Goal: Task Accomplishment & Management: Manage account settings

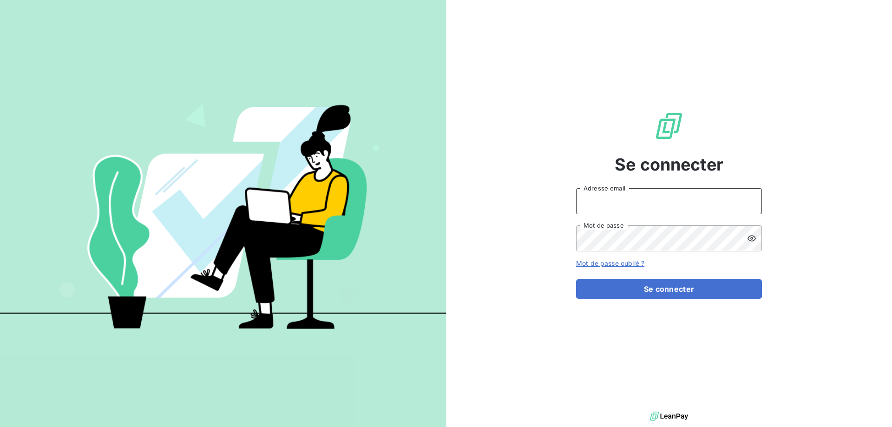
click at [610, 201] on input "Adresse email" at bounding box center [669, 201] width 186 height 26
type input "[PERSON_NAME][EMAIL_ADDRESS][DOMAIN_NAME]"
click at [754, 241] on icon at bounding box center [751, 238] width 9 height 9
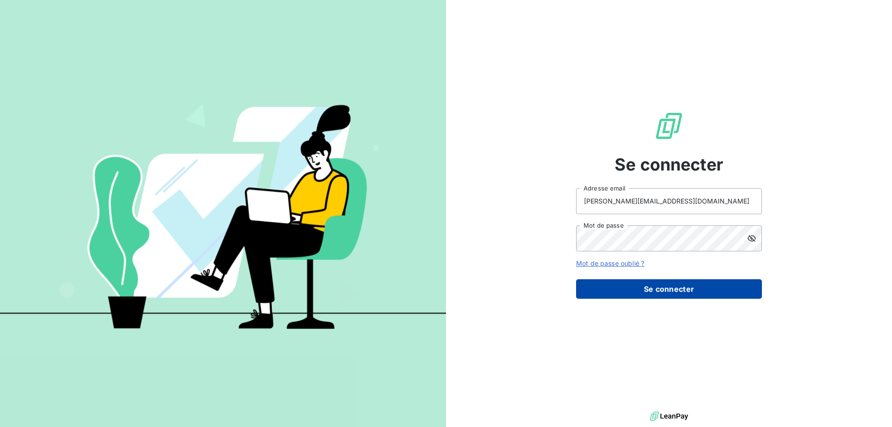
click at [673, 292] on button "Se connecter" at bounding box center [669, 289] width 186 height 20
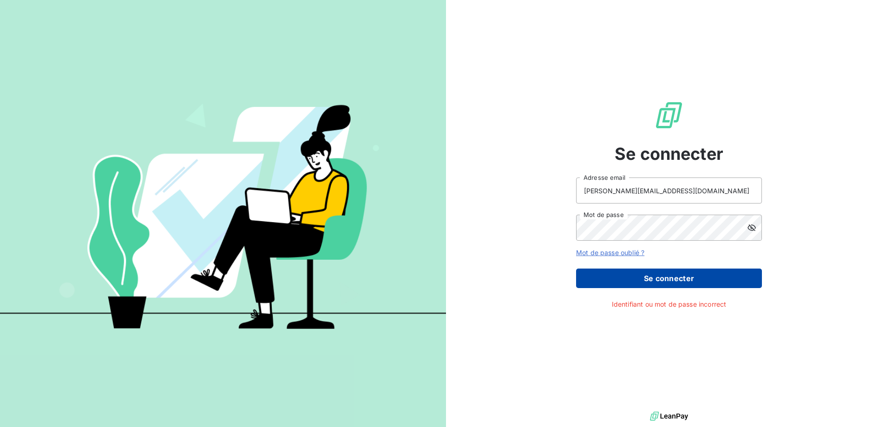
click at [666, 282] on button "Se connecter" at bounding box center [669, 279] width 186 height 20
click at [670, 276] on button "Se connecter" at bounding box center [669, 279] width 186 height 20
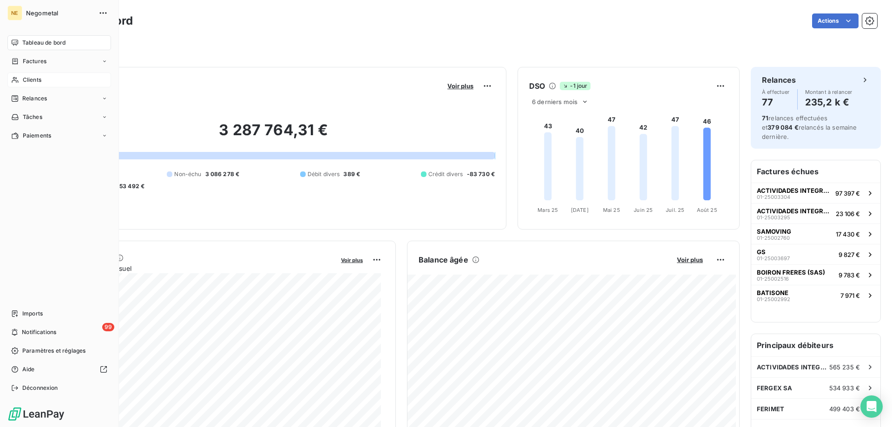
click at [34, 83] on span "Clients" at bounding box center [32, 80] width 19 height 8
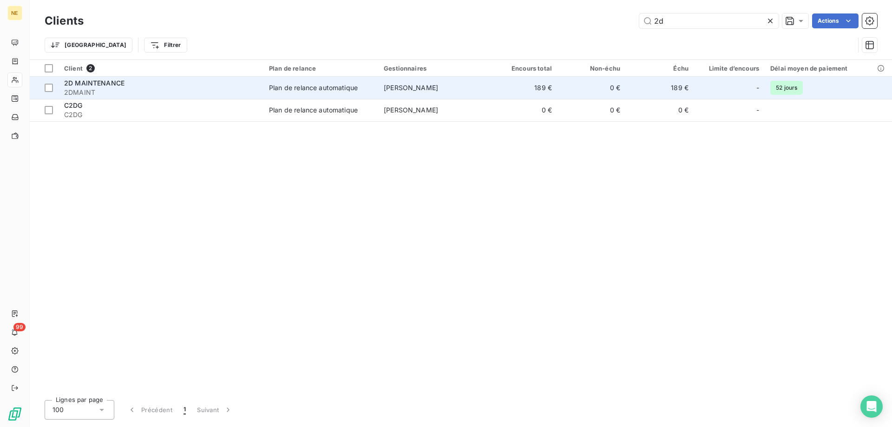
type input "2d"
click at [287, 92] on td "Plan de relance automatique" at bounding box center [320, 88] width 115 height 22
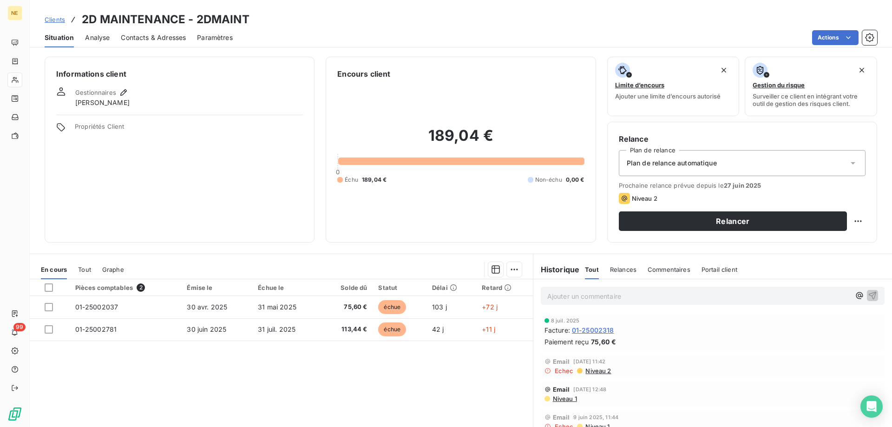
click at [164, 41] on span "Contacts & Adresses" at bounding box center [153, 37] width 65 height 9
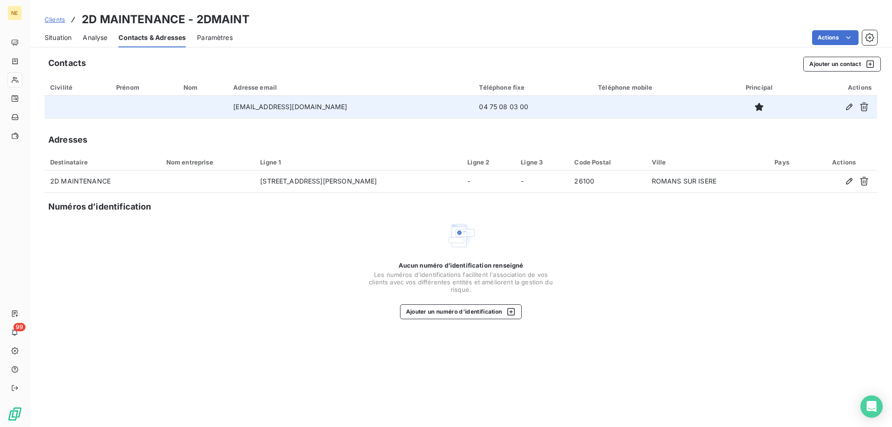
click at [841, 105] on div at bounding box center [836, 106] width 69 height 15
click at [849, 108] on icon "button" at bounding box center [849, 106] width 9 height 9
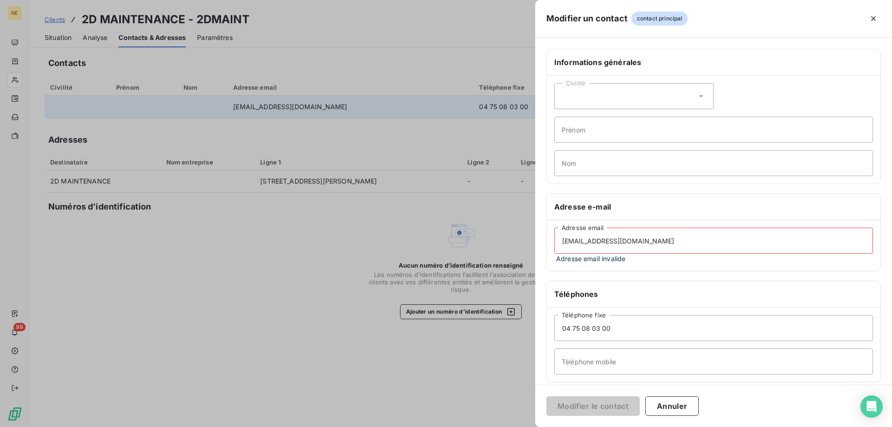
drag, startPoint x: 618, startPoint y: 235, endPoint x: 518, endPoint y: 231, distance: 100.0
click at [518, 427] on div "Modifier un contact contact principal Informations générales Civilité Prénom No…" at bounding box center [446, 427] width 892 height 0
paste input "[EMAIL_ADDRESS][DOMAIN_NAME]"
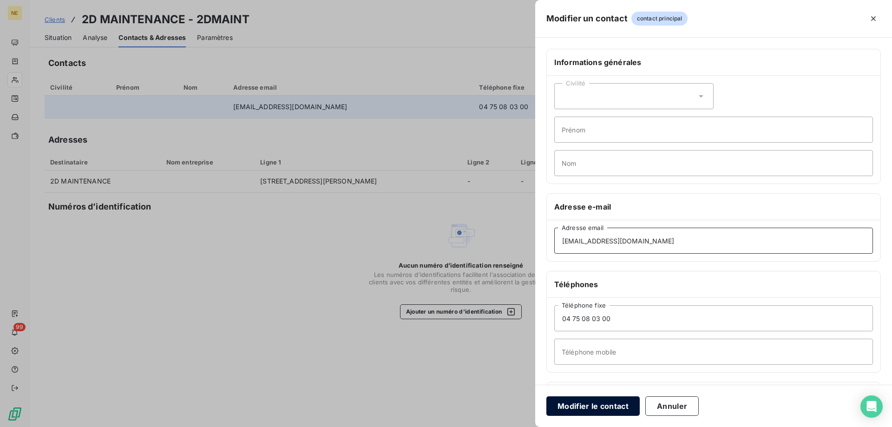
type input "[EMAIL_ADDRESS][DOMAIN_NAME]"
click at [604, 409] on button "Modifier le contact" at bounding box center [592, 406] width 93 height 20
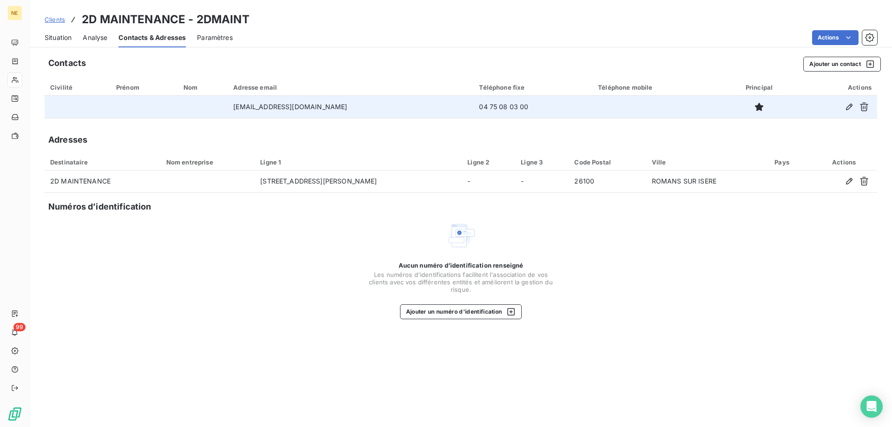
click at [59, 38] on span "Situation" at bounding box center [58, 37] width 27 height 9
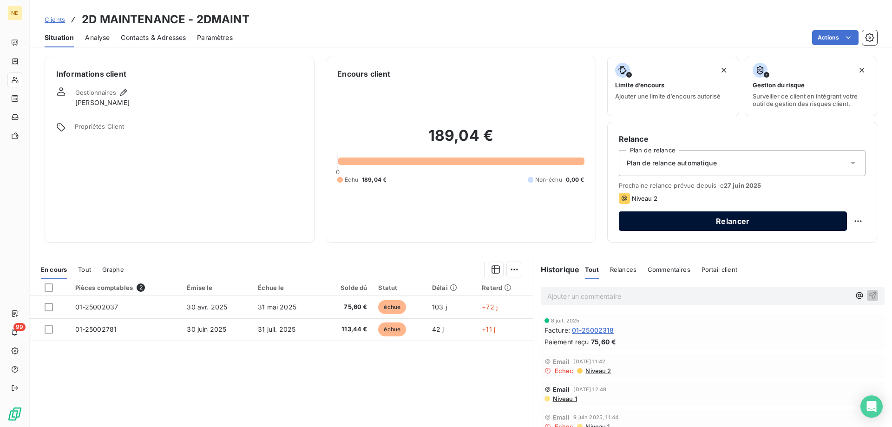
click at [698, 223] on button "Relancer" at bounding box center [733, 221] width 228 height 20
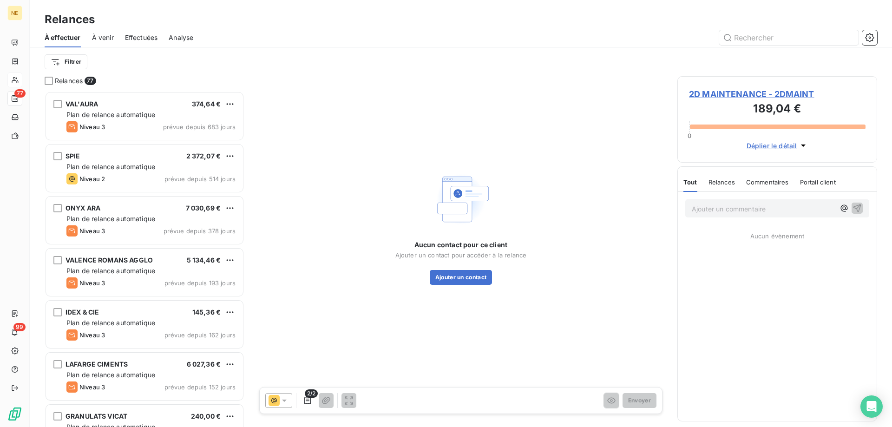
scroll to position [329, 193]
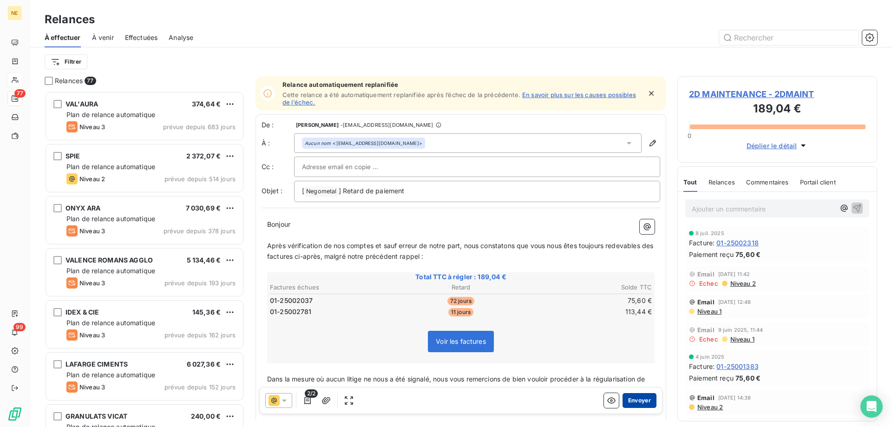
click at [635, 399] on button "Envoyer" at bounding box center [640, 400] width 34 height 15
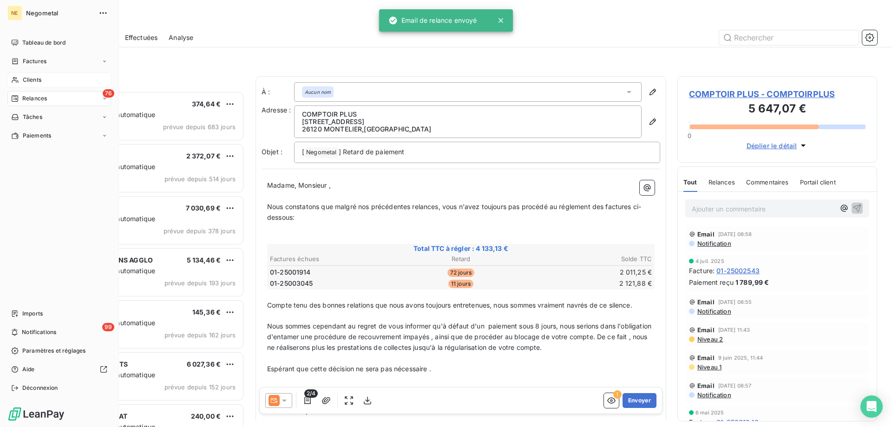
click at [26, 80] on span "Clients" at bounding box center [32, 80] width 19 height 8
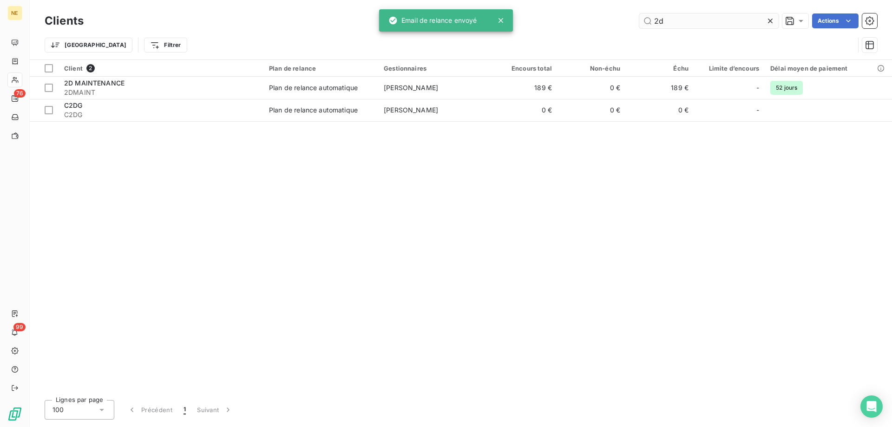
drag, startPoint x: 665, startPoint y: 23, endPoint x: 640, endPoint y: 19, distance: 25.0
click at [640, 19] on input "2d" at bounding box center [708, 20] width 139 height 15
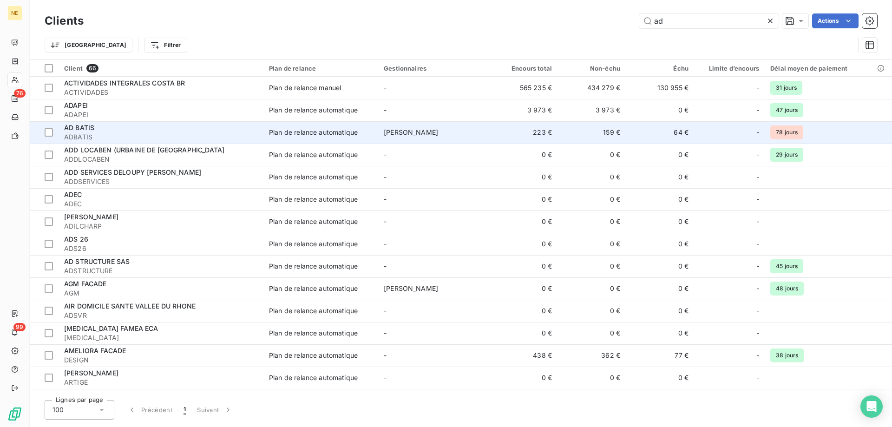
type input "ad"
click at [280, 131] on div "Plan de relance automatique" at bounding box center [313, 132] width 89 height 9
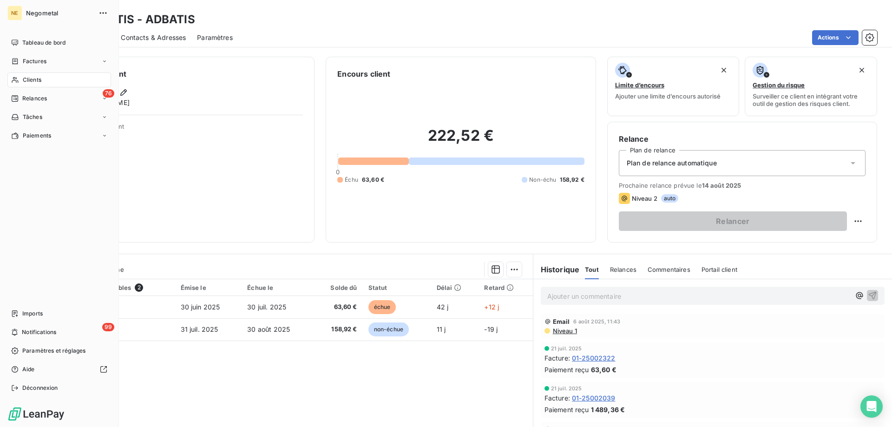
click at [35, 82] on span "Clients" at bounding box center [32, 80] width 19 height 8
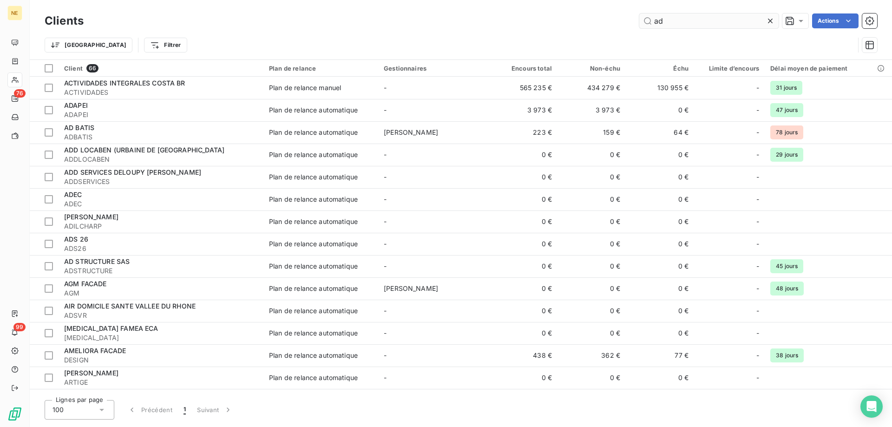
drag, startPoint x: 653, startPoint y: 24, endPoint x: 644, endPoint y: 23, distance: 8.9
click at [644, 23] on input "ad" at bounding box center [708, 20] width 139 height 15
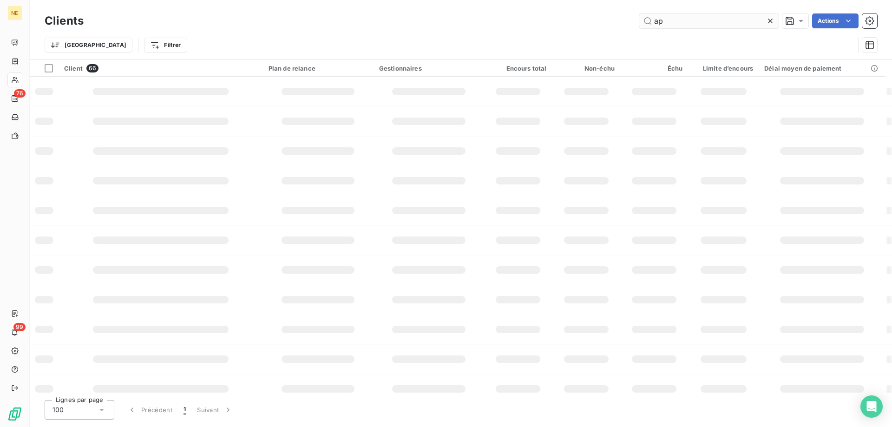
type input "apa"
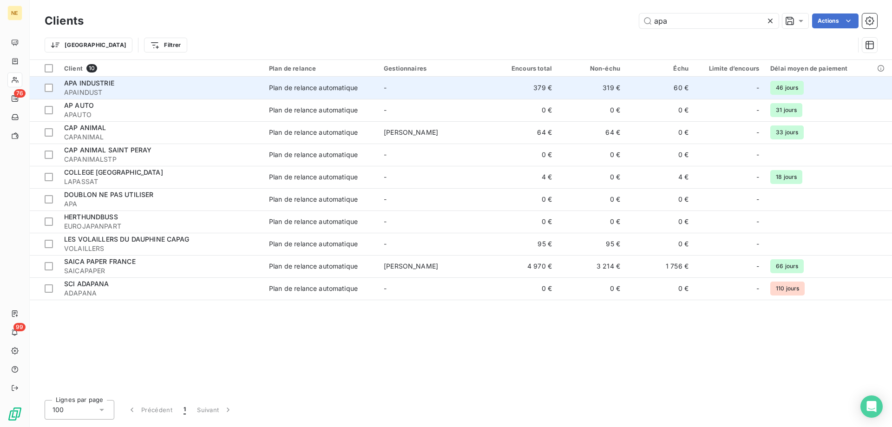
click at [93, 92] on span "APAINDUST" at bounding box center [161, 92] width 194 height 9
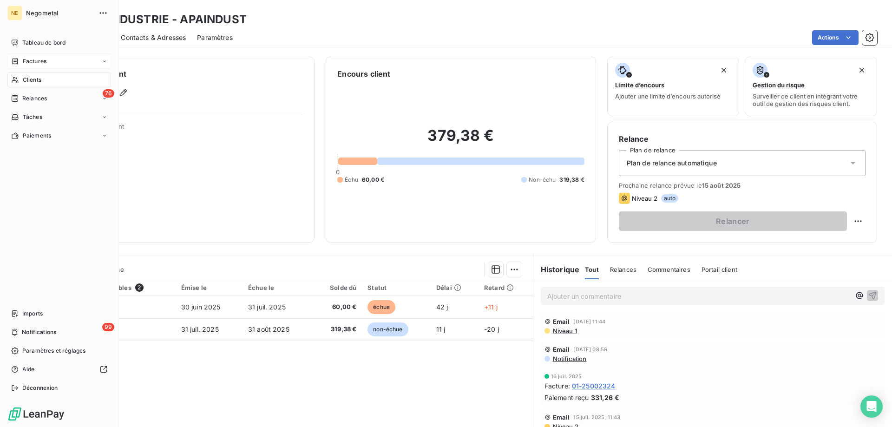
click at [25, 57] on div "Factures" at bounding box center [59, 61] width 104 height 15
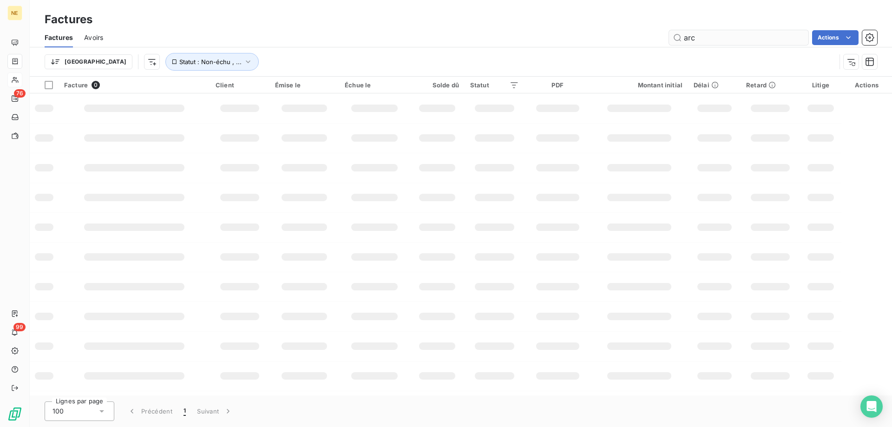
click at [688, 40] on input "arc" at bounding box center [738, 37] width 139 height 15
click at [698, 38] on input "arc" at bounding box center [738, 37] width 139 height 15
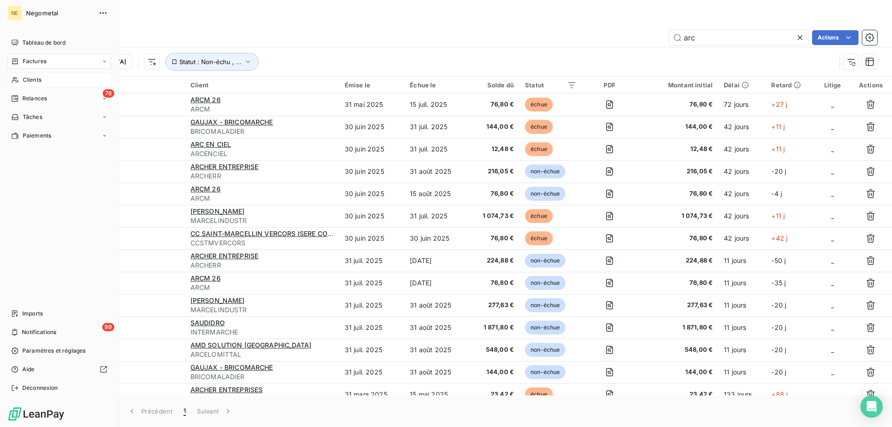
type input "arc"
click at [20, 82] on div "Clients" at bounding box center [59, 79] width 104 height 15
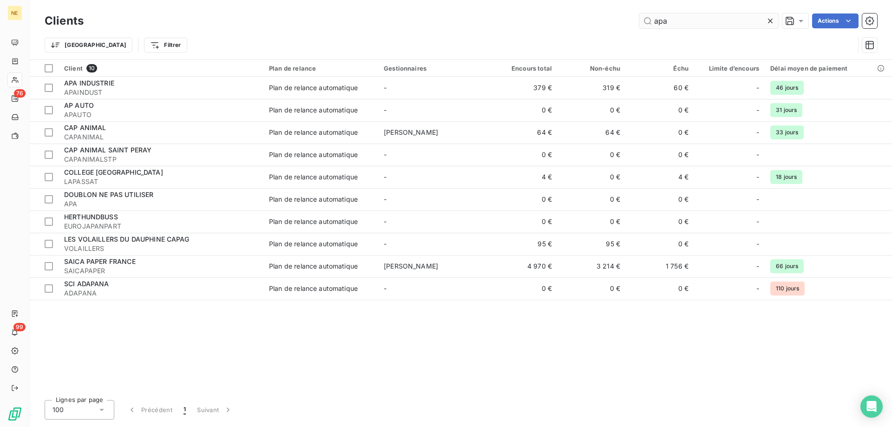
drag, startPoint x: 675, startPoint y: 23, endPoint x: 639, endPoint y: 26, distance: 35.4
click at [640, 22] on input "apa" at bounding box center [708, 20] width 139 height 15
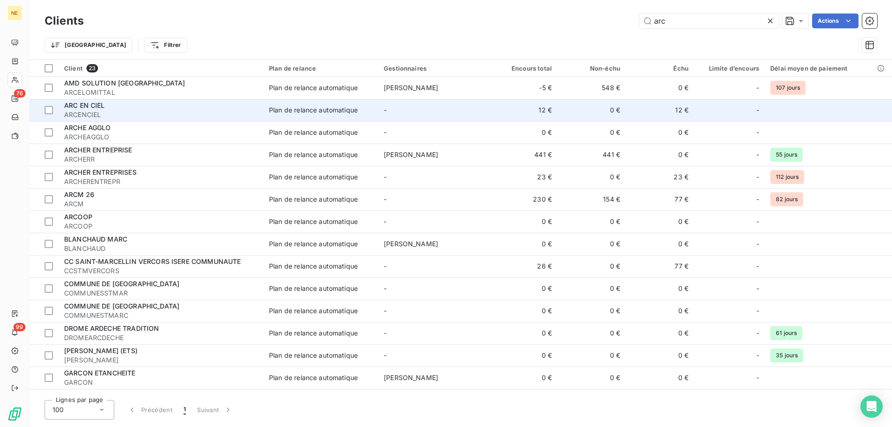
type input "arc"
click at [114, 107] on div "ARC EN CIEL" at bounding box center [161, 105] width 194 height 9
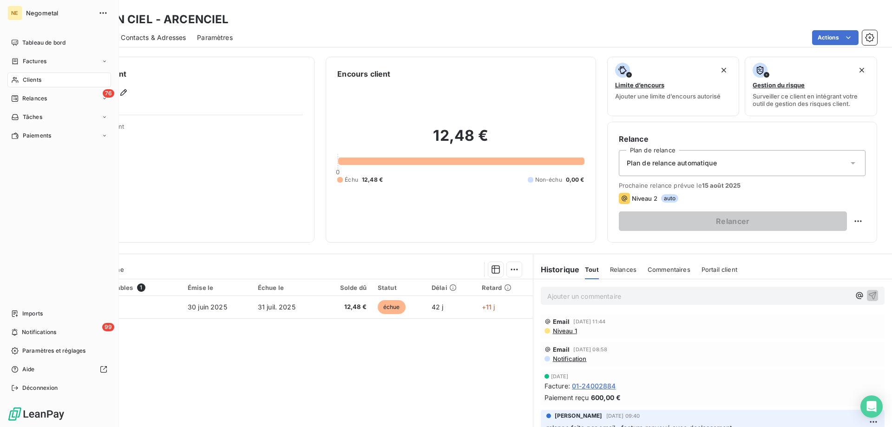
click at [35, 81] on span "Clients" at bounding box center [32, 80] width 19 height 8
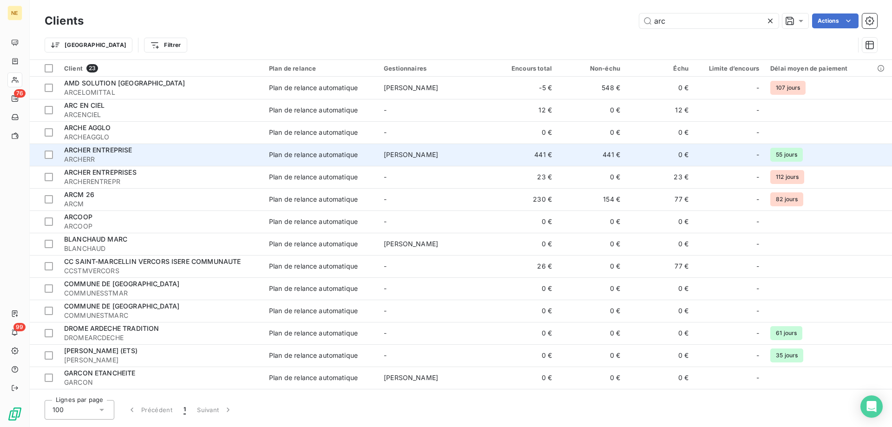
click at [157, 151] on div "ARCHER ENTREPRISE" at bounding box center [161, 149] width 194 height 9
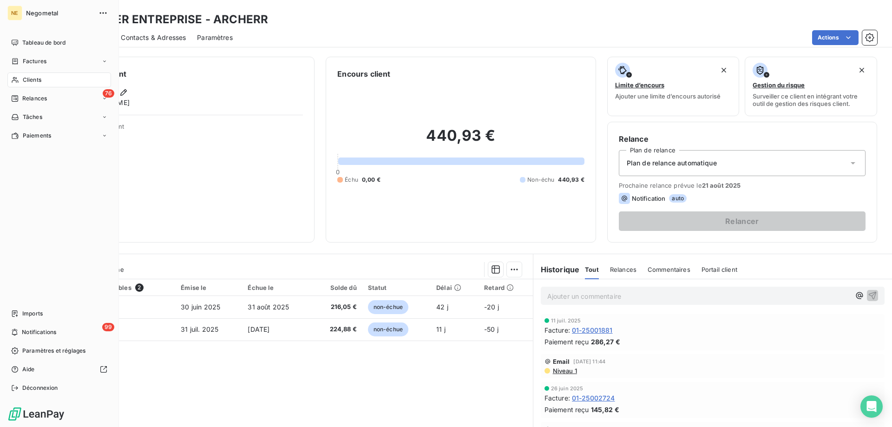
click at [37, 85] on div "Clients" at bounding box center [59, 79] width 104 height 15
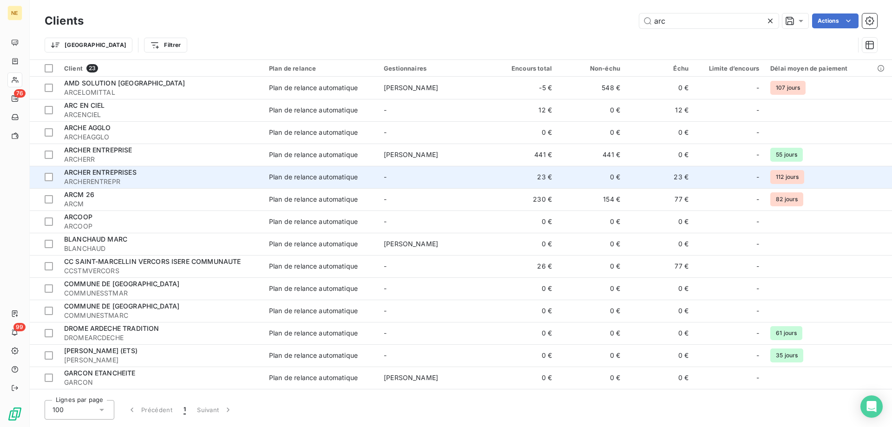
click at [137, 170] on div "ARCHER ENTREPRISES" at bounding box center [161, 172] width 194 height 9
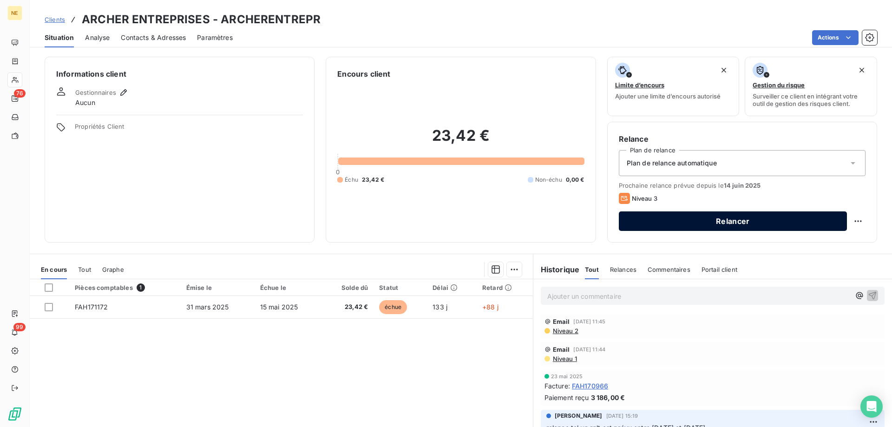
click at [749, 219] on button "Relancer" at bounding box center [733, 221] width 228 height 20
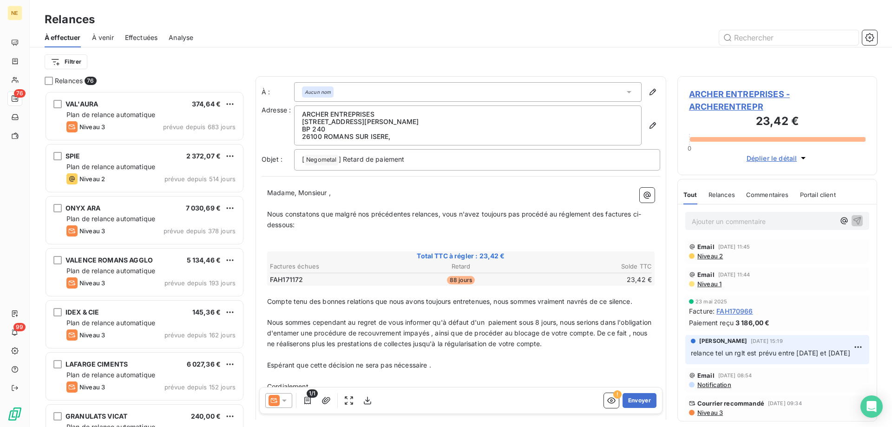
scroll to position [329, 193]
click at [636, 397] on button "Envoyer" at bounding box center [640, 400] width 34 height 15
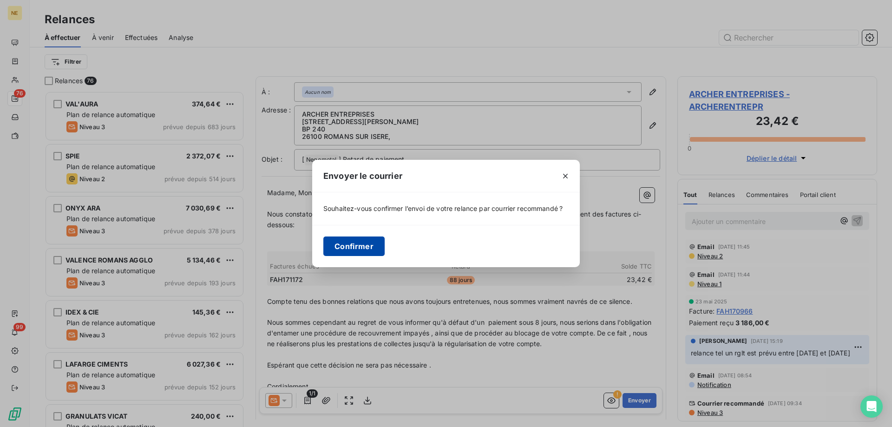
click at [356, 250] on button "Confirmer" at bounding box center [353, 247] width 61 height 20
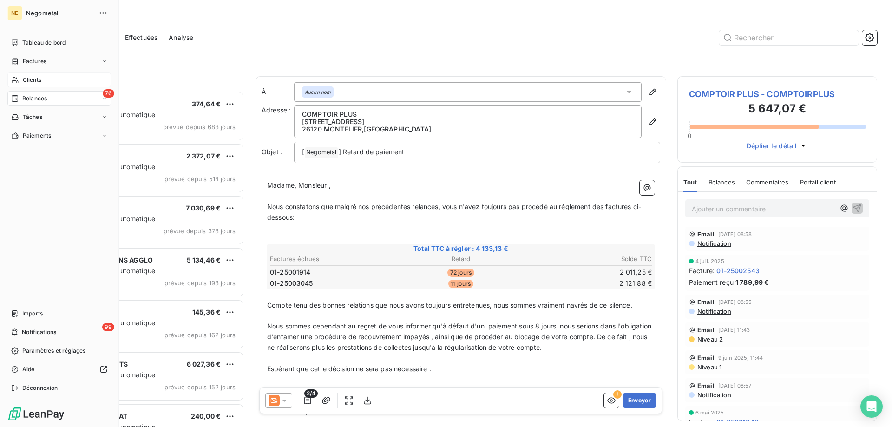
click at [26, 84] on span "Clients" at bounding box center [32, 80] width 19 height 8
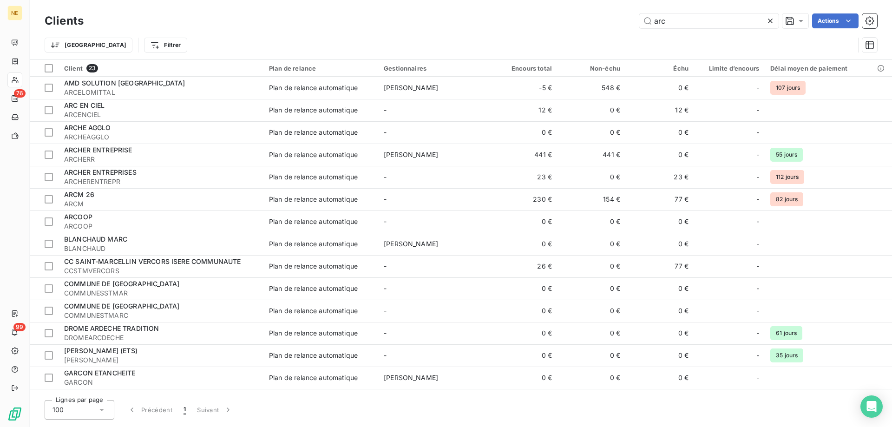
drag, startPoint x: 669, startPoint y: 27, endPoint x: 635, endPoint y: 28, distance: 33.9
click at [635, 28] on div "arc Actions" at bounding box center [486, 20] width 782 height 15
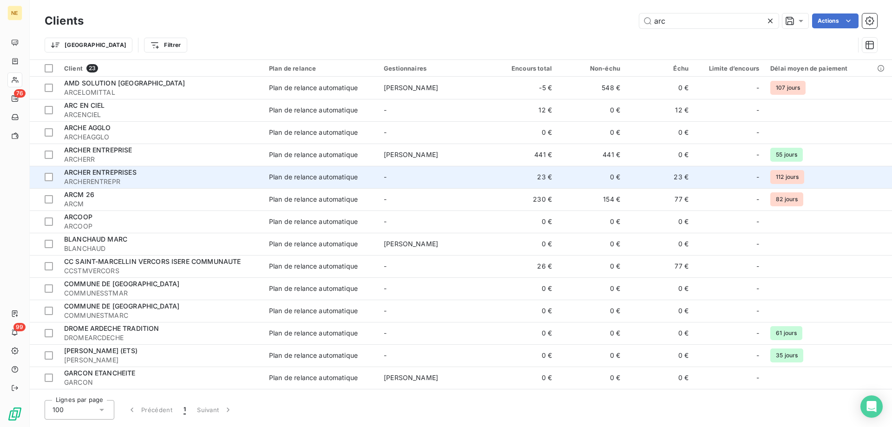
click at [142, 173] on div "ARCHER ENTREPRISES" at bounding box center [161, 172] width 194 height 9
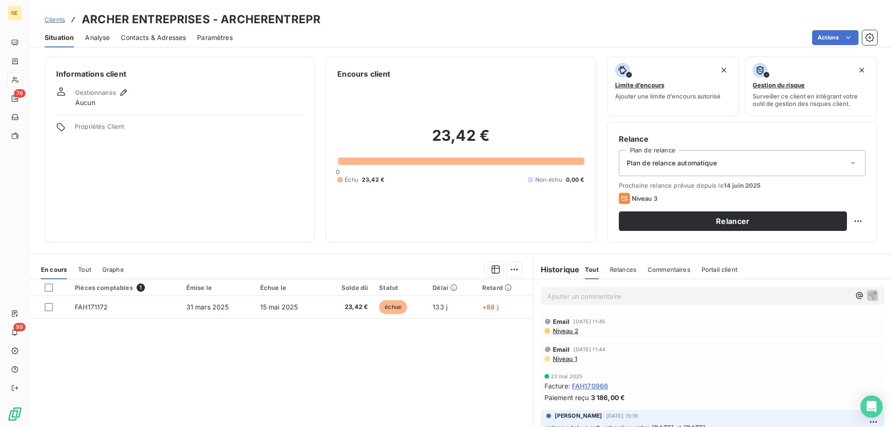
click at [145, 40] on span "Contacts & Adresses" at bounding box center [153, 37] width 65 height 9
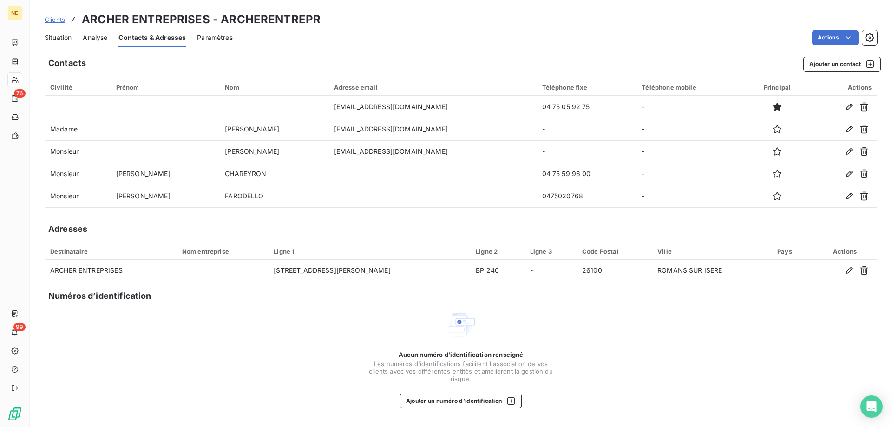
click at [50, 36] on span "Situation" at bounding box center [58, 37] width 27 height 9
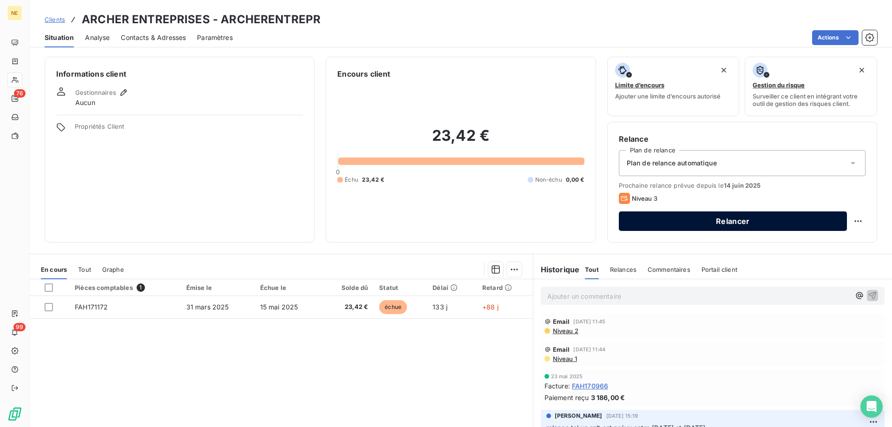
click at [746, 215] on button "Relancer" at bounding box center [733, 221] width 228 height 20
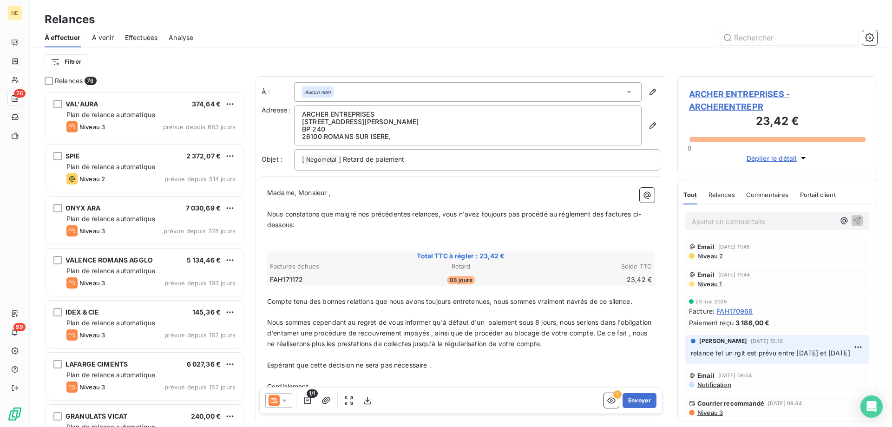
scroll to position [329, 193]
click at [650, 124] on icon "button" at bounding box center [652, 125] width 9 height 9
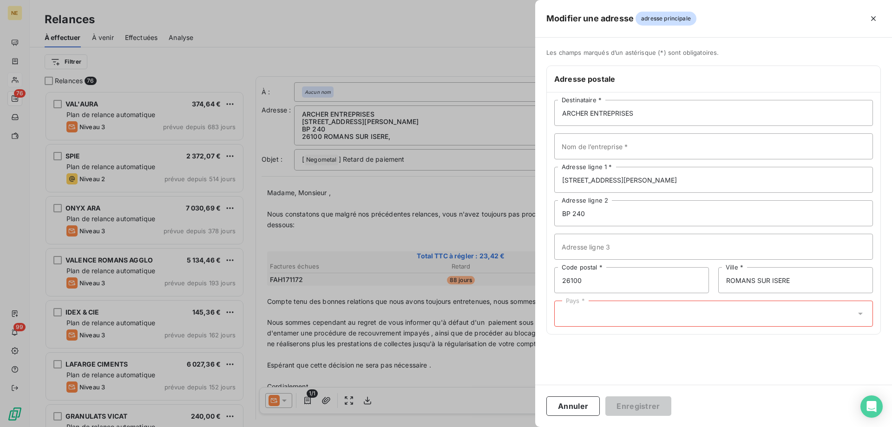
click at [732, 322] on div "Pays *" at bounding box center [713, 314] width 319 height 26
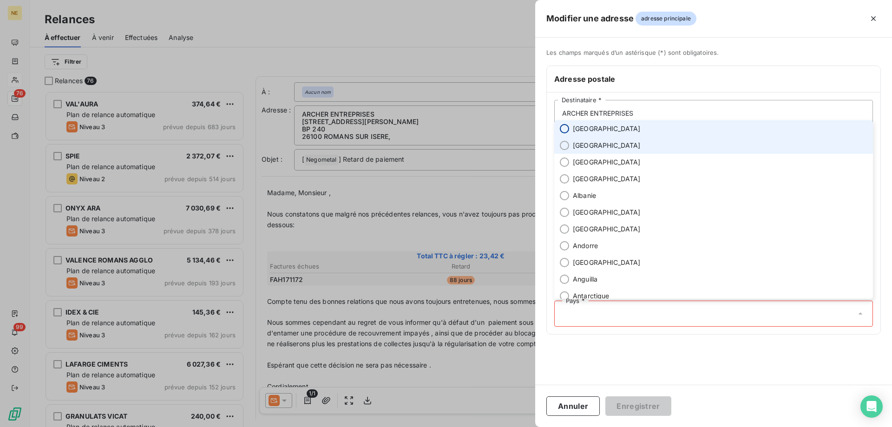
click at [567, 132] on li "[GEOGRAPHIC_DATA]" at bounding box center [713, 128] width 319 height 17
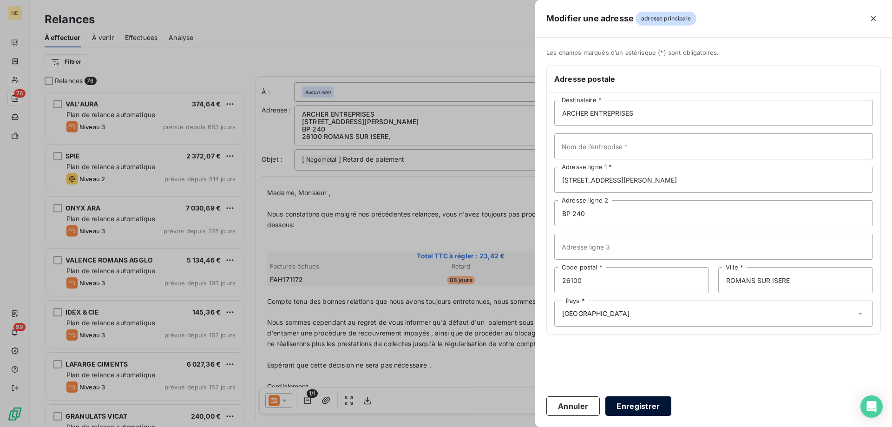
click at [644, 402] on button "Enregistrer" at bounding box center [638, 406] width 66 height 20
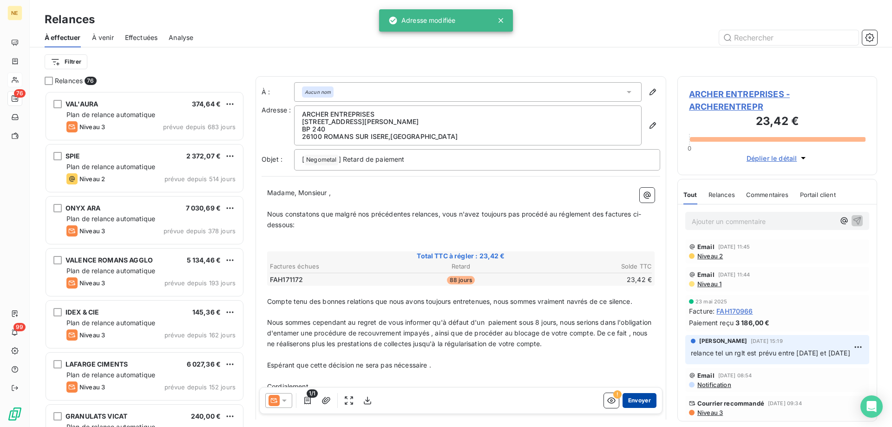
click at [635, 394] on button "Envoyer" at bounding box center [640, 400] width 34 height 15
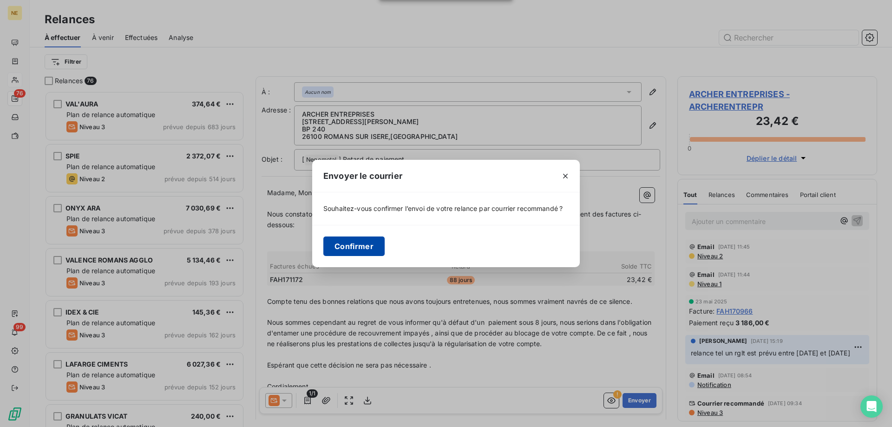
click at [359, 251] on button "Confirmer" at bounding box center [353, 247] width 61 height 20
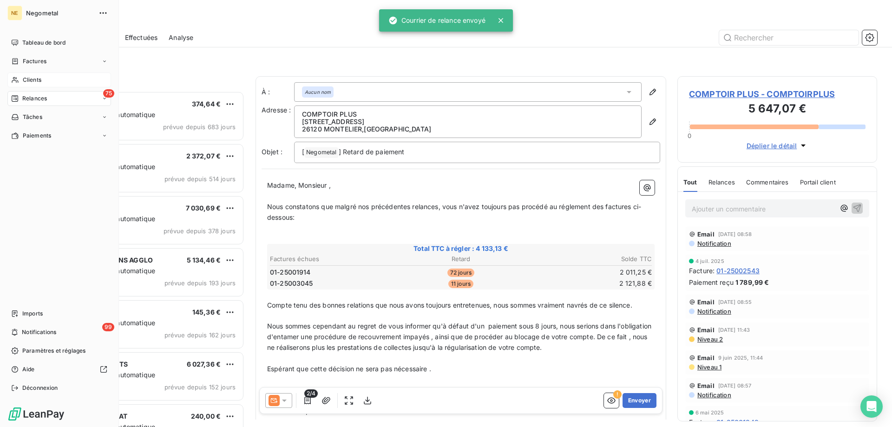
click at [53, 83] on div "Clients" at bounding box center [59, 79] width 104 height 15
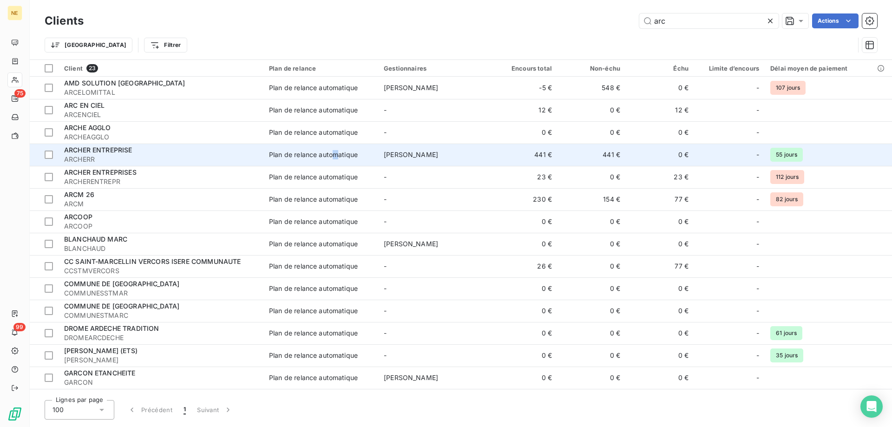
click at [335, 154] on div "Plan de relance automatique" at bounding box center [313, 154] width 89 height 9
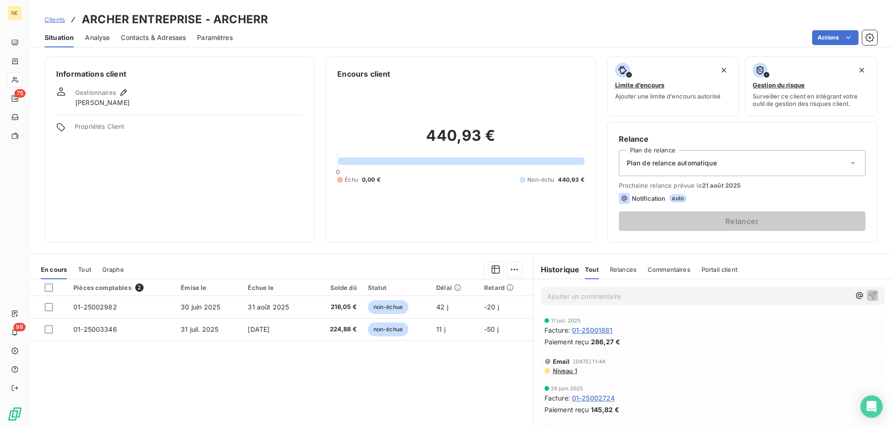
click at [697, 165] on span "Plan de relance automatique" at bounding box center [672, 162] width 90 height 9
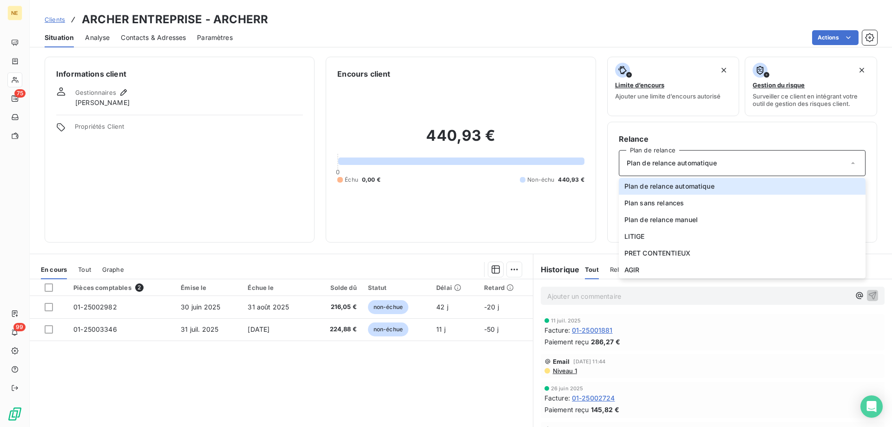
click at [560, 124] on div "440,93 € 0 Échu 0,00 € Non-échu 440,93 €" at bounding box center [460, 154] width 247 height 151
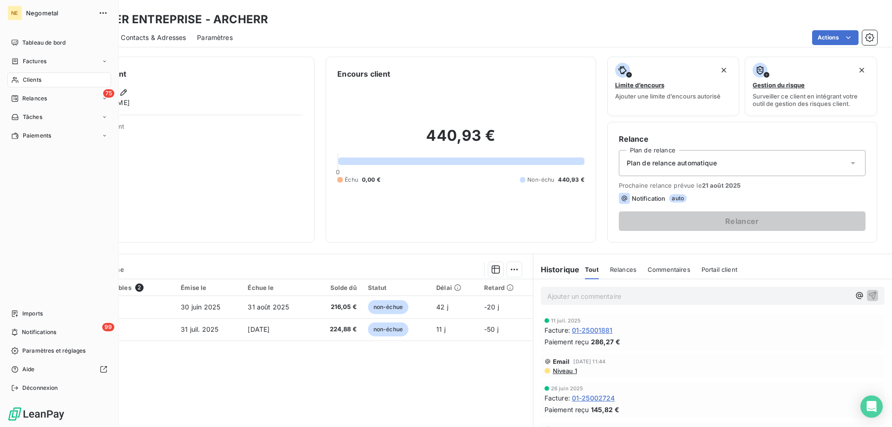
click at [29, 79] on span "Clients" at bounding box center [32, 80] width 19 height 8
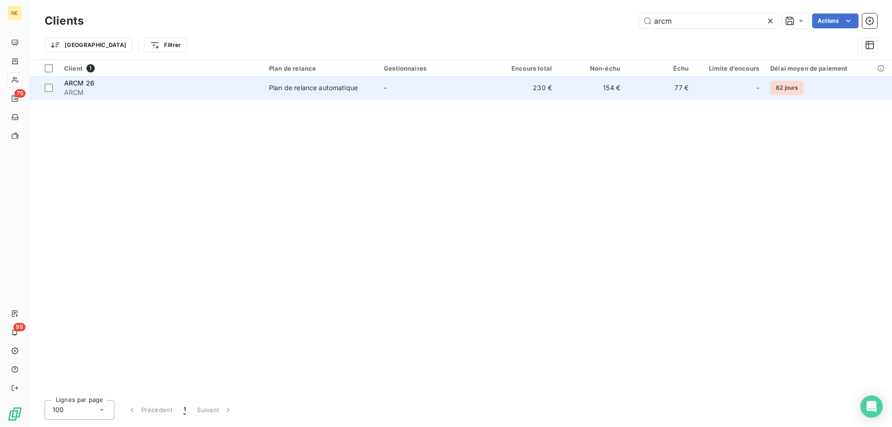
type input "arcm"
click at [217, 99] on td "ARCM 26 ARCM" at bounding box center [161, 88] width 205 height 22
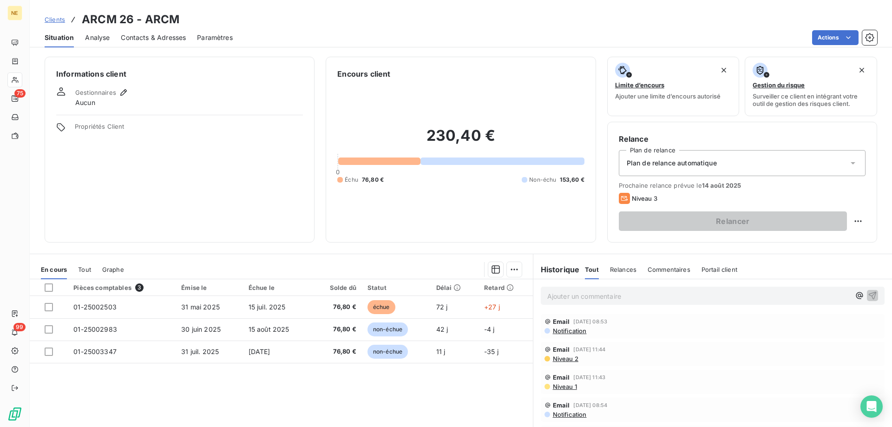
click at [569, 300] on p "Ajouter un commentaire ﻿" at bounding box center [698, 296] width 303 height 12
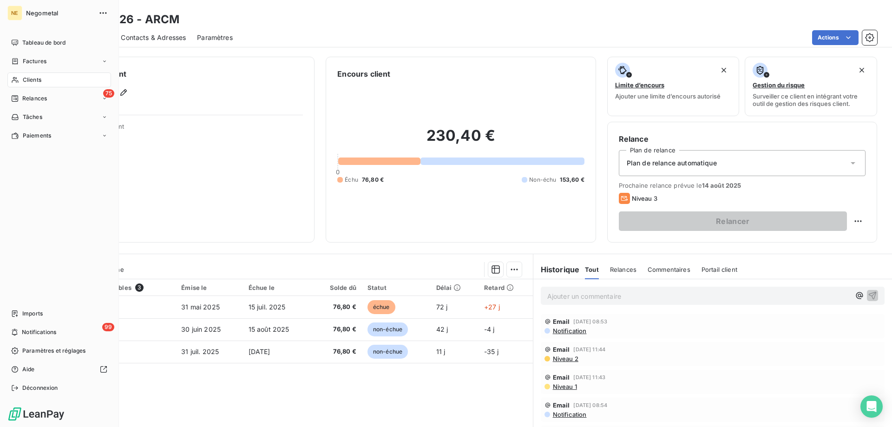
click at [27, 82] on span "Clients" at bounding box center [32, 80] width 19 height 8
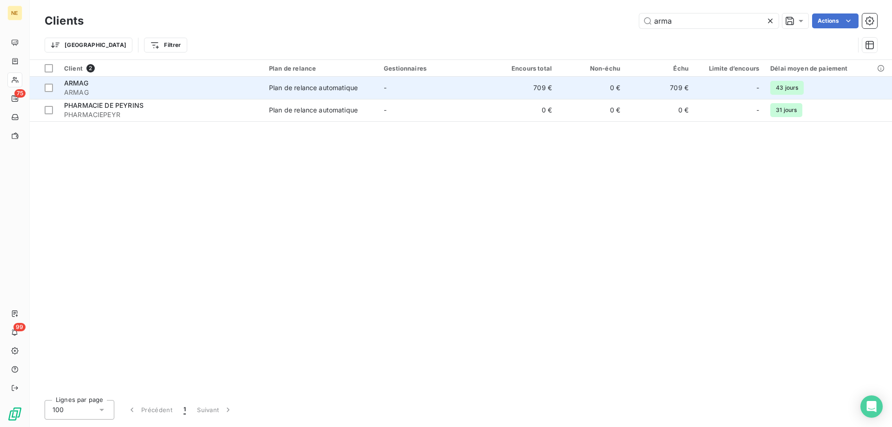
type input "arma"
click at [122, 84] on div "ARMAG" at bounding box center [161, 83] width 194 height 9
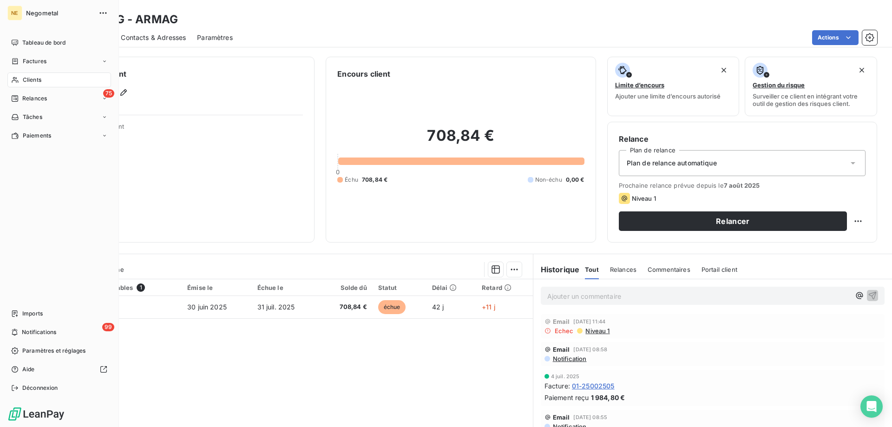
click at [27, 79] on span "Clients" at bounding box center [32, 80] width 19 height 8
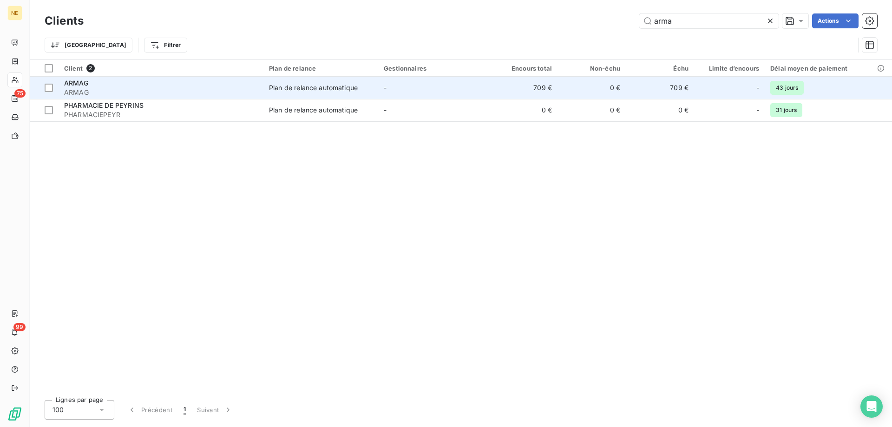
click at [150, 94] on span "ARMAG" at bounding box center [161, 92] width 194 height 9
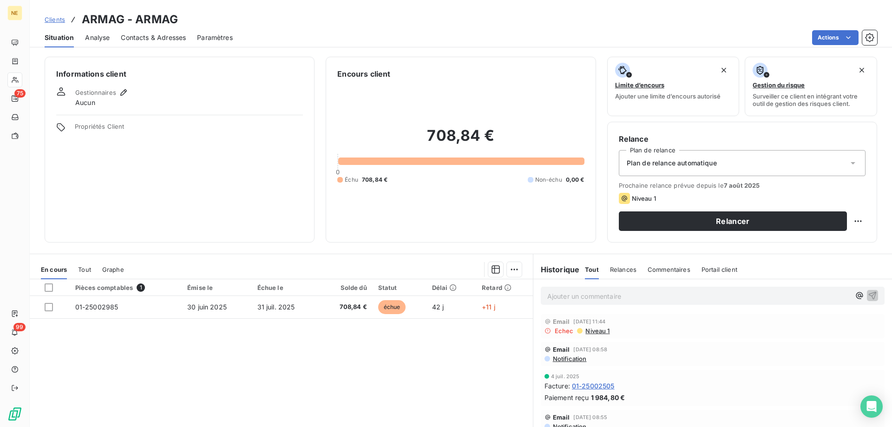
click at [168, 46] on div "Contacts & Adresses" at bounding box center [153, 38] width 65 height 20
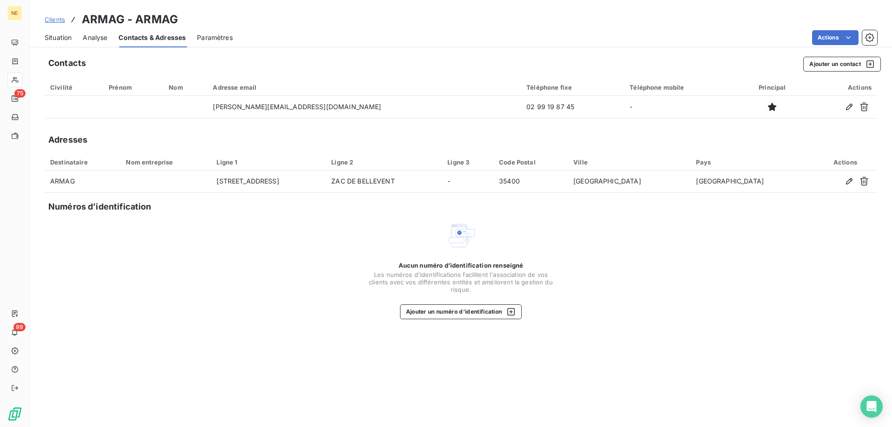
click at [166, 37] on span "Contacts & Adresses" at bounding box center [151, 37] width 67 height 9
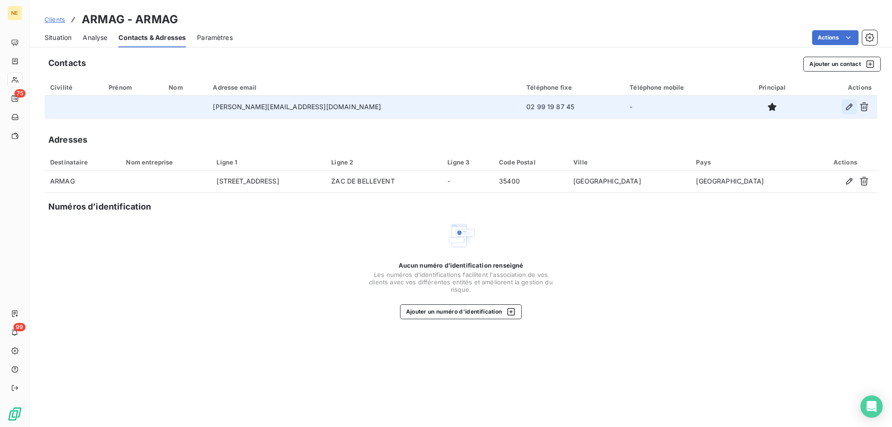
click at [849, 107] on icon "button" at bounding box center [849, 106] width 9 height 9
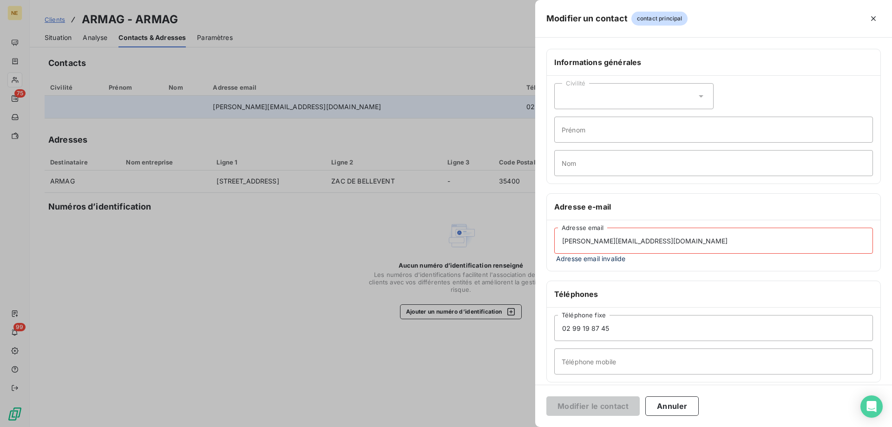
drag, startPoint x: 634, startPoint y: 241, endPoint x: 528, endPoint y: 243, distance: 106.0
click at [528, 427] on div "Modifier un contact contact principal Informations générales Civilité Prénom No…" at bounding box center [446, 427] width 892 height 0
click at [664, 401] on button "Annuler" at bounding box center [671, 406] width 53 height 20
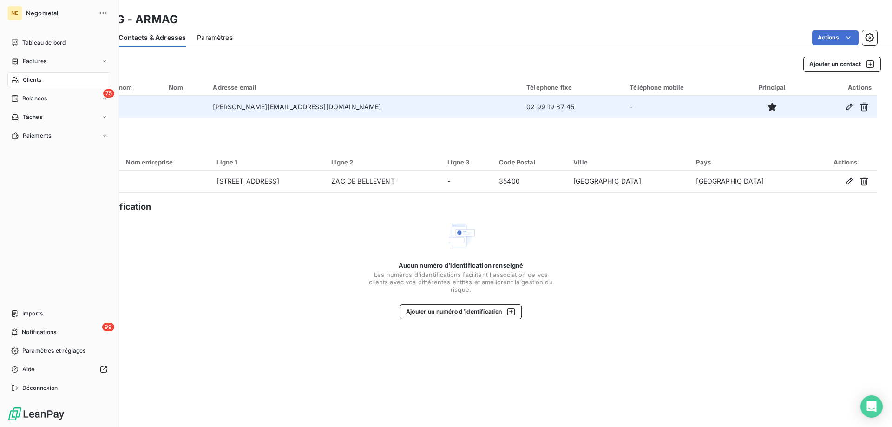
click at [37, 83] on span "Clients" at bounding box center [32, 80] width 19 height 8
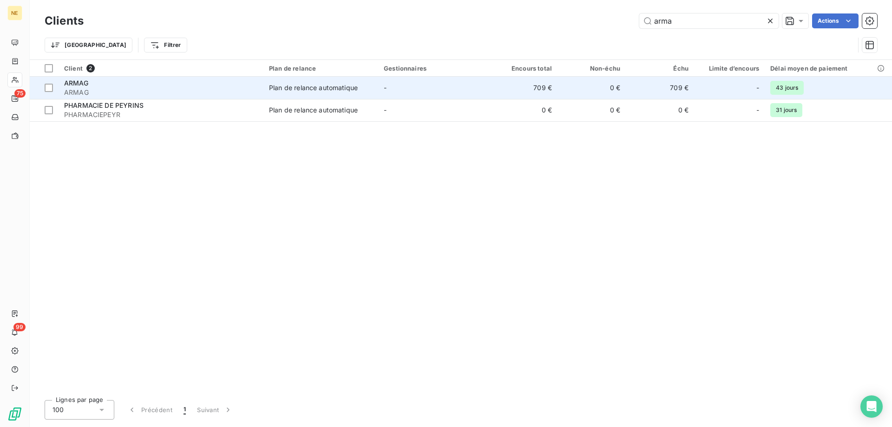
click at [83, 88] on span "ARMAG" at bounding box center [161, 92] width 194 height 9
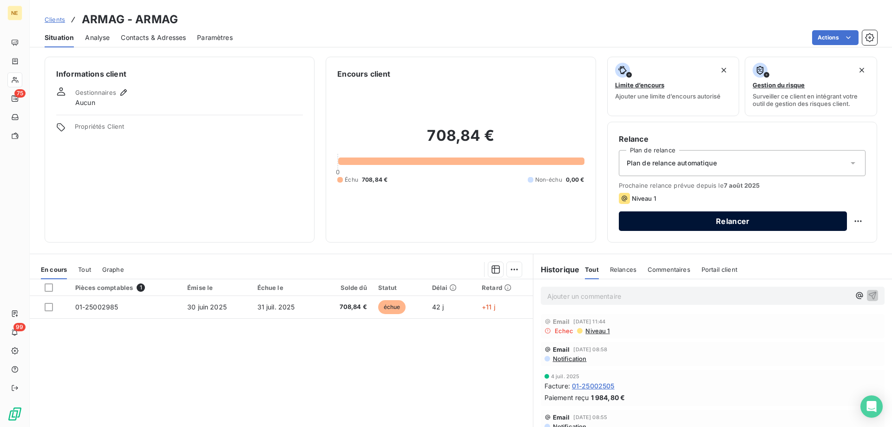
click at [724, 223] on button "Relancer" at bounding box center [733, 221] width 228 height 20
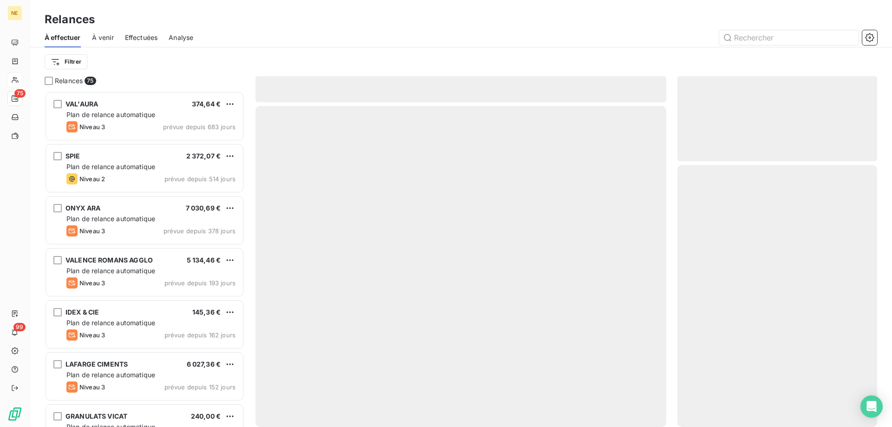
scroll to position [329, 193]
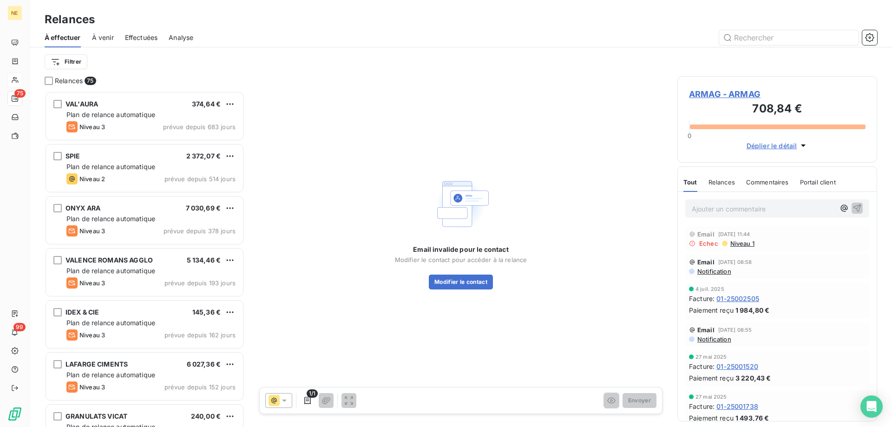
click at [714, 95] on span "ARMAG - ARMAG" at bounding box center [777, 94] width 177 height 13
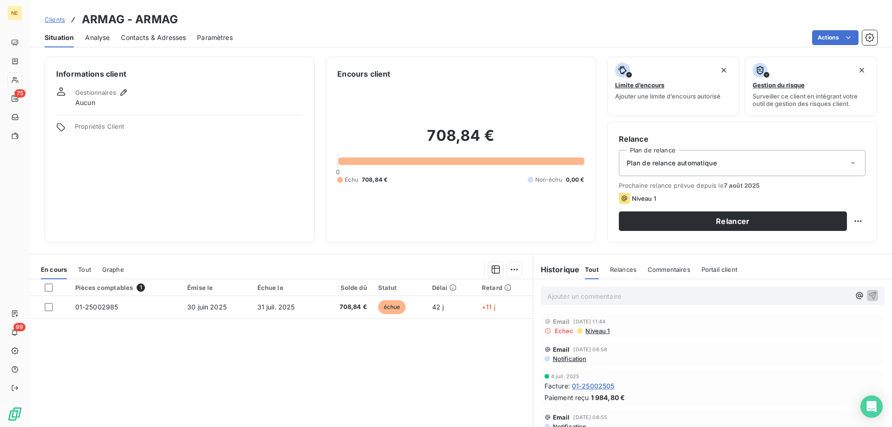
click at [165, 33] on span "Contacts & Adresses" at bounding box center [153, 37] width 65 height 9
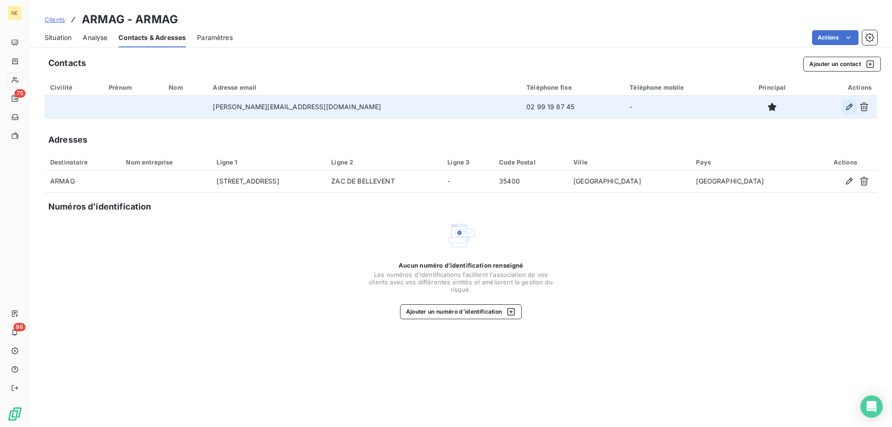
click at [848, 107] on icon "button" at bounding box center [849, 106] width 9 height 9
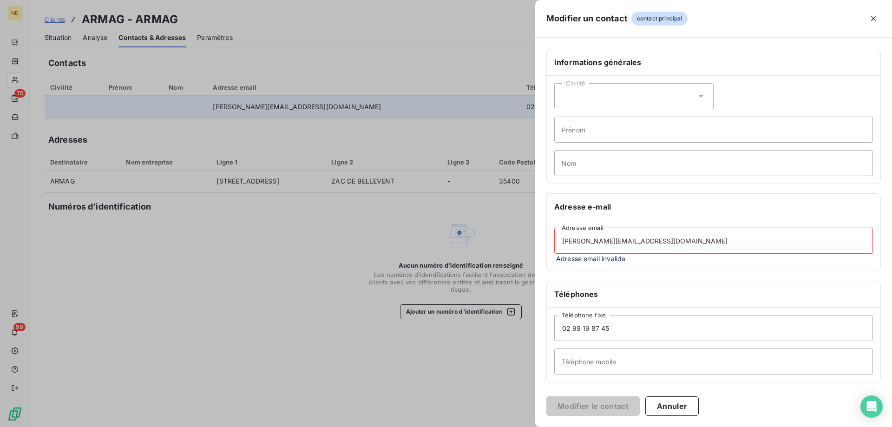
click at [581, 241] on input "[PERSON_NAME][EMAIL_ADDRESS][DOMAIN_NAME]" at bounding box center [713, 241] width 319 height 26
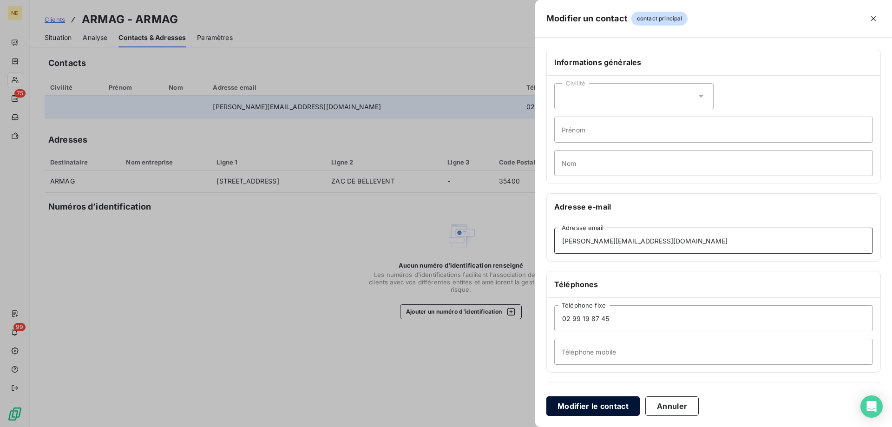
type input "[PERSON_NAME][EMAIL_ADDRESS][DOMAIN_NAME]"
click at [587, 414] on button "Modifier le contact" at bounding box center [592, 406] width 93 height 20
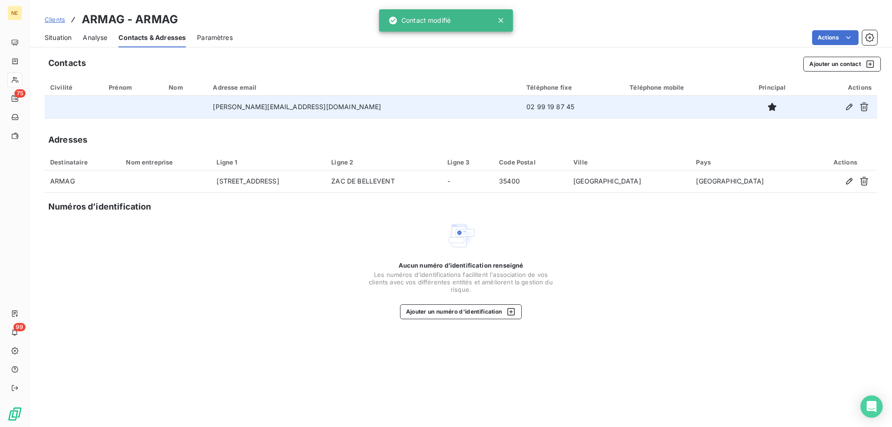
click at [65, 41] on span "Situation" at bounding box center [58, 37] width 27 height 9
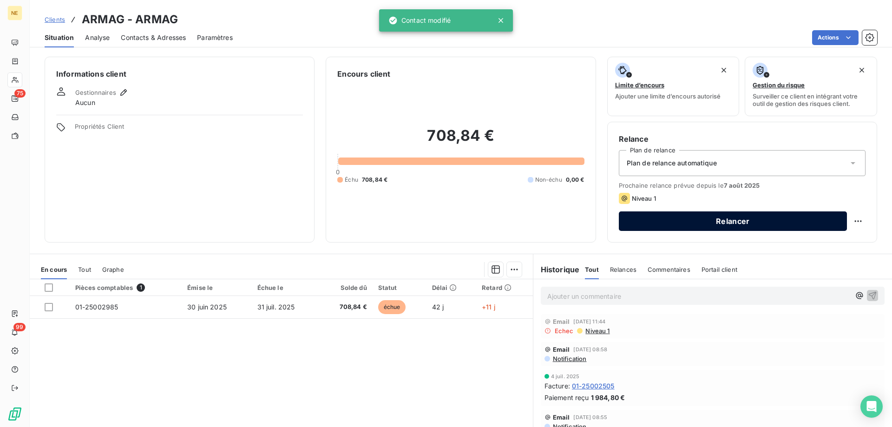
click at [688, 215] on button "Relancer" at bounding box center [733, 221] width 228 height 20
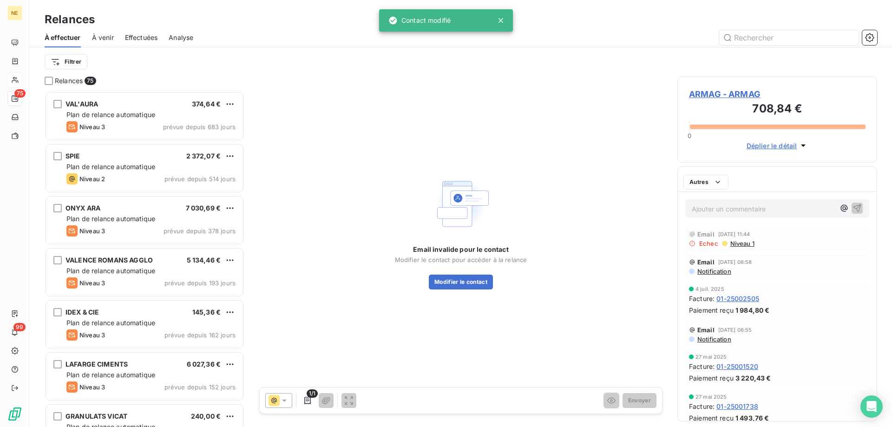
scroll to position [329, 193]
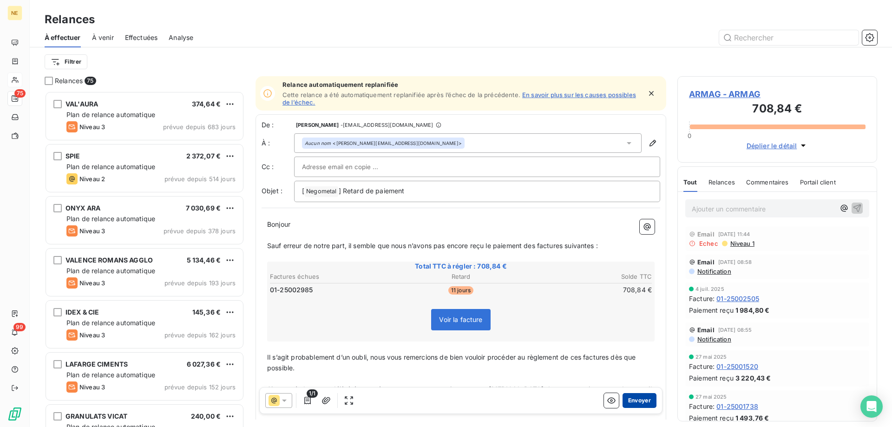
click at [631, 403] on button "Envoyer" at bounding box center [640, 400] width 34 height 15
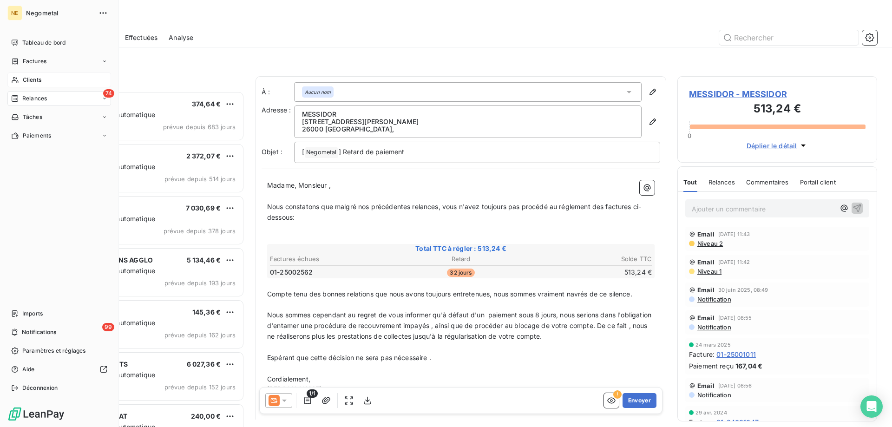
click at [28, 80] on span "Clients" at bounding box center [32, 80] width 19 height 8
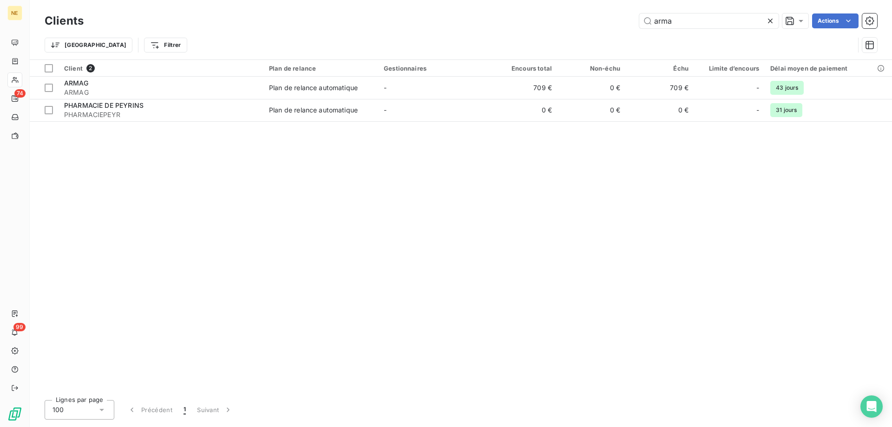
drag, startPoint x: 667, startPoint y: 22, endPoint x: 629, endPoint y: 26, distance: 38.3
click at [629, 26] on div "arma Actions" at bounding box center [486, 20] width 782 height 15
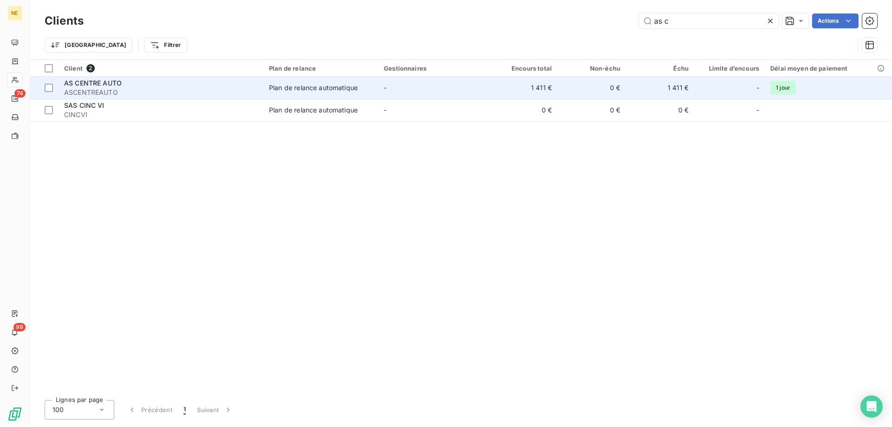
type input "as c"
click at [163, 85] on div "AS CENTRE AUTO" at bounding box center [161, 83] width 194 height 9
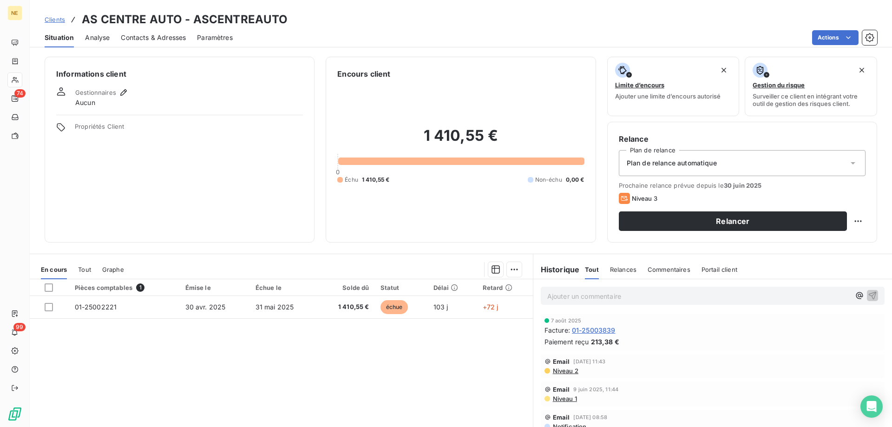
click at [561, 297] on p "Ajouter un commentaire ﻿" at bounding box center [698, 296] width 303 height 12
click at [564, 292] on p "Ajouter un commentaire ﻿" at bounding box center [698, 296] width 303 height 12
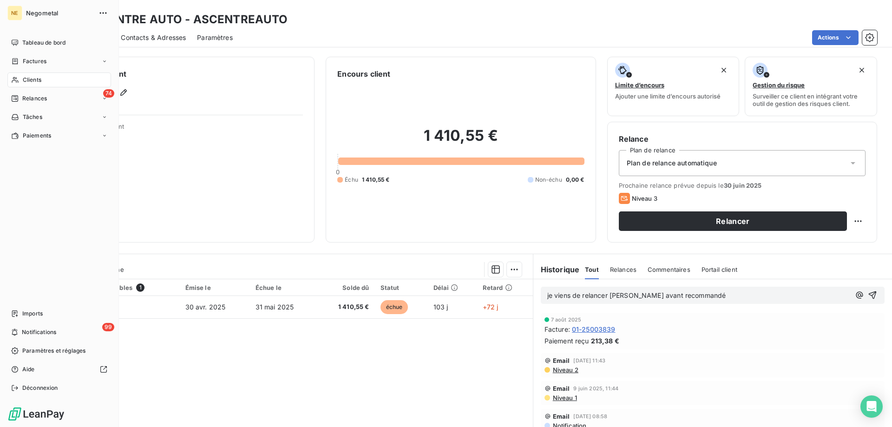
click at [33, 79] on span "Clients" at bounding box center [32, 80] width 19 height 8
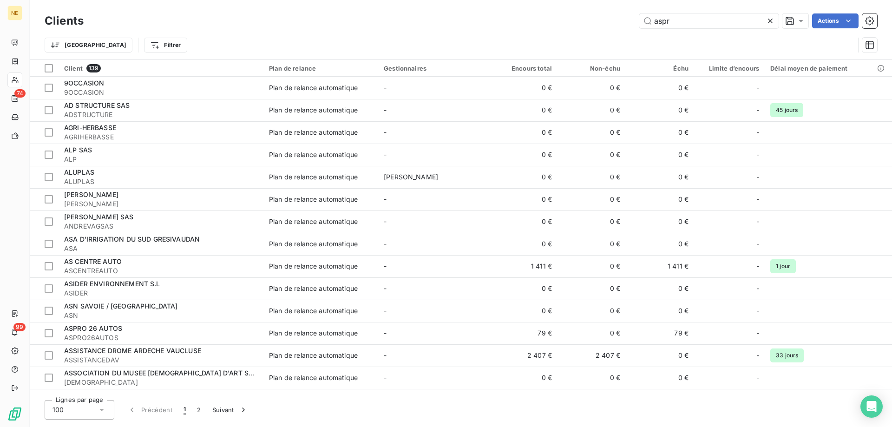
type input "aspro"
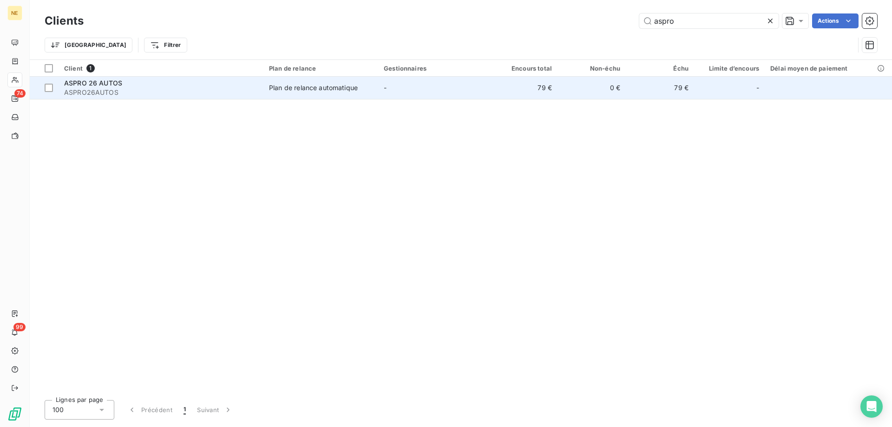
click at [215, 91] on span "ASPRO26AUTOS" at bounding box center [161, 92] width 194 height 9
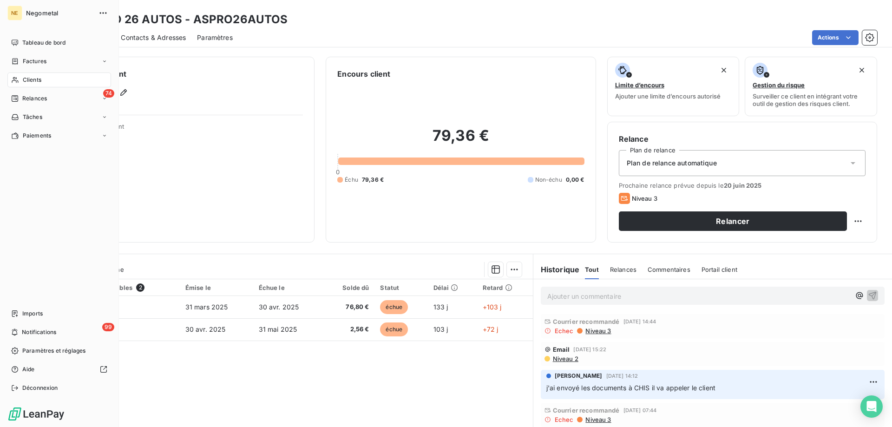
click at [36, 81] on span "Clients" at bounding box center [32, 80] width 19 height 8
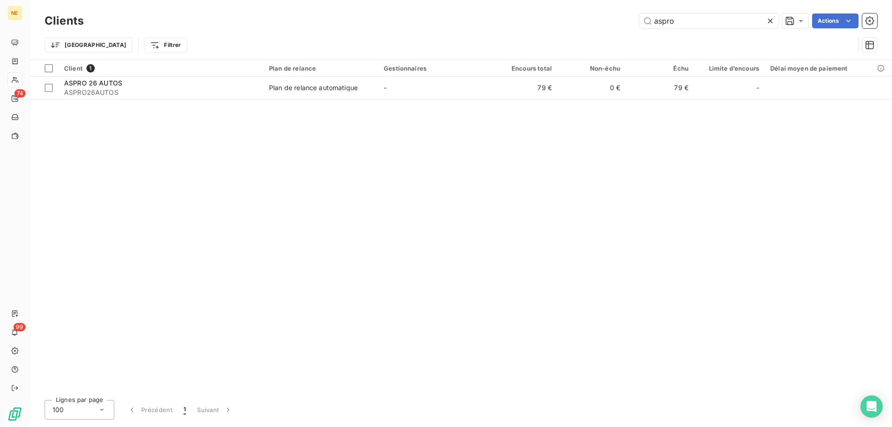
drag, startPoint x: 671, startPoint y: 20, endPoint x: 629, endPoint y: 23, distance: 42.4
click at [629, 22] on div "aspro Actions" at bounding box center [486, 20] width 782 height 15
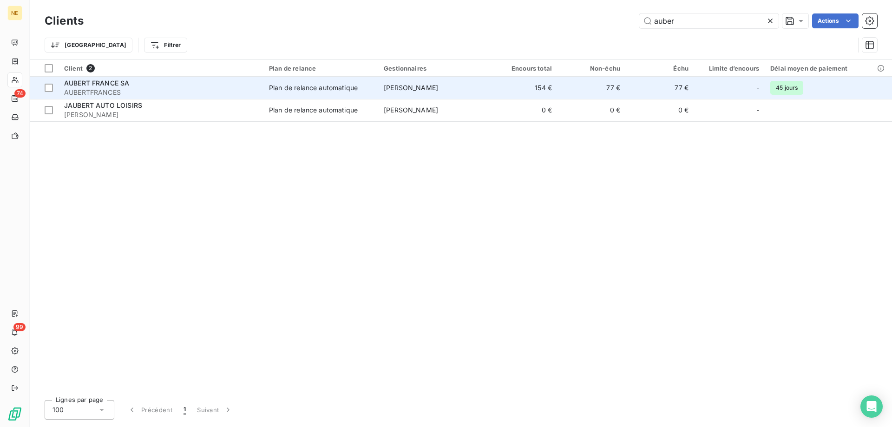
type input "auber"
click at [113, 93] on span "AUBERTFRANCES" at bounding box center [161, 92] width 194 height 9
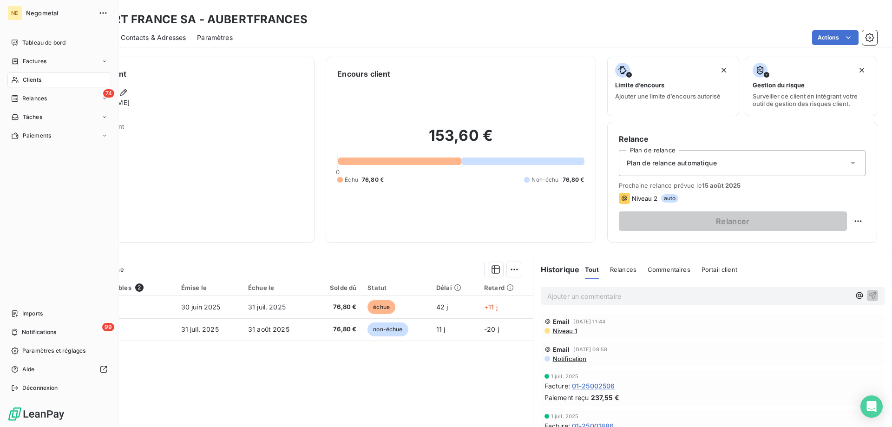
click at [24, 81] on span "Clients" at bounding box center [32, 80] width 19 height 8
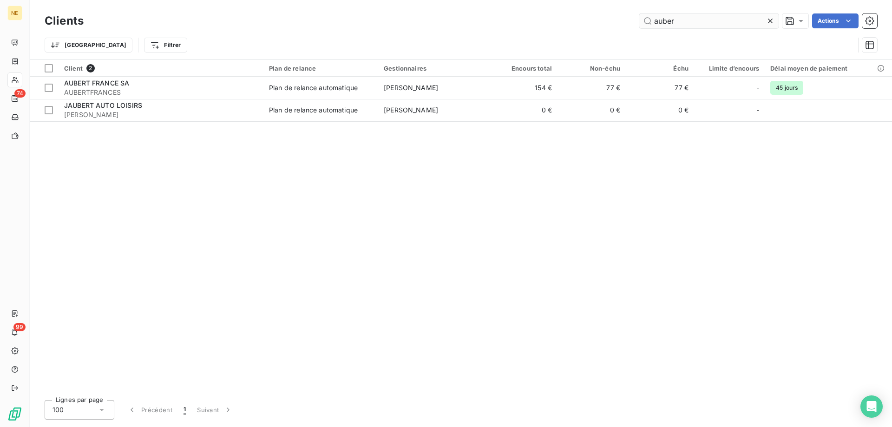
drag, startPoint x: 673, startPoint y: 20, endPoint x: 661, endPoint y: 20, distance: 12.5
click at [661, 20] on input "auber" at bounding box center [708, 20] width 139 height 15
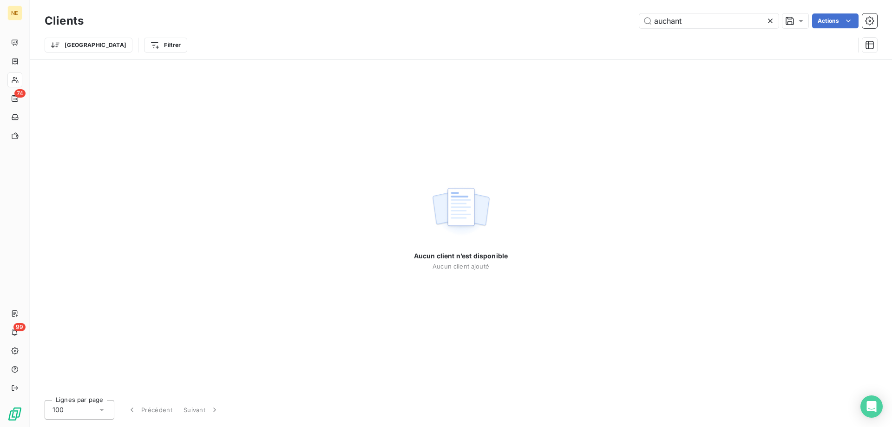
type input "auchan"
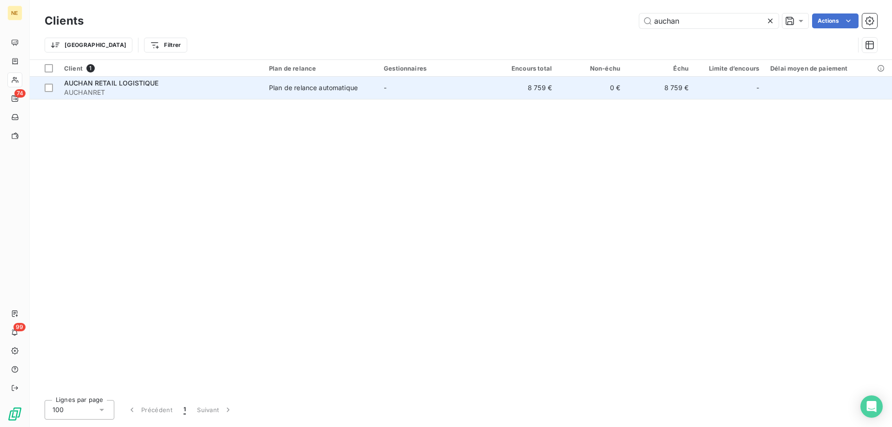
click at [181, 91] on span "AUCHANRET" at bounding box center [161, 92] width 194 height 9
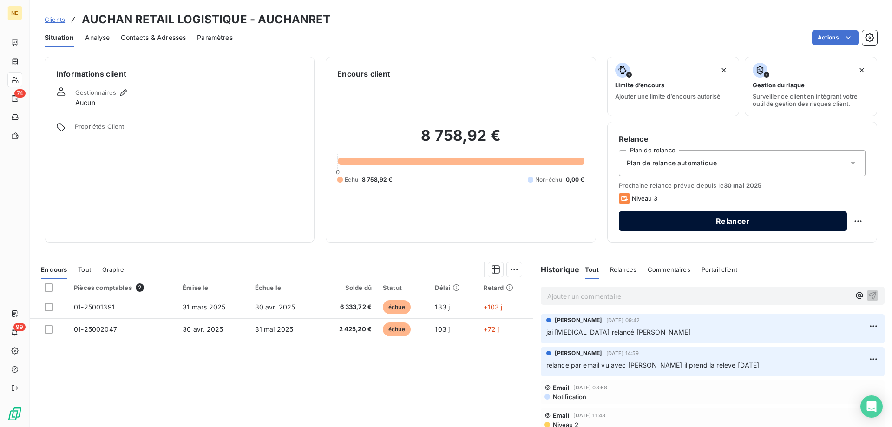
click at [714, 225] on button "Relancer" at bounding box center [733, 221] width 228 height 20
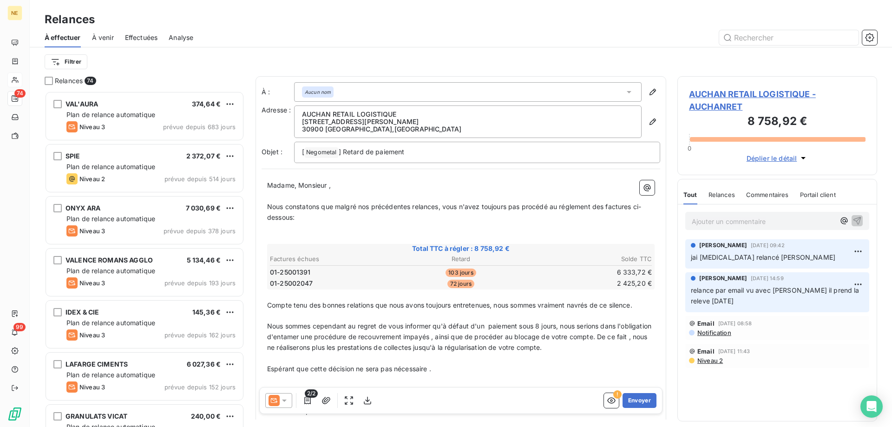
scroll to position [329, 193]
click at [648, 120] on icon "button" at bounding box center [652, 121] width 9 height 9
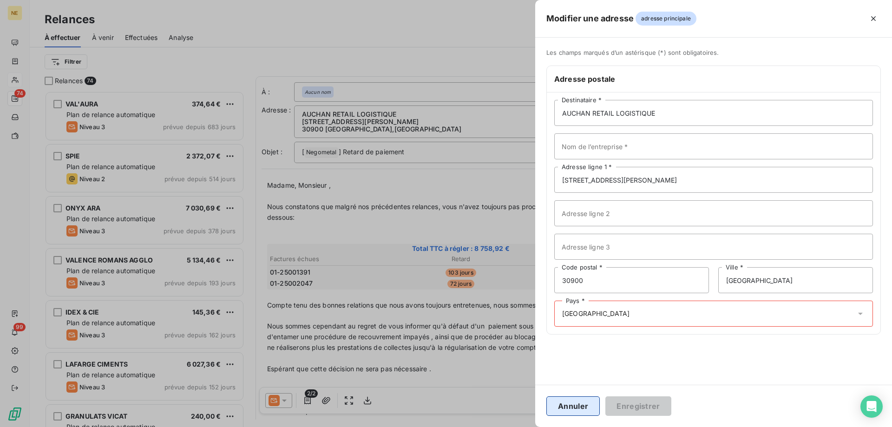
click at [575, 404] on button "Annuler" at bounding box center [572, 406] width 53 height 20
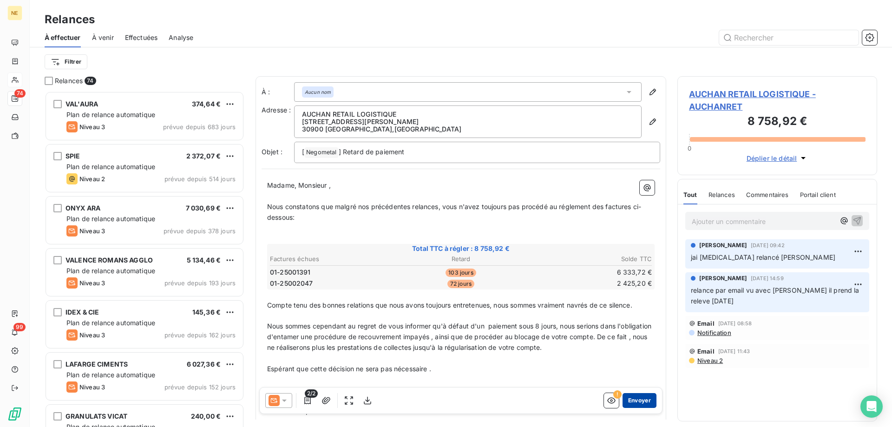
click at [629, 397] on button "Envoyer" at bounding box center [640, 400] width 34 height 15
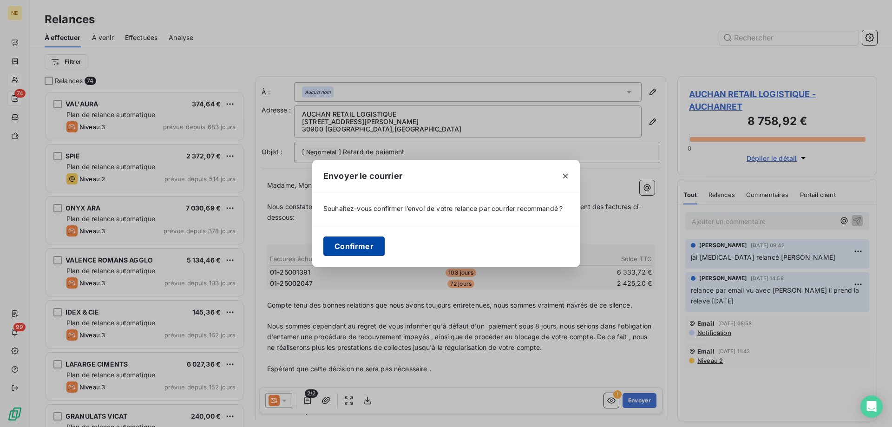
click at [357, 243] on button "Confirmer" at bounding box center [353, 247] width 61 height 20
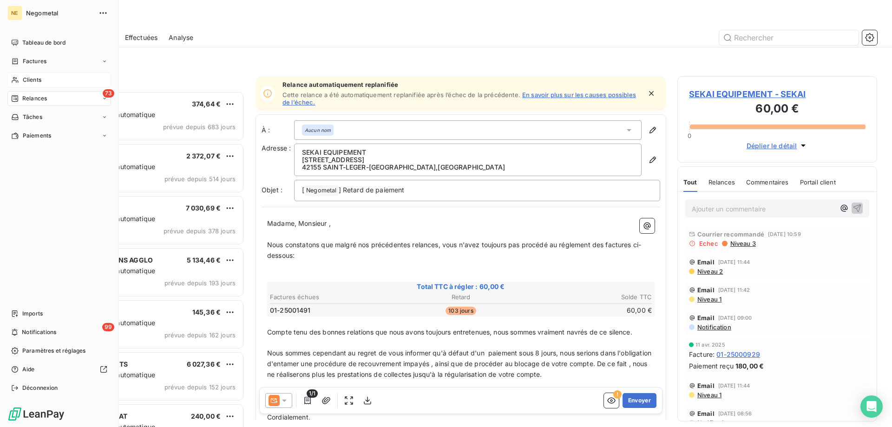
click at [31, 76] on div "Clients" at bounding box center [59, 79] width 104 height 15
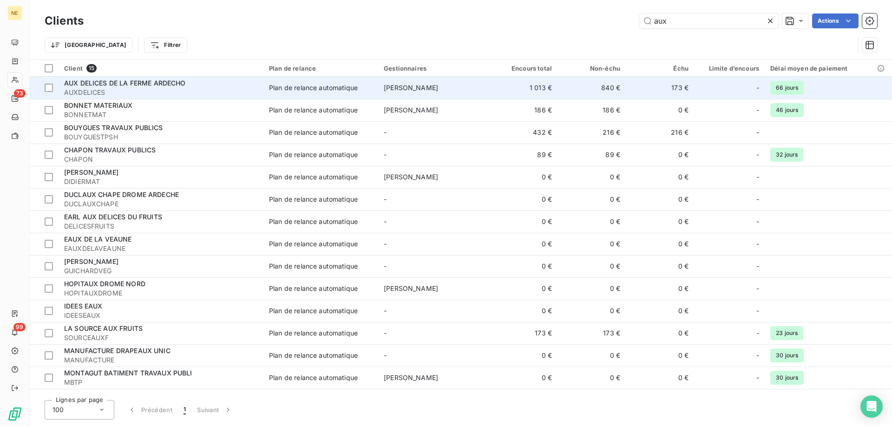
type input "aux"
click at [113, 89] on span "AUXDELICES" at bounding box center [161, 92] width 194 height 9
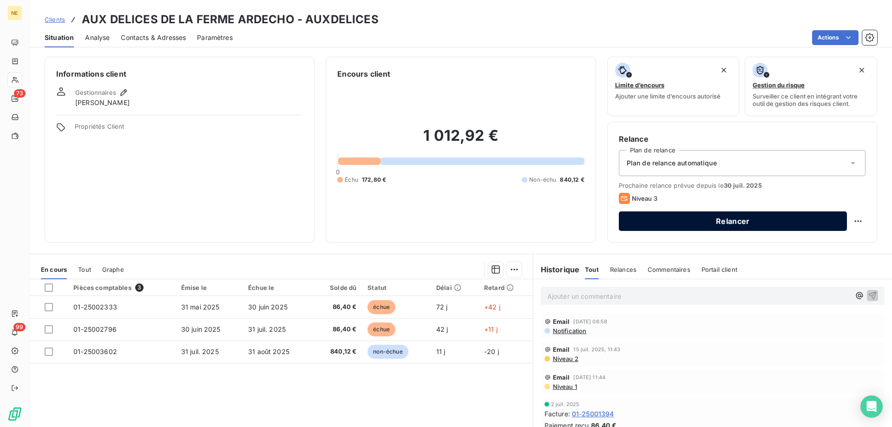
click at [696, 226] on button "Relancer" at bounding box center [733, 221] width 228 height 20
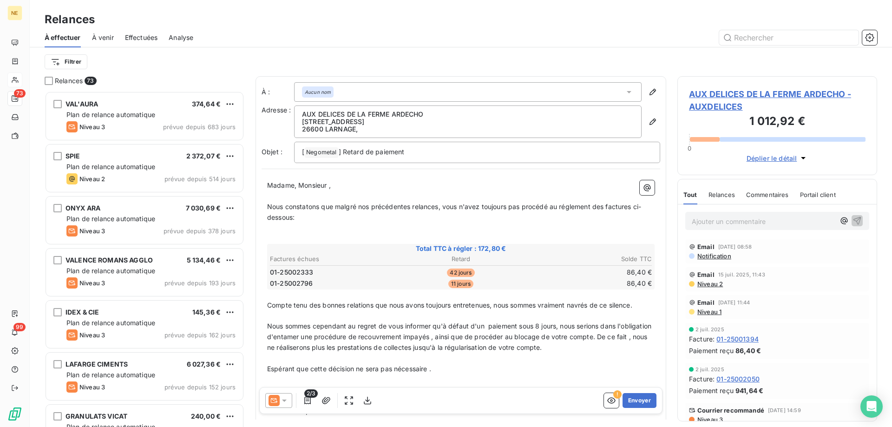
scroll to position [329, 193]
click at [649, 118] on icon "button" at bounding box center [652, 121] width 9 height 9
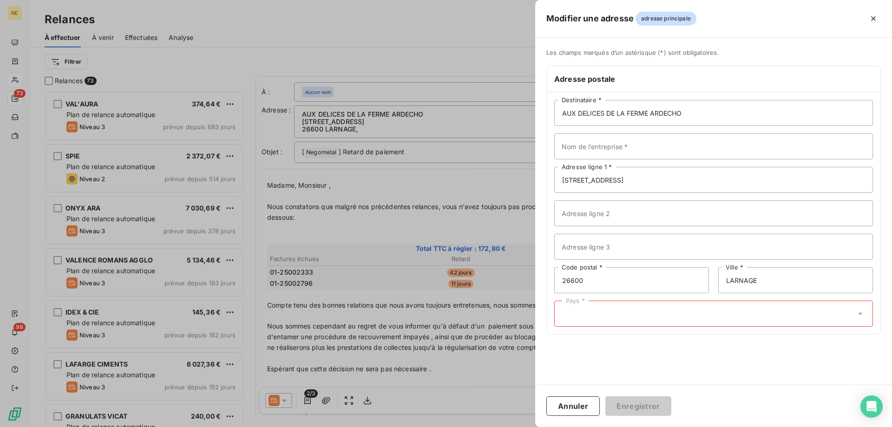
click at [716, 313] on div "Pays *" at bounding box center [713, 314] width 319 height 26
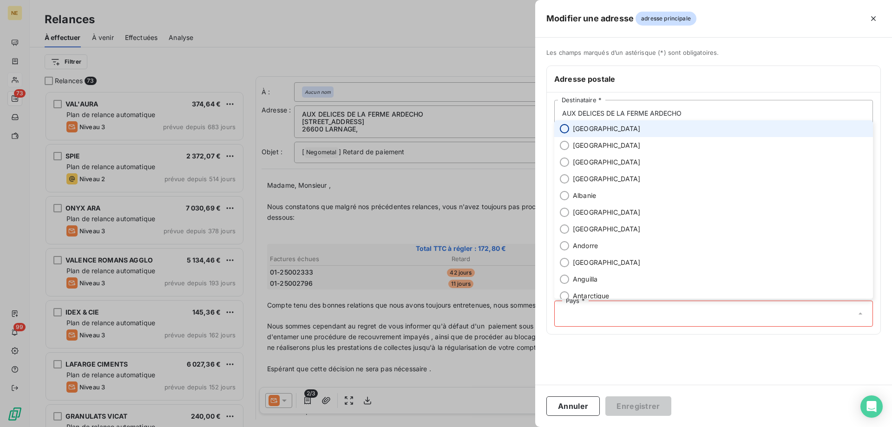
click at [566, 131] on input "radio" at bounding box center [564, 128] width 9 height 9
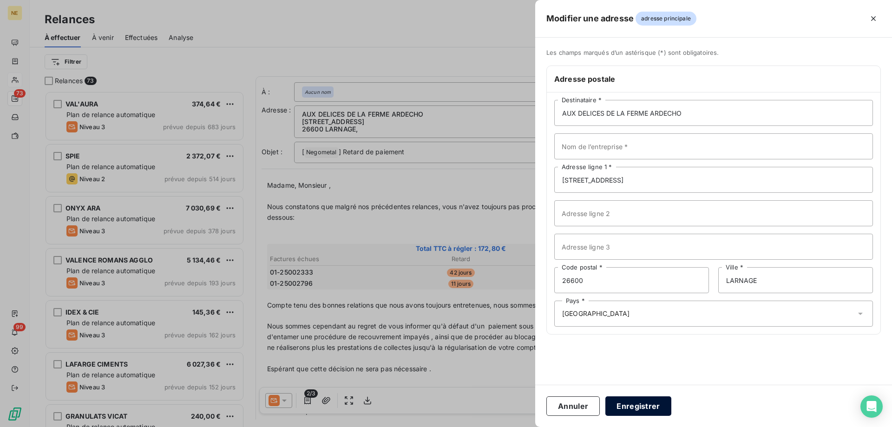
click at [635, 411] on button "Enregistrer" at bounding box center [638, 406] width 66 height 20
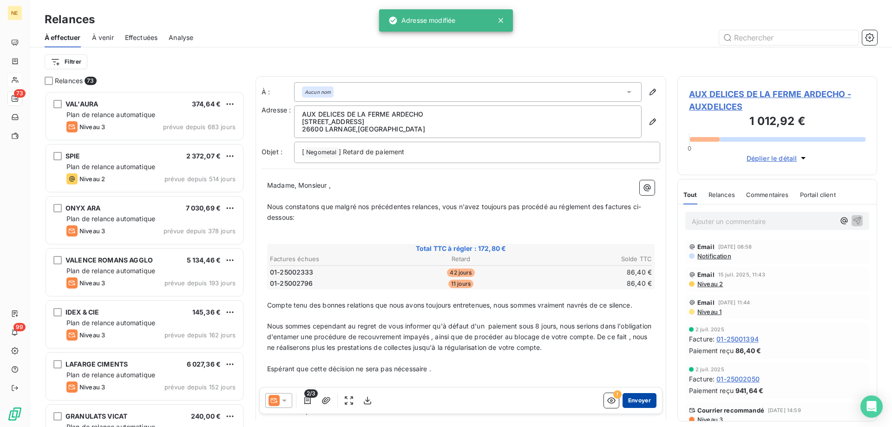
click at [636, 399] on button "Envoyer" at bounding box center [640, 400] width 34 height 15
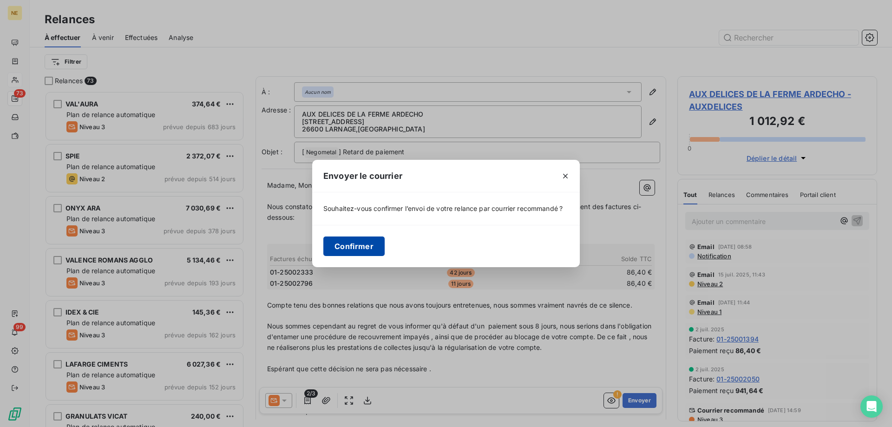
click at [353, 246] on button "Confirmer" at bounding box center [353, 247] width 61 height 20
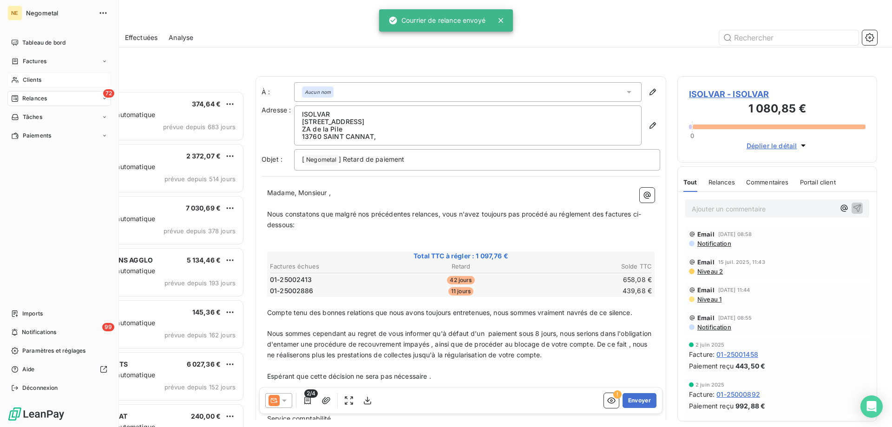
click at [27, 81] on span "Clients" at bounding box center [32, 80] width 19 height 8
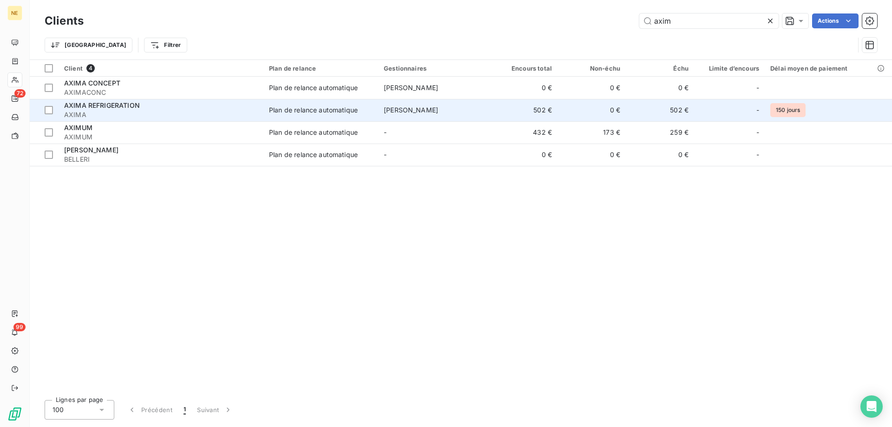
type input "axim"
click at [108, 114] on span "AXIMA" at bounding box center [161, 114] width 194 height 9
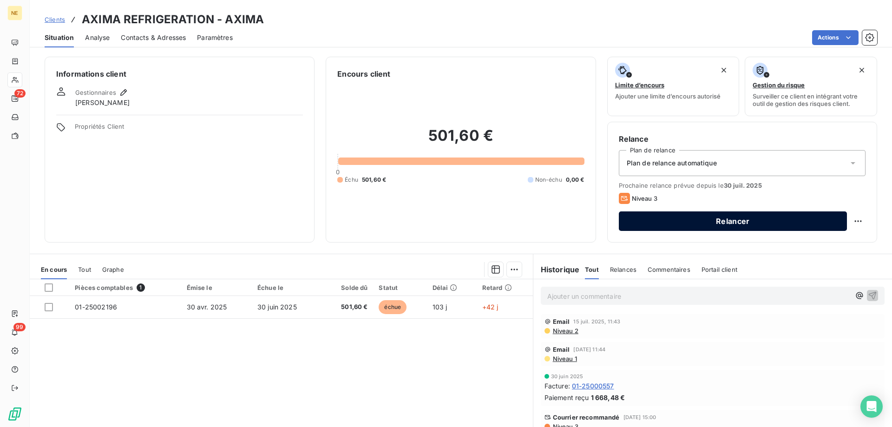
click at [689, 226] on button "Relancer" at bounding box center [733, 221] width 228 height 20
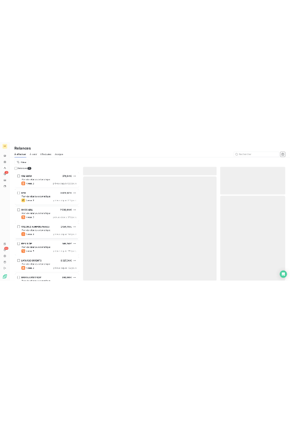
scroll to position [329, 193]
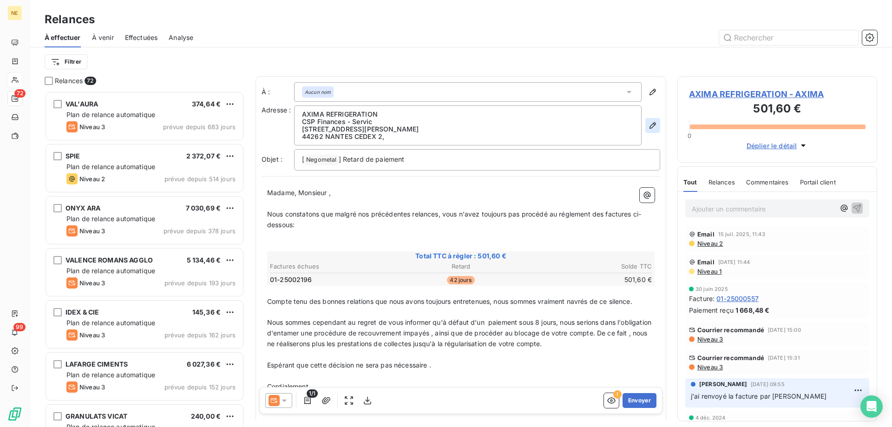
click at [648, 123] on icon "button" at bounding box center [652, 125] width 9 height 9
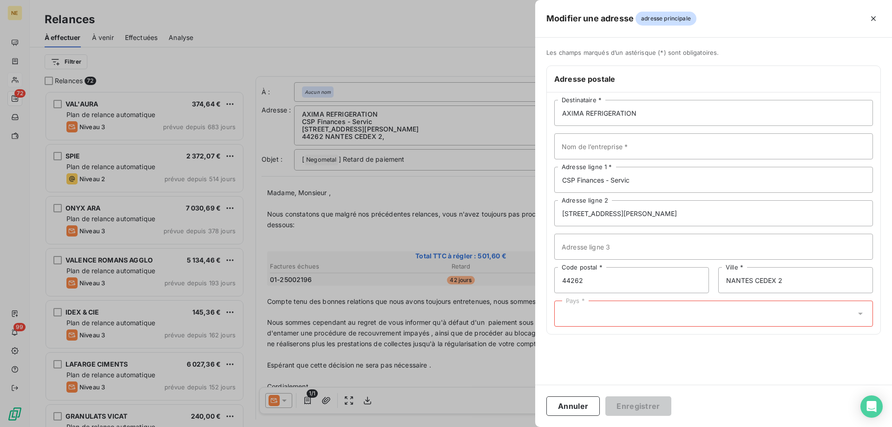
click at [649, 318] on div "Pays *" at bounding box center [713, 314] width 319 height 26
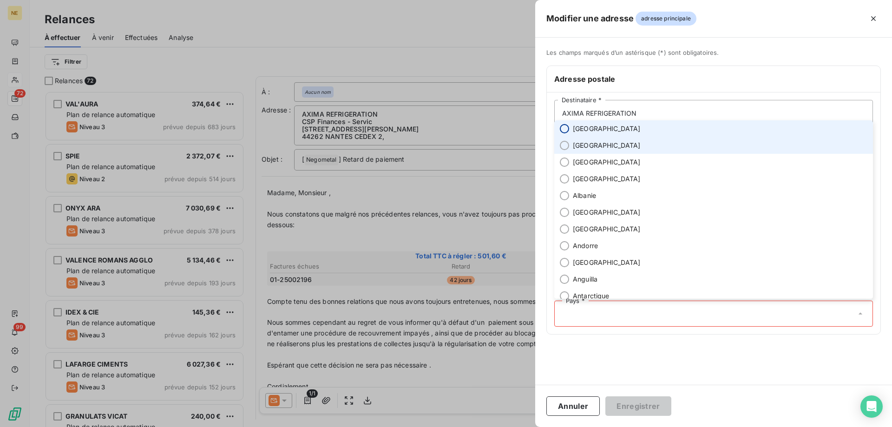
click at [564, 131] on input "radio" at bounding box center [564, 128] width 9 height 9
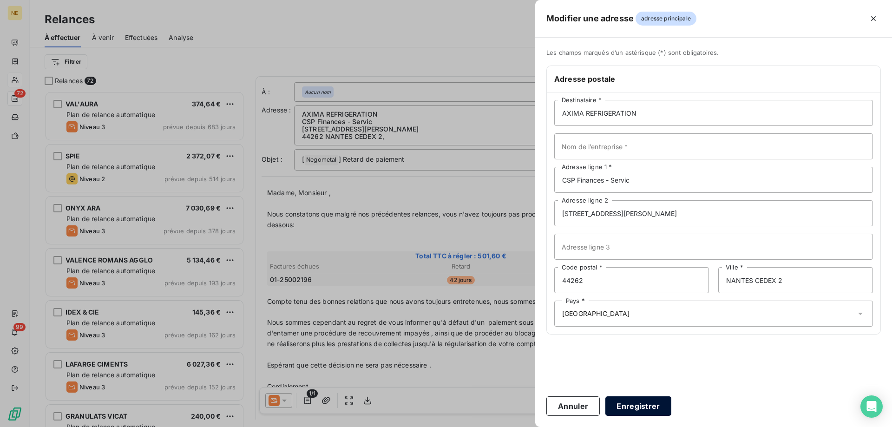
click at [646, 405] on button "Enregistrer" at bounding box center [638, 406] width 66 height 20
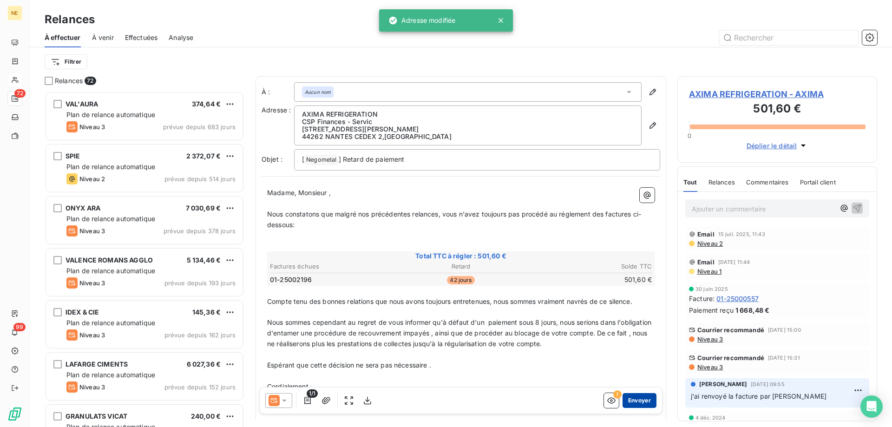
click at [631, 400] on button "Envoyer" at bounding box center [640, 400] width 34 height 15
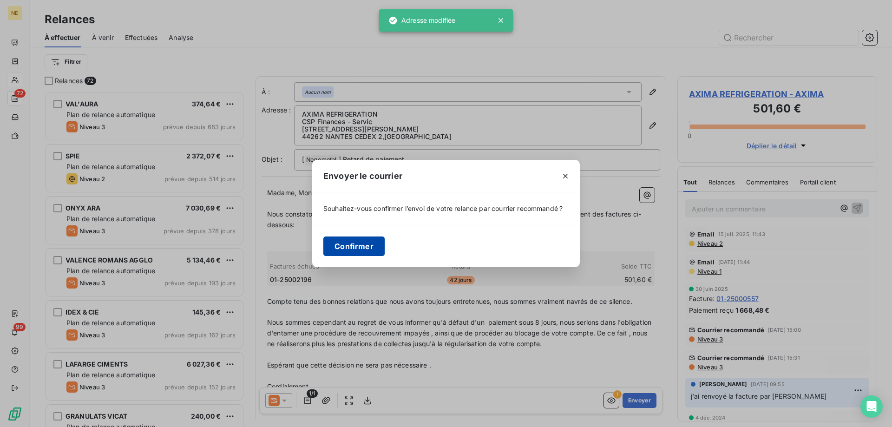
click at [348, 237] on button "Confirmer" at bounding box center [353, 247] width 61 height 20
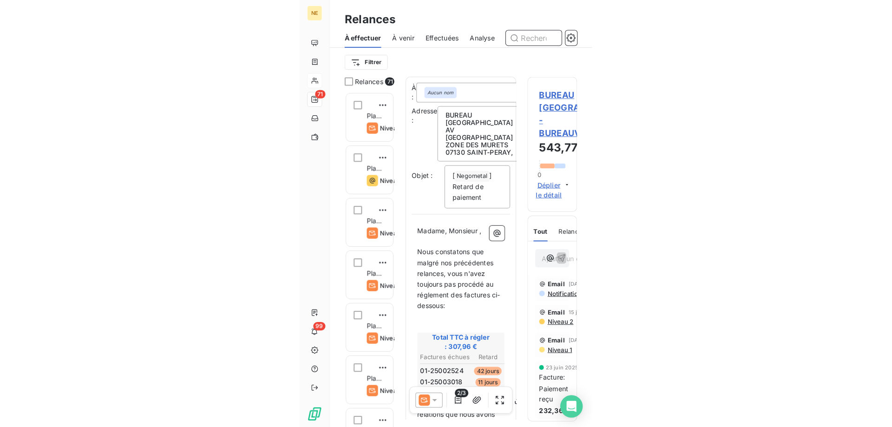
scroll to position [329, 193]
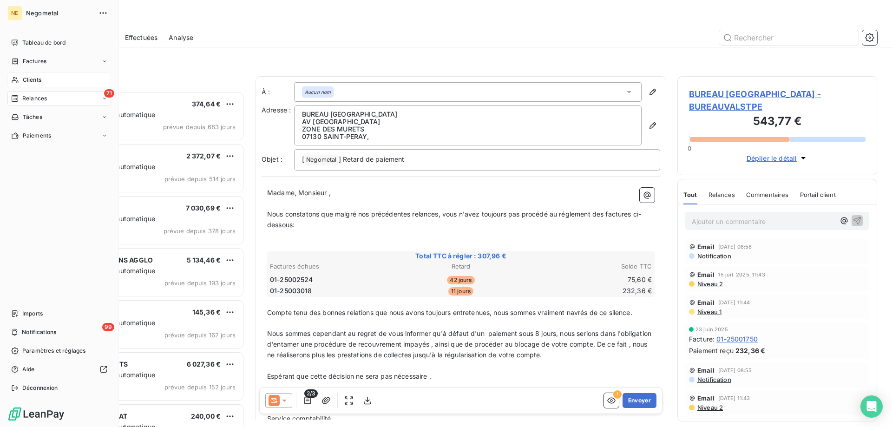
click at [23, 81] on span "Clients" at bounding box center [32, 80] width 19 height 8
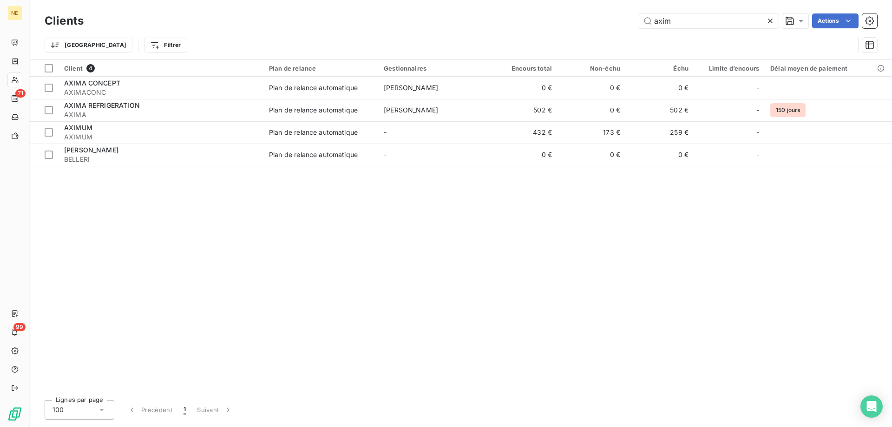
drag, startPoint x: 654, startPoint y: 21, endPoint x: 610, endPoint y: 24, distance: 43.8
click at [610, 24] on div "axim Actions" at bounding box center [486, 20] width 782 height 15
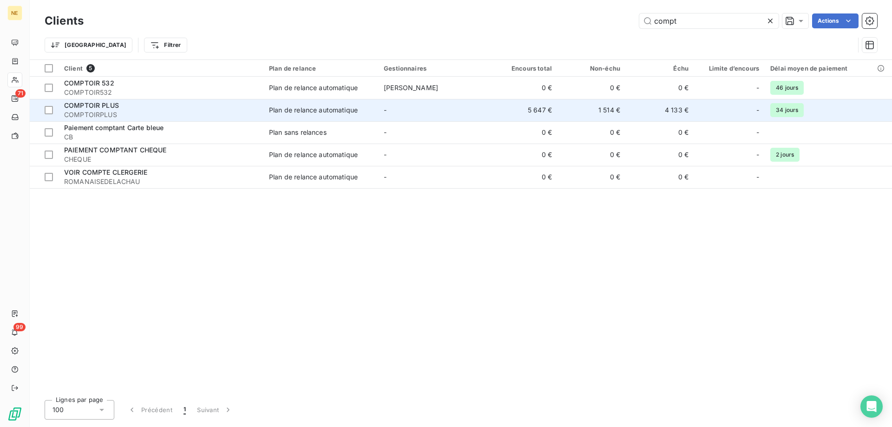
type input "compt"
click at [119, 112] on span "COMPTOIRPLUS" at bounding box center [161, 114] width 194 height 9
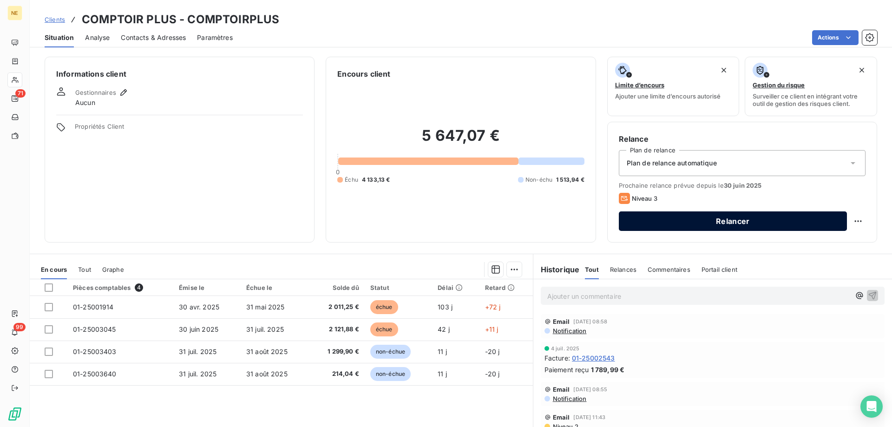
click at [734, 221] on button "Relancer" at bounding box center [733, 221] width 228 height 20
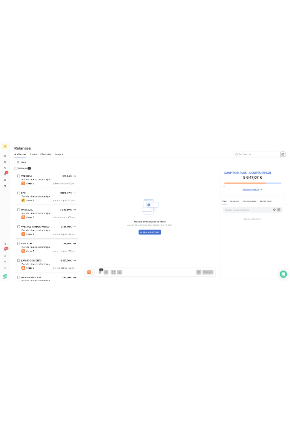
scroll to position [329, 193]
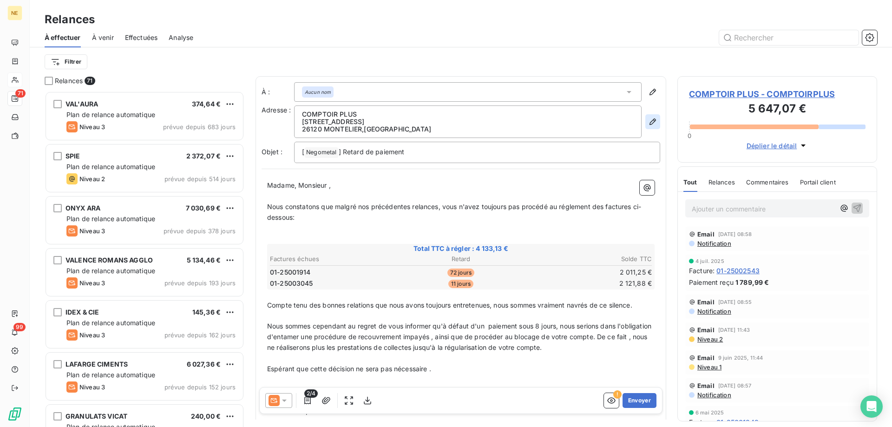
click at [648, 124] on icon "button" at bounding box center [652, 121] width 9 height 9
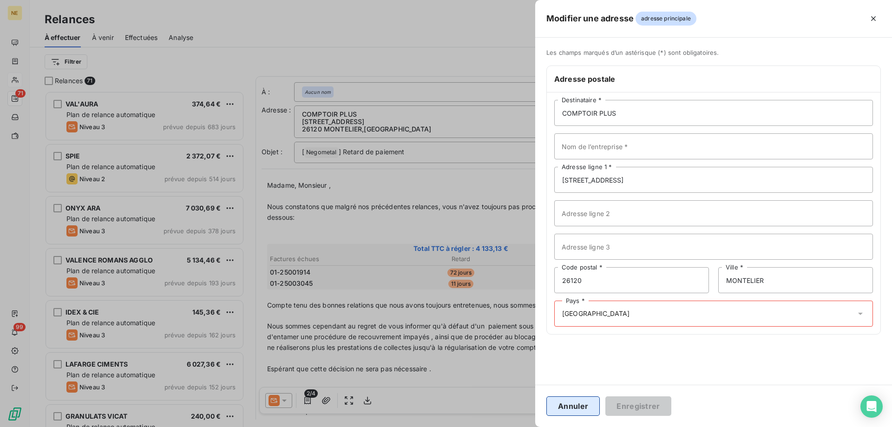
click at [572, 408] on button "Annuler" at bounding box center [572, 406] width 53 height 20
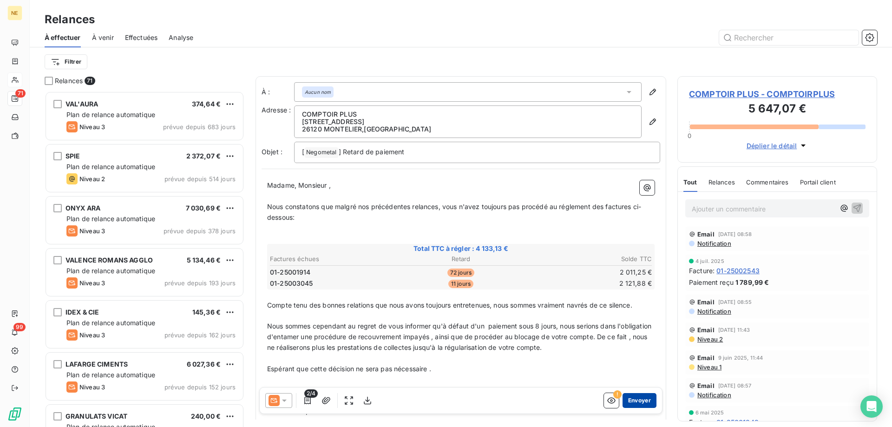
click at [628, 399] on button "Envoyer" at bounding box center [640, 400] width 34 height 15
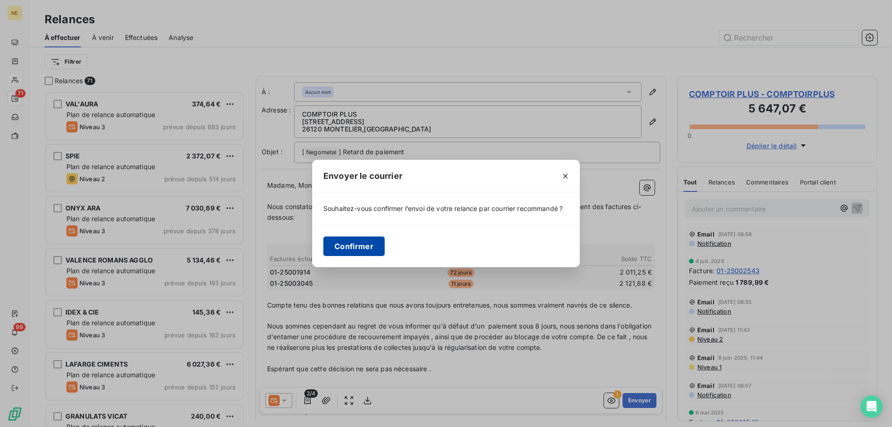
click at [377, 245] on button "Confirmer" at bounding box center [353, 247] width 61 height 20
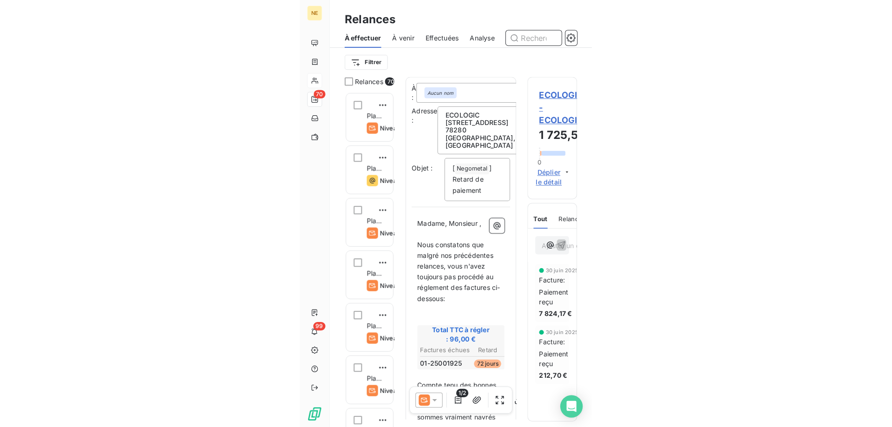
scroll to position [329, 193]
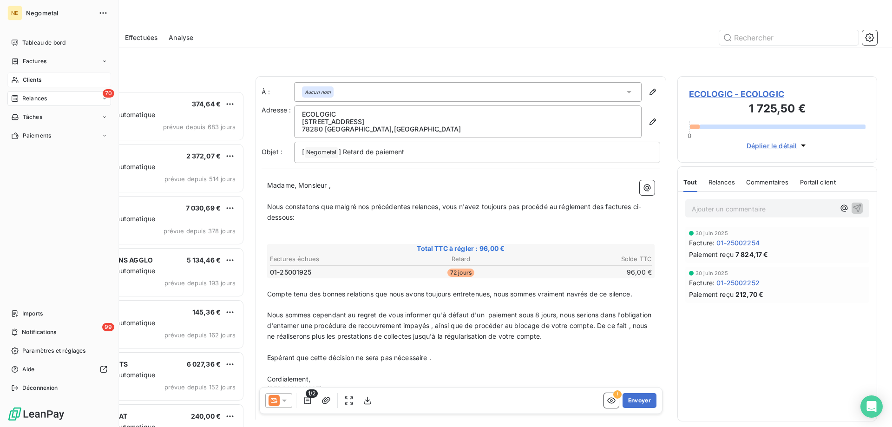
click at [21, 74] on div "Clients" at bounding box center [59, 79] width 104 height 15
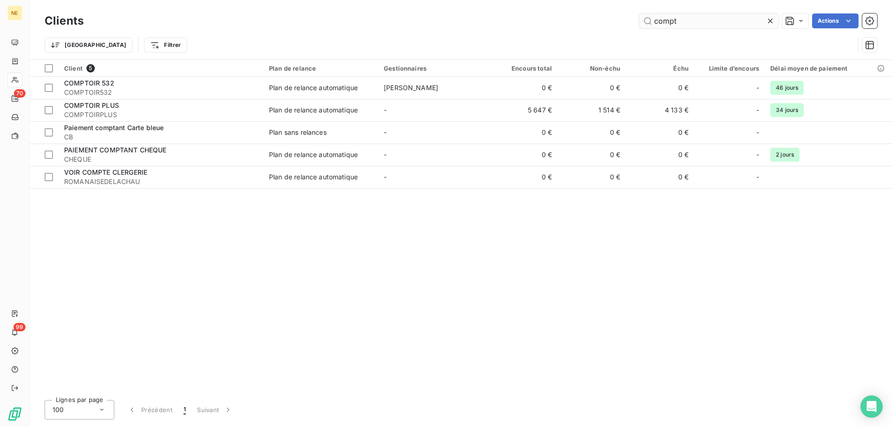
drag, startPoint x: 693, startPoint y: 28, endPoint x: 688, endPoint y: 26, distance: 5.4
click at [688, 26] on div "Clients compt Actions" at bounding box center [461, 21] width 833 height 20
drag, startPoint x: 670, startPoint y: 24, endPoint x: 626, endPoint y: 24, distance: 43.7
click at [626, 24] on div "compt Actions" at bounding box center [486, 20] width 782 height 15
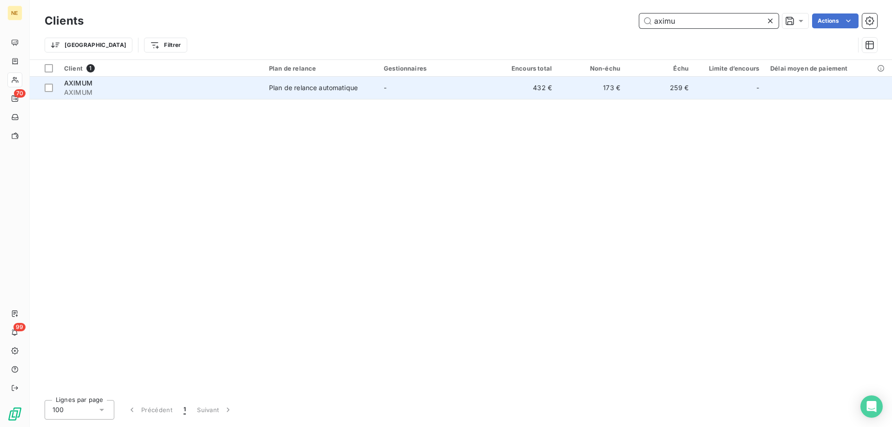
type input "aximu"
click at [450, 86] on td "-" at bounding box center [433, 88] width 111 height 22
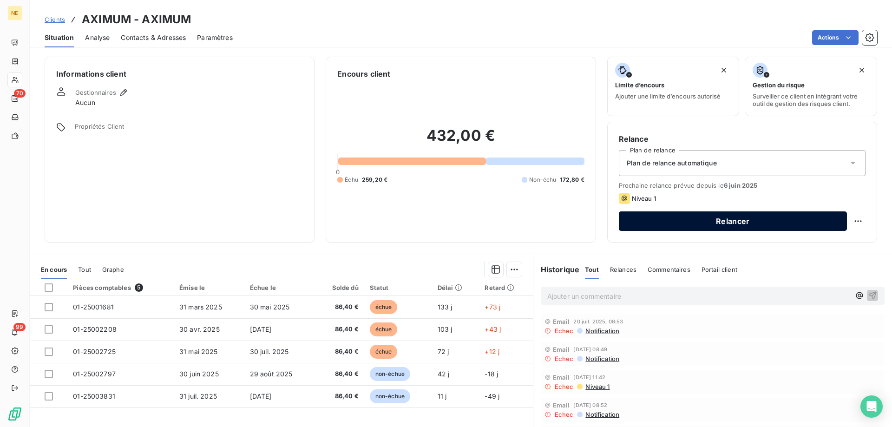
click at [712, 224] on button "Relancer" at bounding box center [733, 221] width 228 height 20
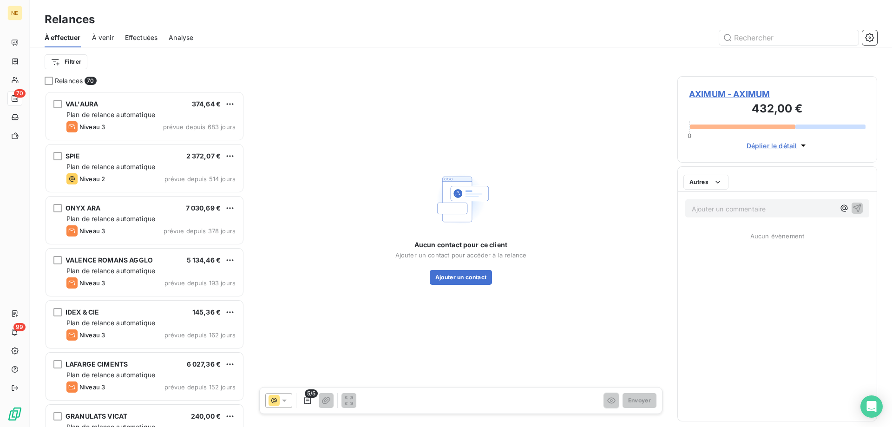
scroll to position [329, 193]
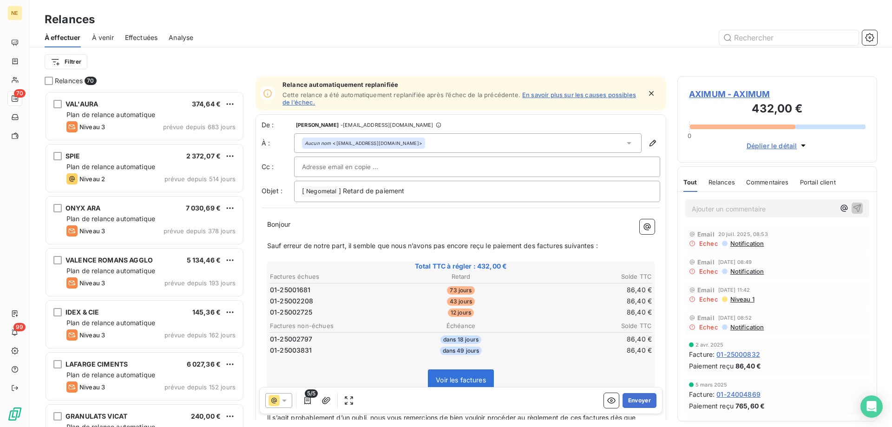
click at [289, 397] on icon at bounding box center [284, 400] width 9 height 9
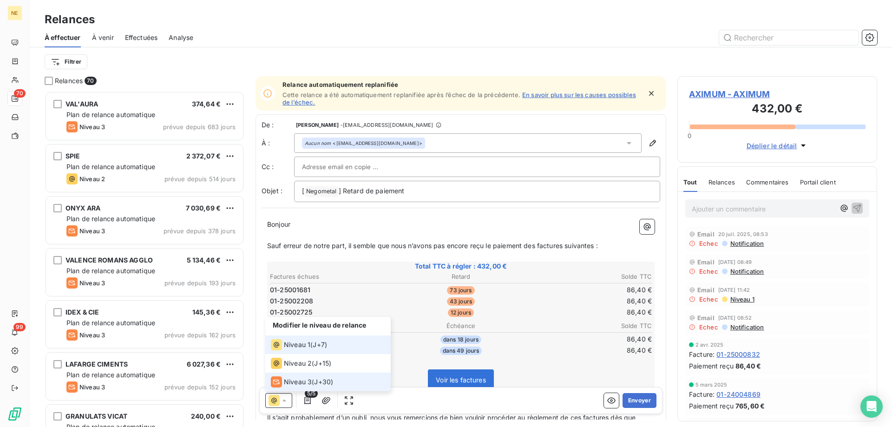
click at [289, 384] on span "Niveau 3" at bounding box center [298, 381] width 28 height 9
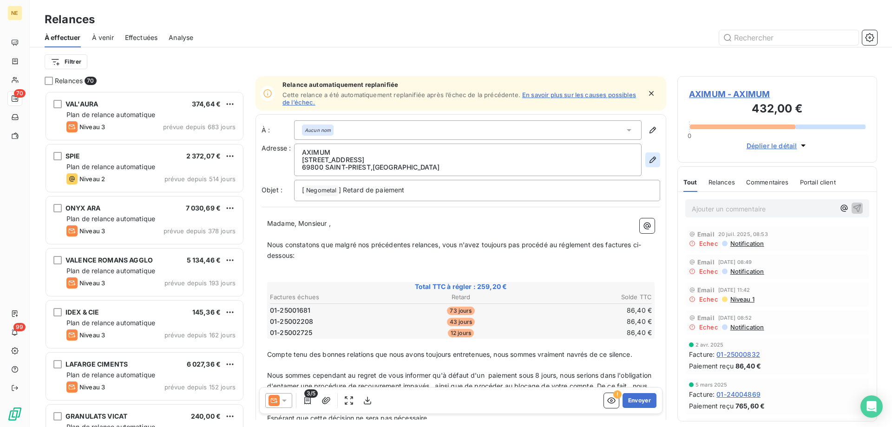
click at [648, 159] on icon "button" at bounding box center [652, 159] width 9 height 9
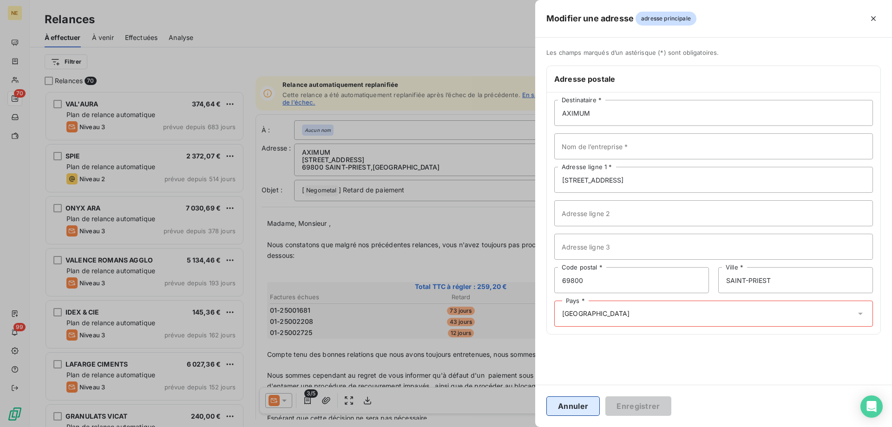
click at [578, 407] on button "Annuler" at bounding box center [572, 406] width 53 height 20
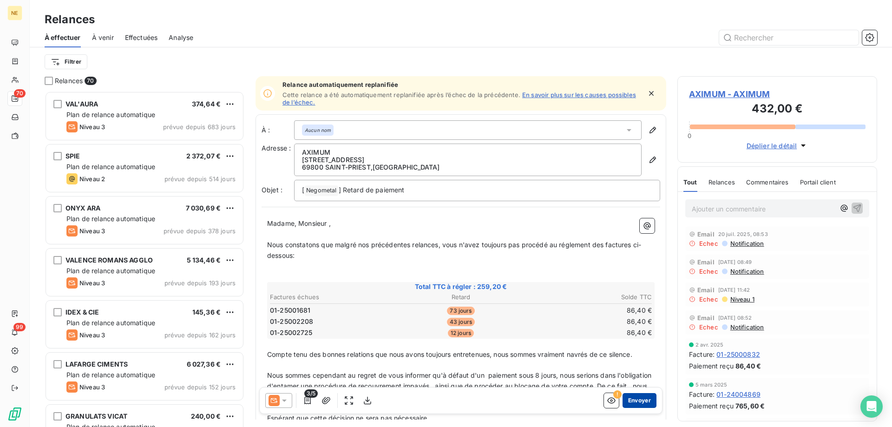
click at [630, 404] on button "Envoyer" at bounding box center [640, 400] width 34 height 15
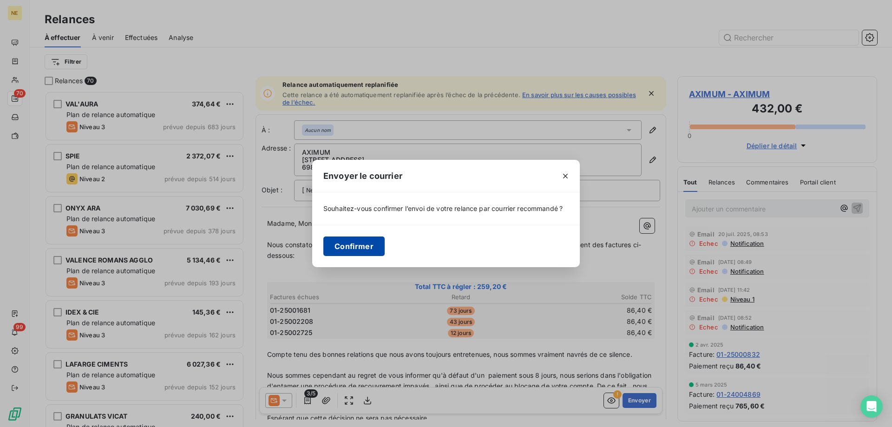
click at [339, 247] on button "Confirmer" at bounding box center [353, 247] width 61 height 20
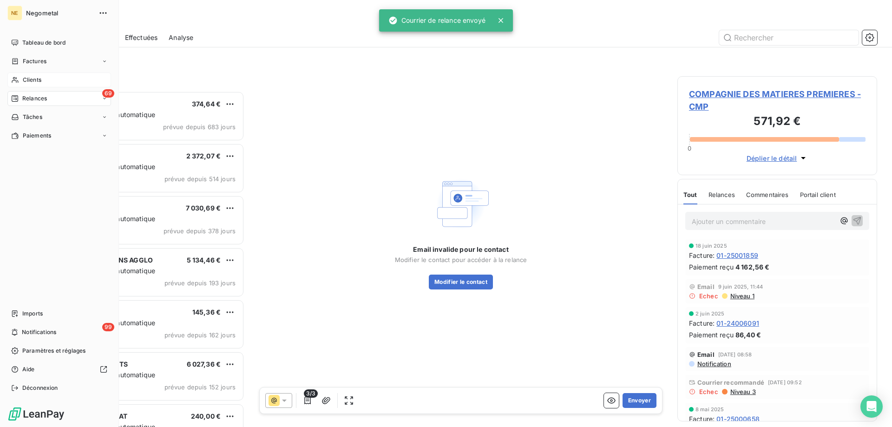
click at [40, 80] on span "Clients" at bounding box center [32, 80] width 19 height 8
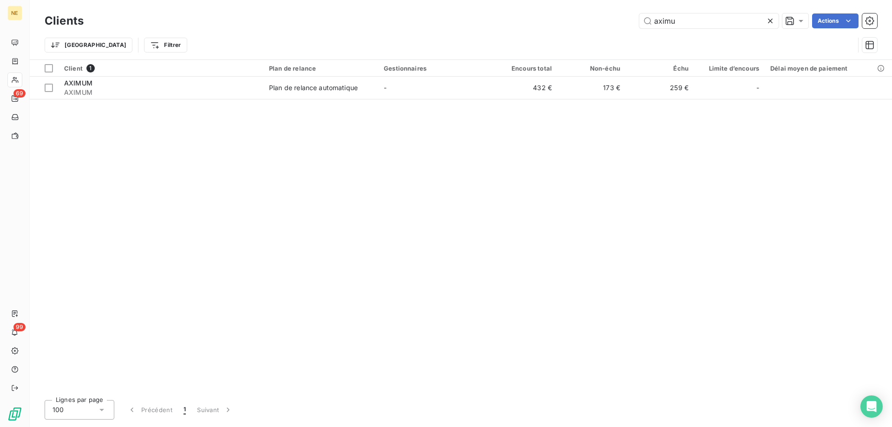
drag, startPoint x: 683, startPoint y: 26, endPoint x: 622, endPoint y: 28, distance: 60.4
click at [622, 28] on div "aximu Actions" at bounding box center [486, 20] width 782 height 15
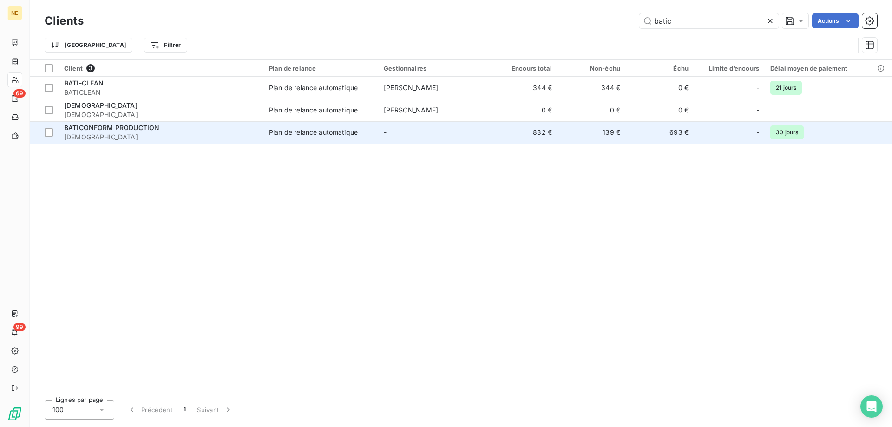
type input "batic"
click at [284, 131] on div "Plan de relance automatique" at bounding box center [313, 132] width 89 height 9
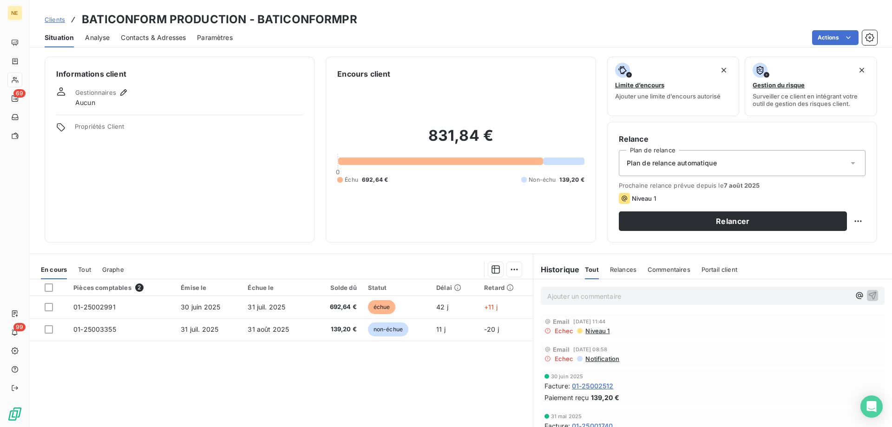
click at [149, 37] on span "Contacts & Adresses" at bounding box center [153, 37] width 65 height 9
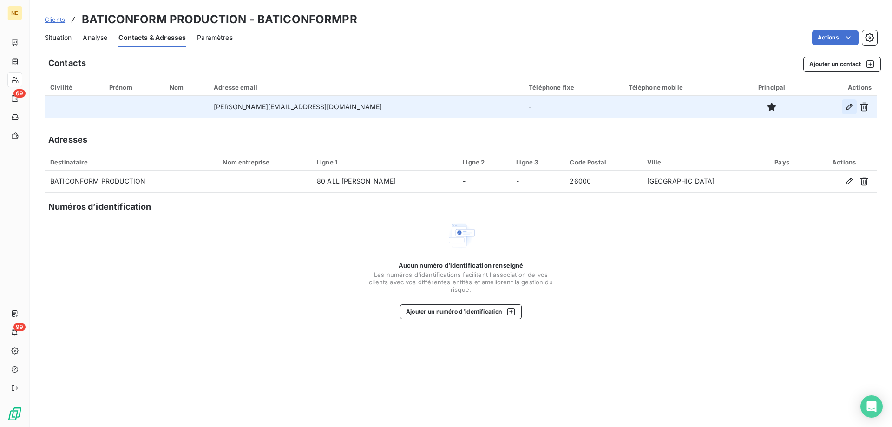
click at [844, 111] on button "button" at bounding box center [849, 106] width 15 height 15
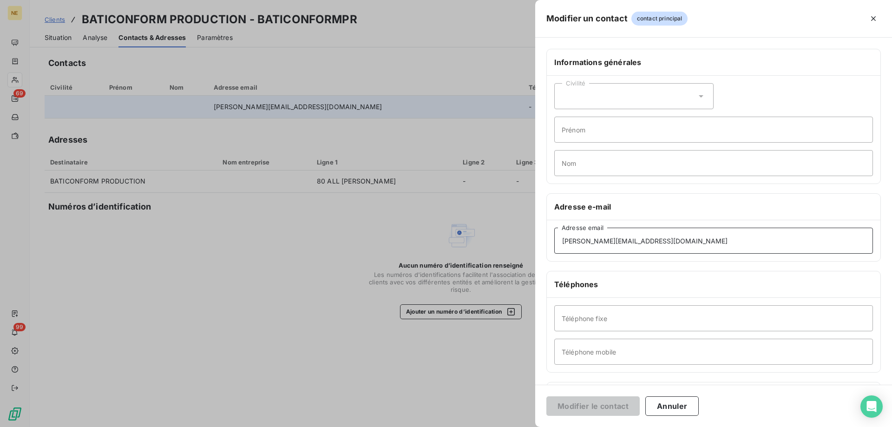
click at [577, 239] on input "[PERSON_NAME][EMAIL_ADDRESS][DOMAIN_NAME]" at bounding box center [713, 241] width 319 height 26
drag, startPoint x: 577, startPoint y: 240, endPoint x: 520, endPoint y: 242, distance: 57.2
click at [520, 427] on div "Modifier un contact contact principal Informations générales Civilité Prénom No…" at bounding box center [446, 427] width 892 height 0
type input "[PERSON_NAME][EMAIL_ADDRESS][DOMAIN_NAME]"
click at [592, 401] on button "Modifier le contact" at bounding box center [592, 406] width 93 height 20
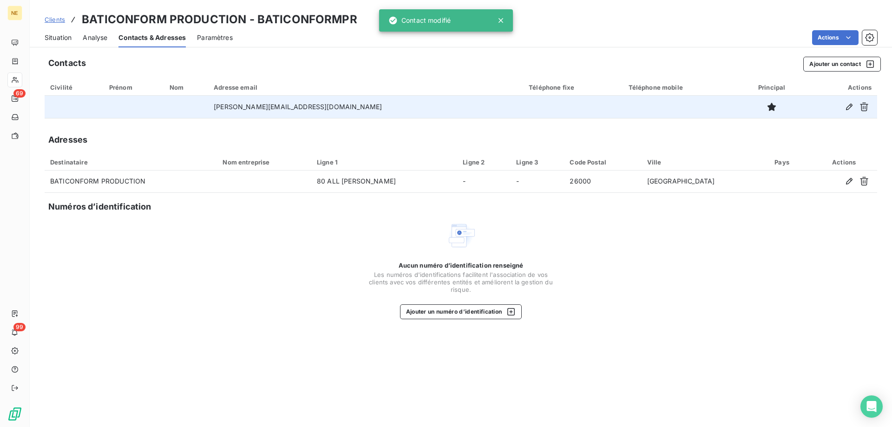
click at [67, 35] on span "Situation" at bounding box center [58, 37] width 27 height 9
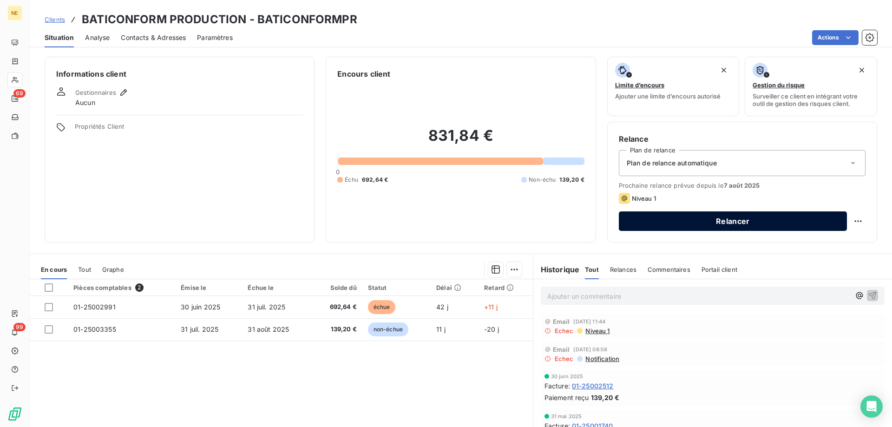
click at [729, 227] on button "Relancer" at bounding box center [733, 221] width 228 height 20
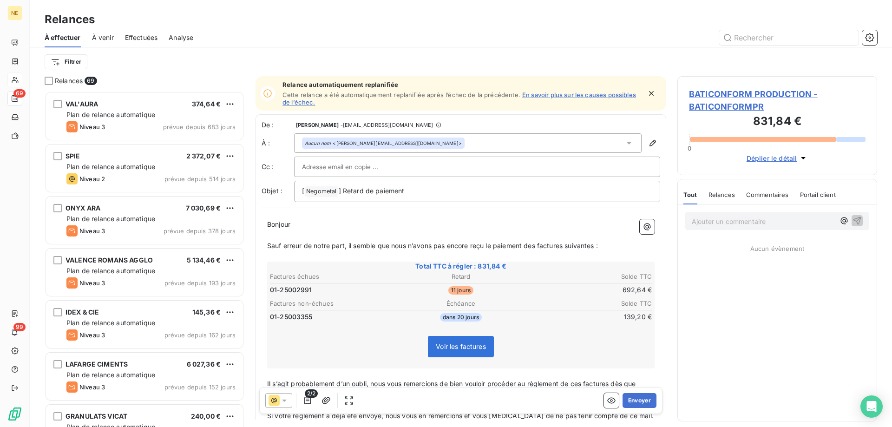
scroll to position [329, 193]
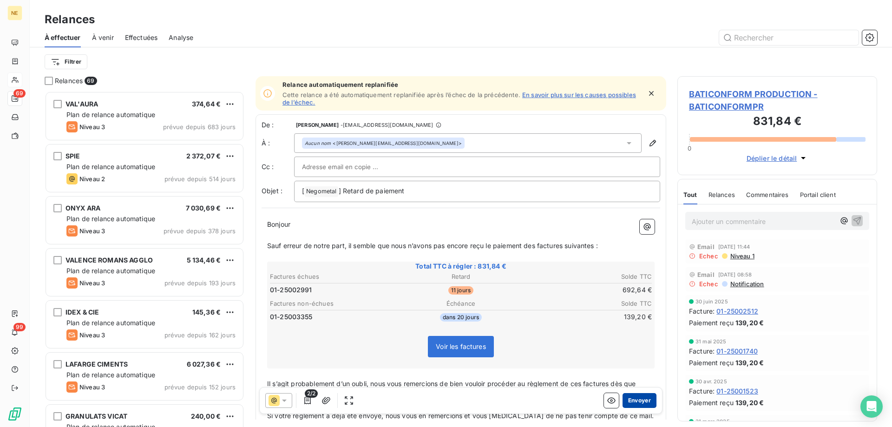
click at [631, 405] on button "Envoyer" at bounding box center [640, 400] width 34 height 15
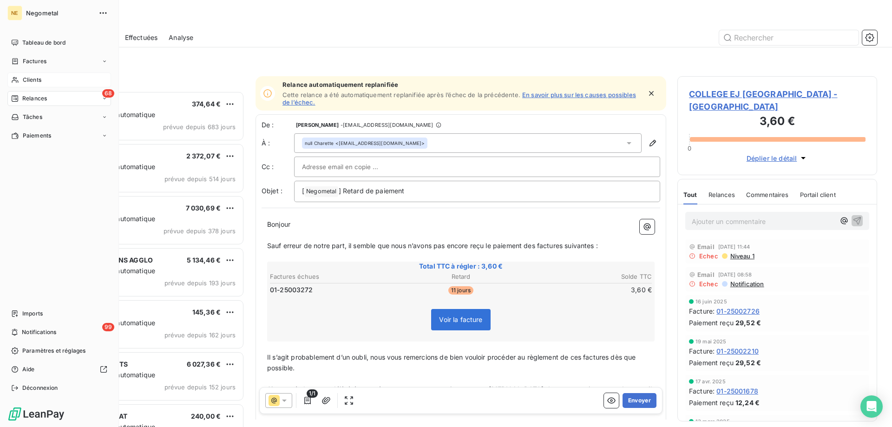
drag, startPoint x: 27, startPoint y: 76, endPoint x: 26, endPoint y: 81, distance: 5.2
click at [26, 81] on span "Clients" at bounding box center [32, 80] width 19 height 8
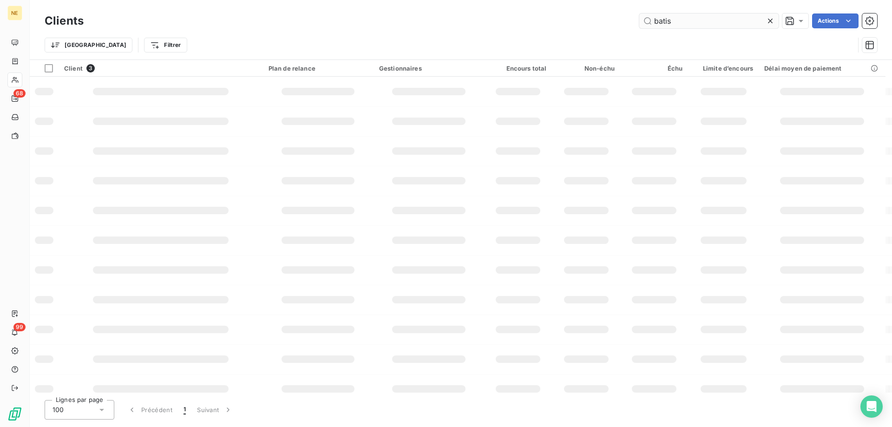
type input "batiso"
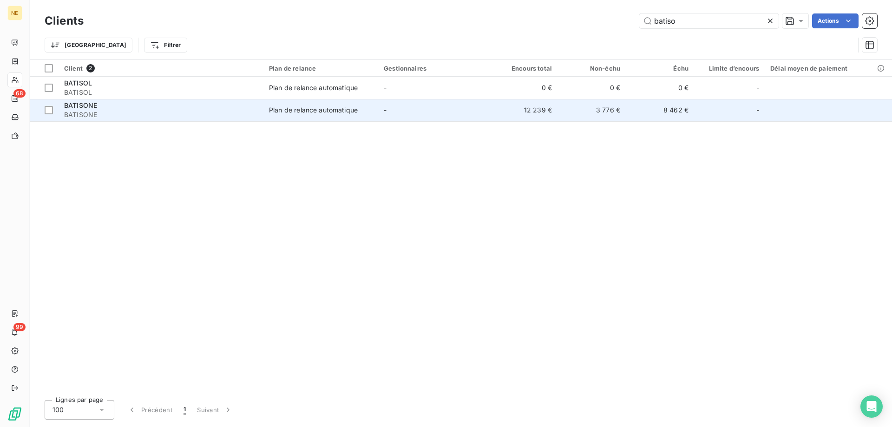
click at [184, 113] on span "BATISONE" at bounding box center [161, 114] width 194 height 9
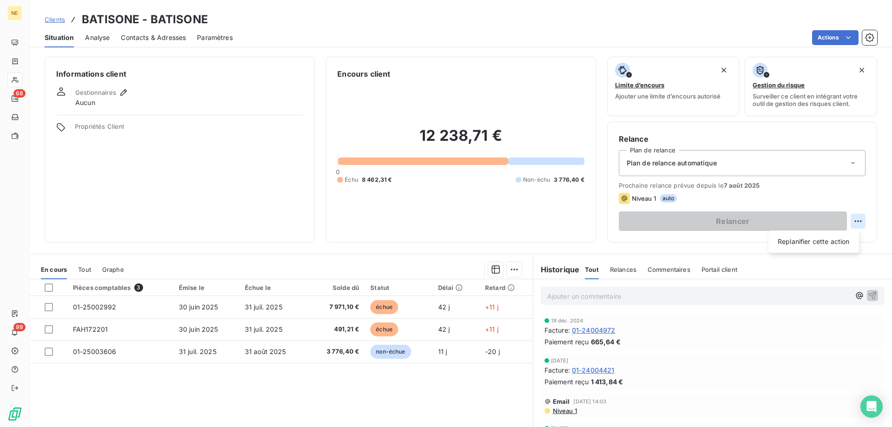
click at [847, 223] on html "NE 68 99 Clients BATISONE - BATISONE Situation Analyse Contacts & Adresses Para…" at bounding box center [446, 213] width 892 height 427
click at [810, 240] on div "Replanifier cette action" at bounding box center [813, 241] width 83 height 15
select select "7"
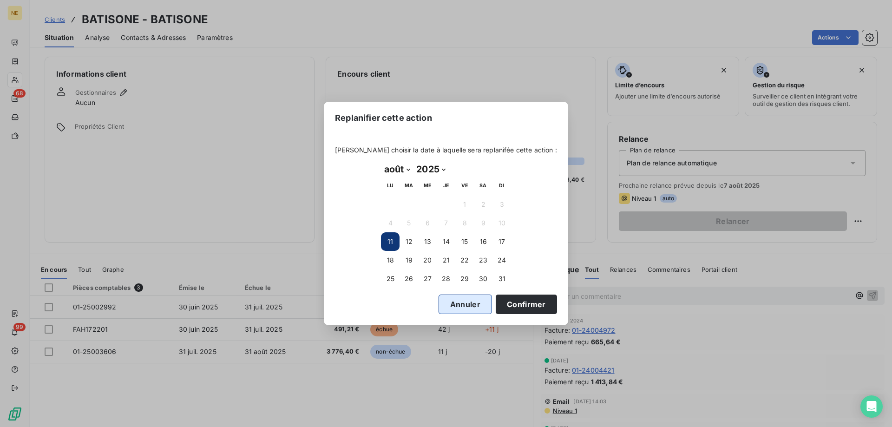
click at [451, 302] on button "Annuler" at bounding box center [465, 305] width 53 height 20
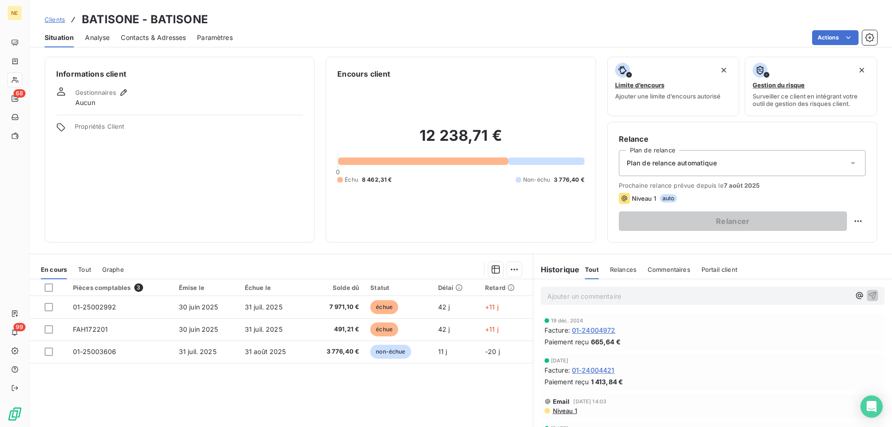
click at [164, 38] on span "Contacts & Adresses" at bounding box center [153, 37] width 65 height 9
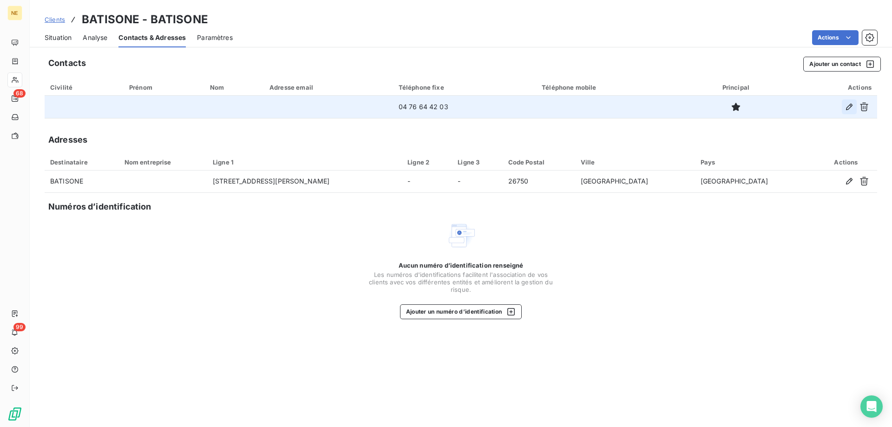
click at [848, 106] on icon "button" at bounding box center [849, 107] width 7 height 7
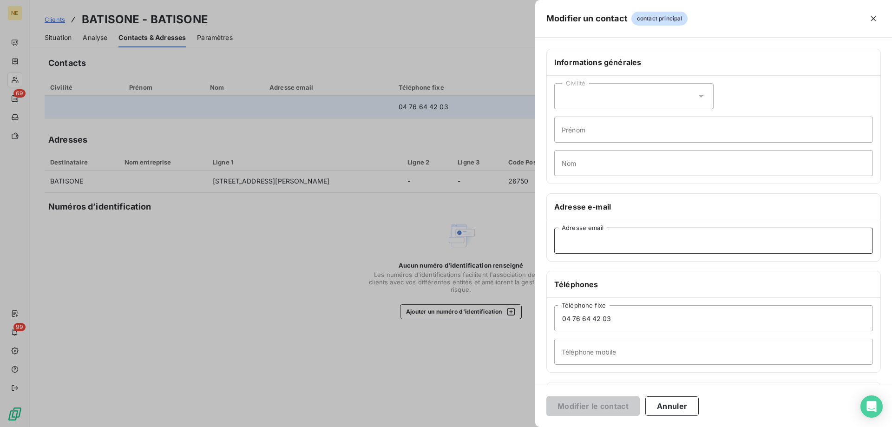
click at [606, 240] on input "Adresse email" at bounding box center [713, 241] width 319 height 26
paste input "[EMAIL_ADDRESS][DOMAIN_NAME]"
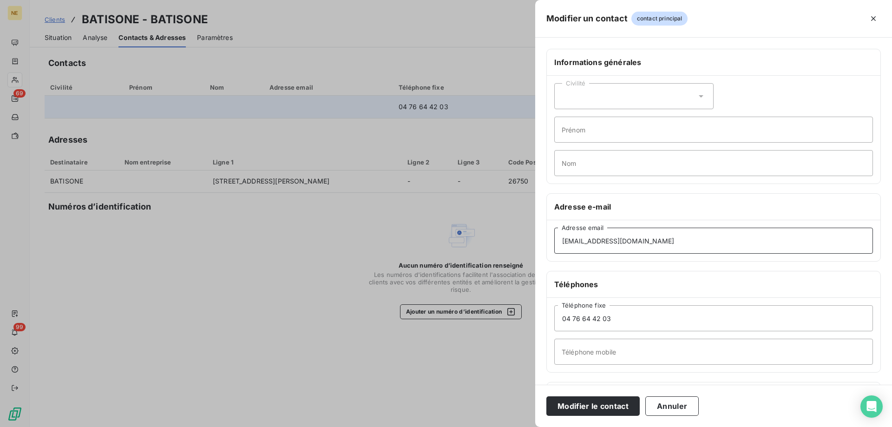
type input "[EMAIL_ADDRESS][DOMAIN_NAME]"
click at [594, 395] on div "Modifier le contact Annuler" at bounding box center [713, 406] width 357 height 42
click at [597, 406] on button "Modifier le contact" at bounding box center [592, 406] width 93 height 20
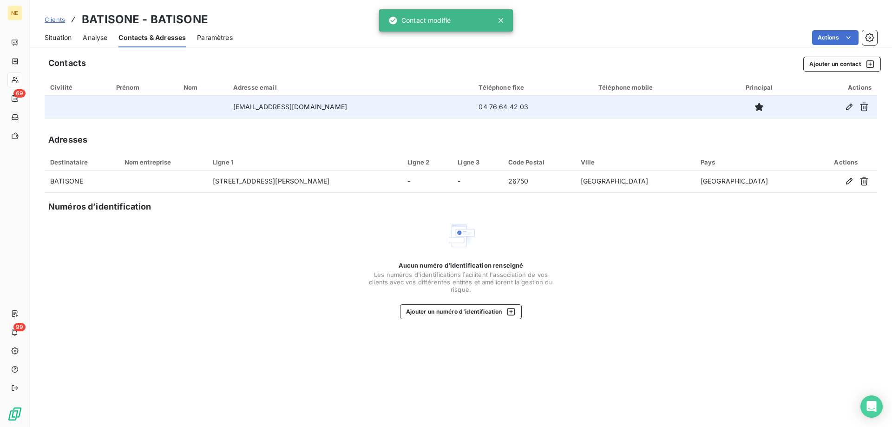
click at [58, 36] on span "Situation" at bounding box center [58, 37] width 27 height 9
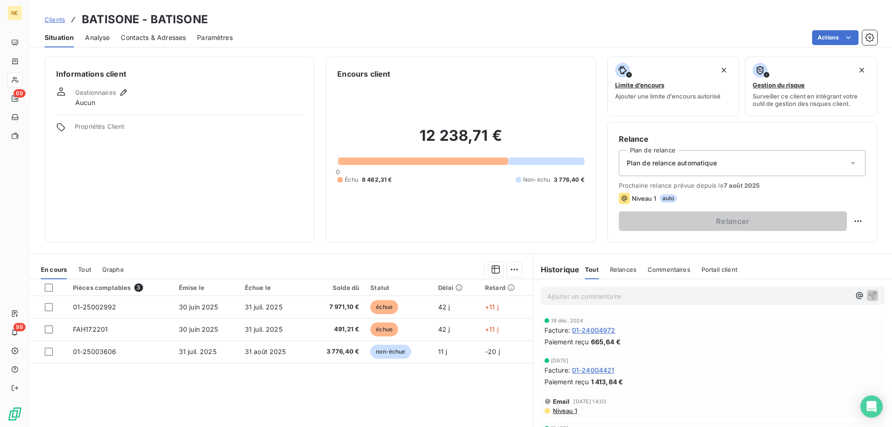
click at [152, 37] on span "Contacts & Adresses" at bounding box center [153, 37] width 65 height 9
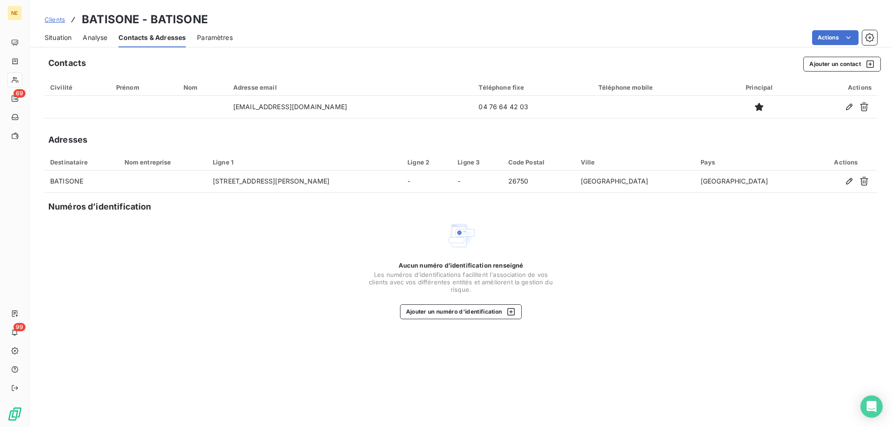
click at [56, 39] on span "Situation" at bounding box center [58, 37] width 27 height 9
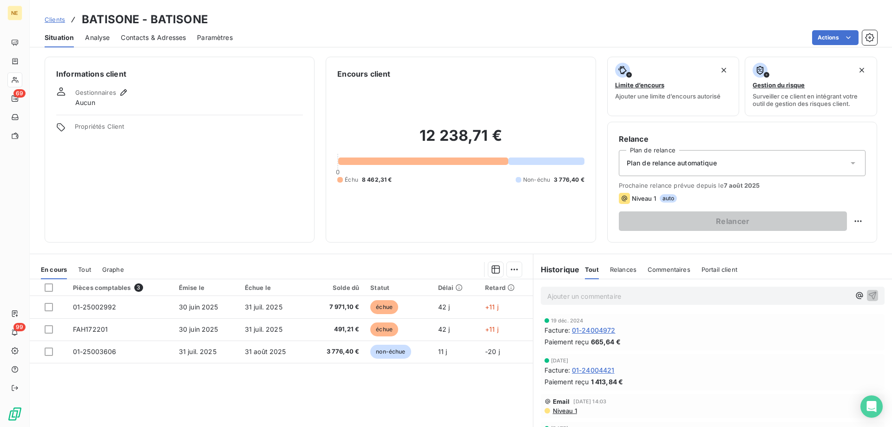
click at [742, 189] on div "Prochaine relance prévue depuis le [DATE] Niveau 1 auto Relancer" at bounding box center [742, 206] width 247 height 49
click at [853, 225] on html "NE 69 99 Clients BATISONE - BATISONE Situation Analyse Contacts & Adresses Para…" at bounding box center [446, 213] width 892 height 427
click at [833, 245] on div "Replanifier cette action" at bounding box center [813, 241] width 83 height 15
select select "7"
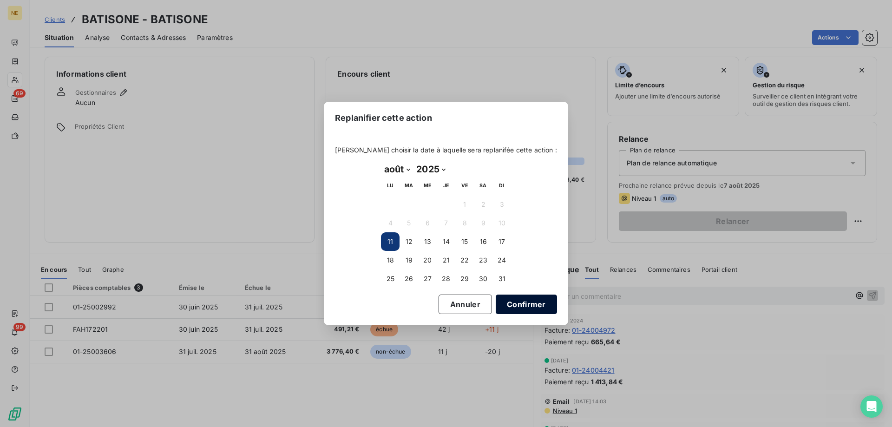
click at [508, 305] on button "Confirmer" at bounding box center [526, 305] width 61 height 20
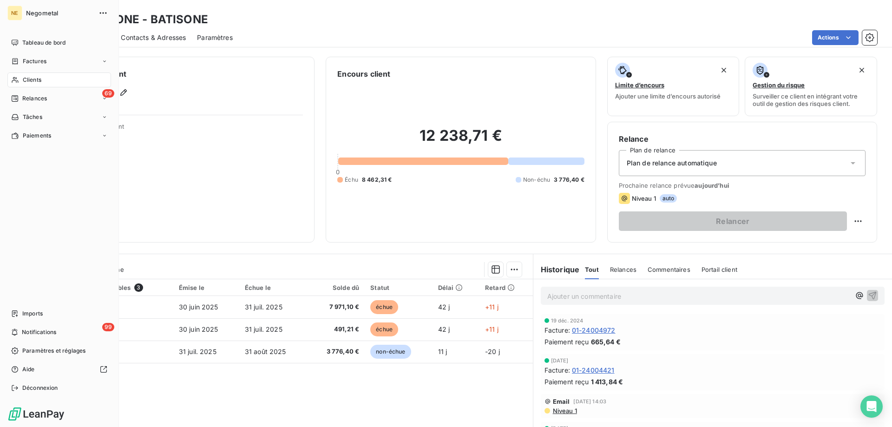
click at [22, 74] on div "Clients" at bounding box center [59, 79] width 104 height 15
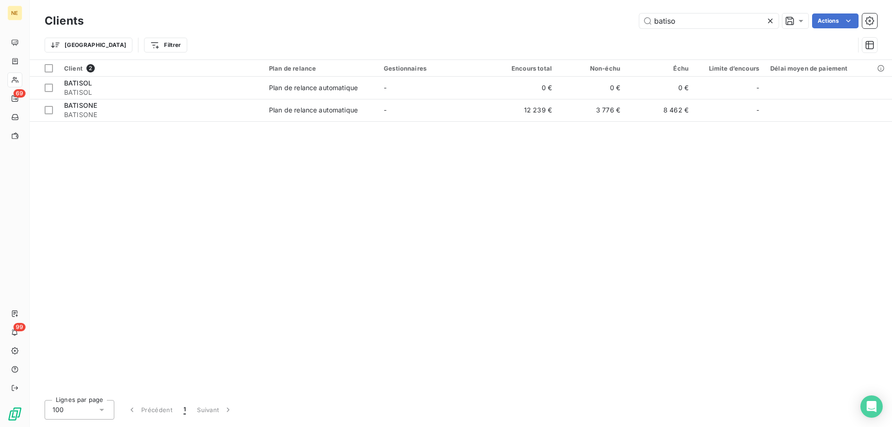
drag, startPoint x: 678, startPoint y: 25, endPoint x: 629, endPoint y: 26, distance: 49.3
click at [629, 26] on div "batiso Actions" at bounding box center [486, 20] width 782 height 15
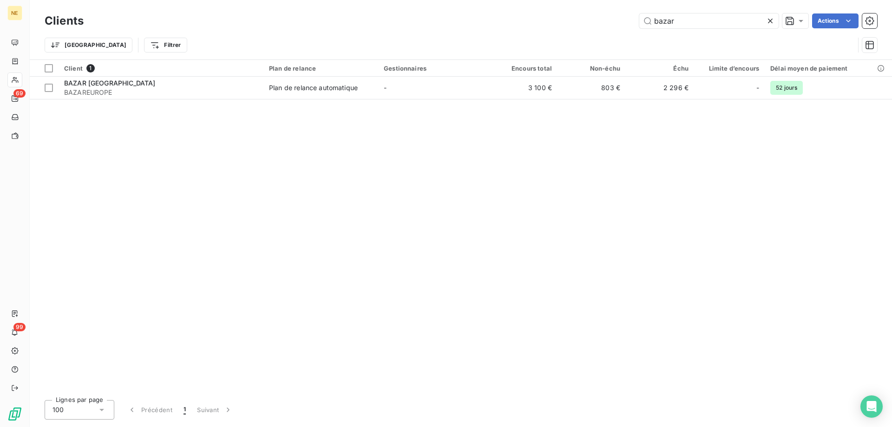
type input "bazar"
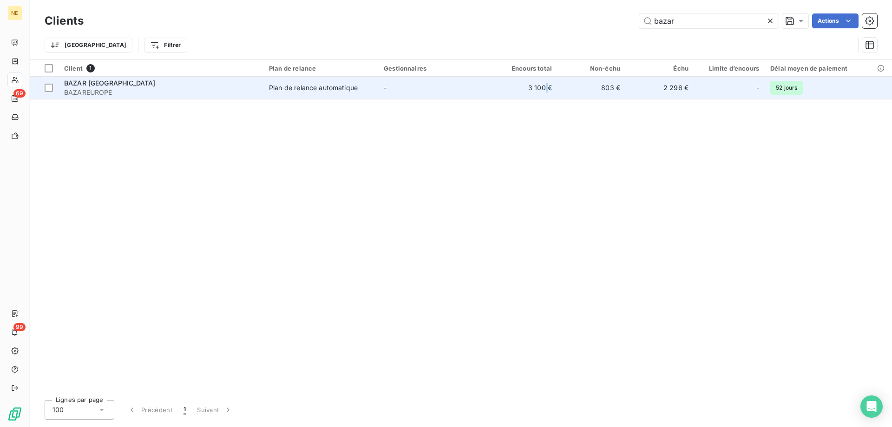
click at [546, 98] on table "Client 1 Plan de relance Gestionnaires Encours total Non-échu Échu Limite d’enc…" at bounding box center [461, 79] width 862 height 39
click at [537, 90] on td "3 100 €" at bounding box center [523, 88] width 68 height 22
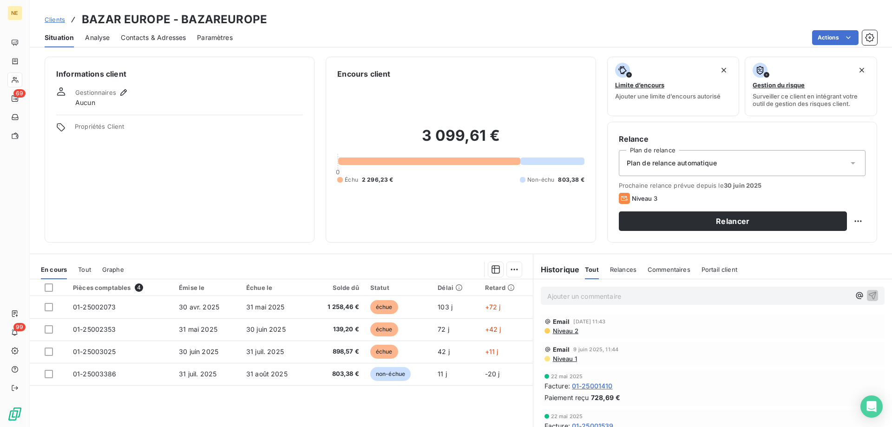
click at [561, 300] on p "Ajouter un commentaire ﻿" at bounding box center [698, 296] width 303 height 12
drag, startPoint x: 782, startPoint y: 294, endPoint x: 492, endPoint y: 285, distance: 290.5
click at [492, 285] on div "En cours Tout Graphe Pièces comptables 4 Émise le Échue le Solde dû Statut Déla…" at bounding box center [461, 370] width 862 height 232
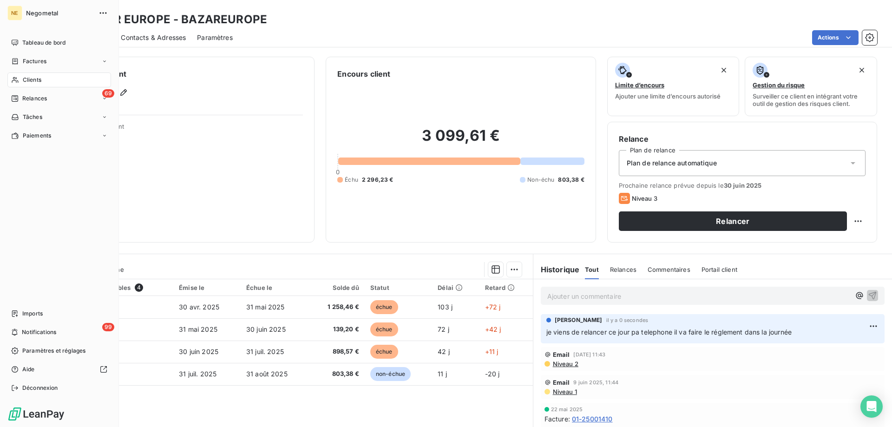
click at [18, 81] on icon at bounding box center [15, 80] width 7 height 6
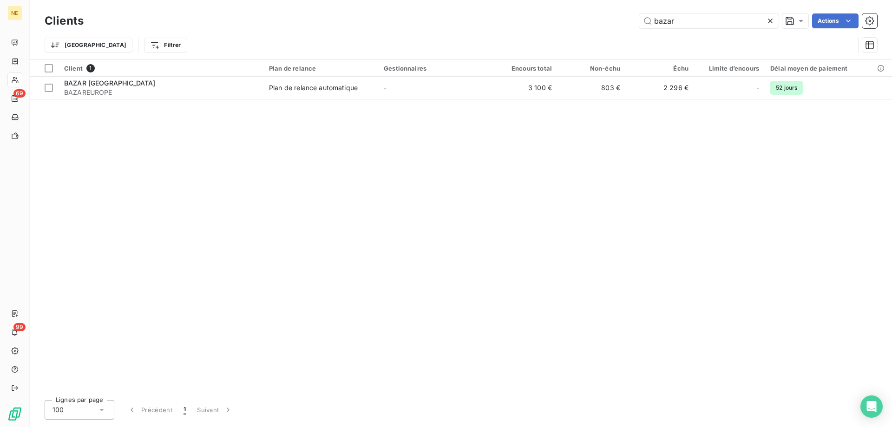
drag, startPoint x: 704, startPoint y: 13, endPoint x: 634, endPoint y: 18, distance: 69.9
click at [634, 18] on div "bazar Actions" at bounding box center [486, 20] width 782 height 15
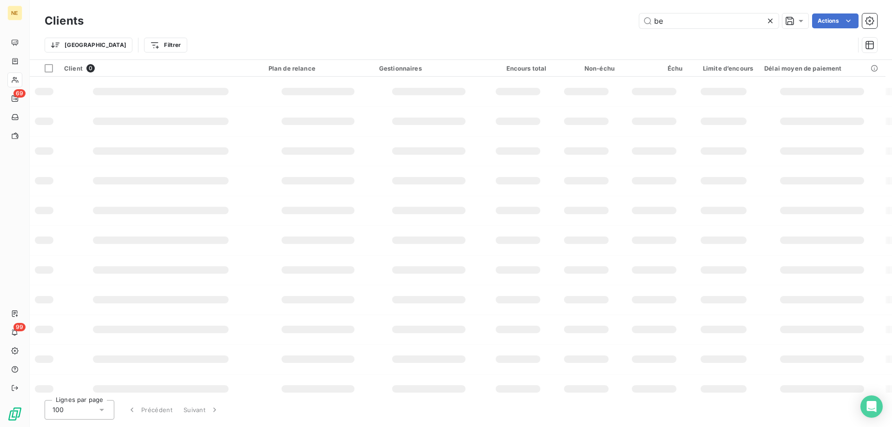
type input "b"
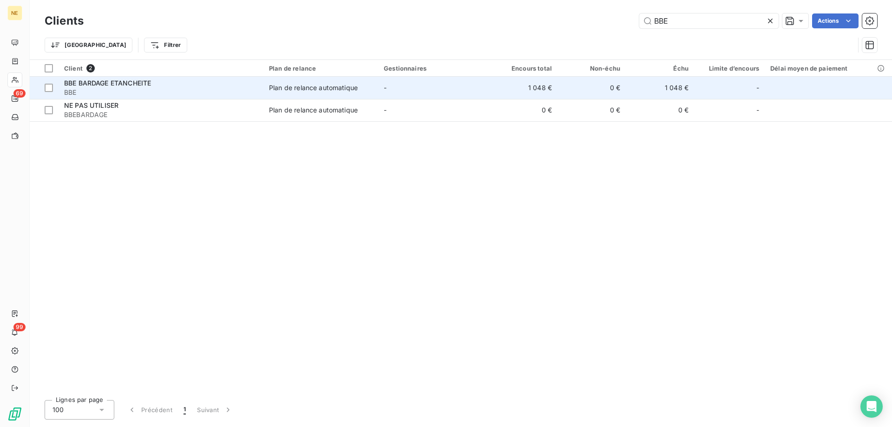
type input "BBE"
click at [227, 91] on span "BBE" at bounding box center [161, 92] width 194 height 9
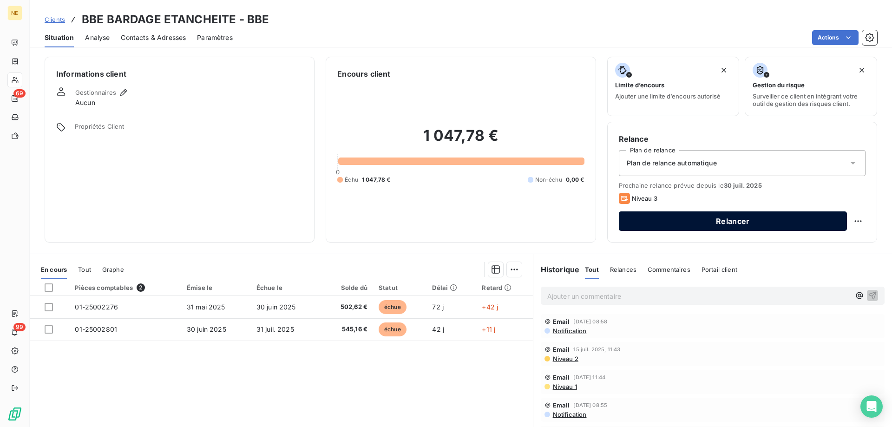
click at [726, 218] on button "Relancer" at bounding box center [733, 221] width 228 height 20
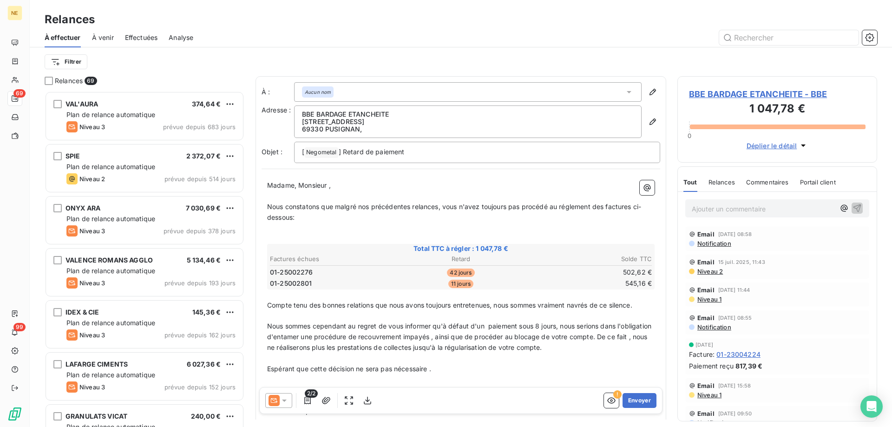
scroll to position [329, 193]
click at [648, 123] on icon "button" at bounding box center [652, 121] width 9 height 9
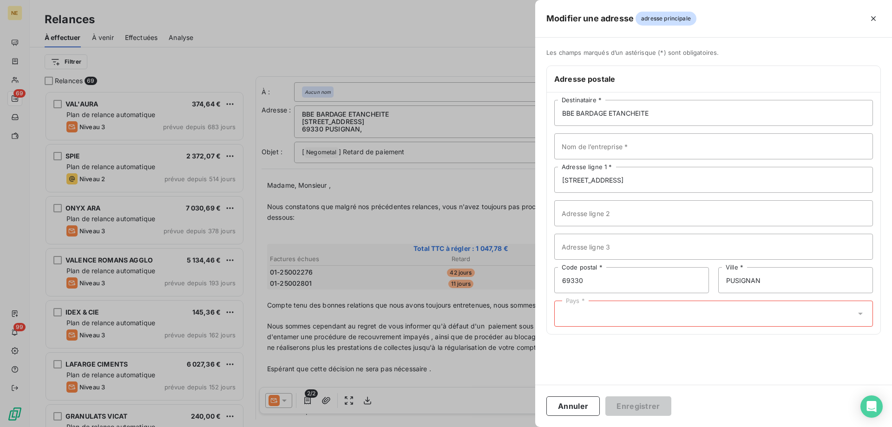
click at [625, 324] on div "Pays *" at bounding box center [713, 314] width 319 height 26
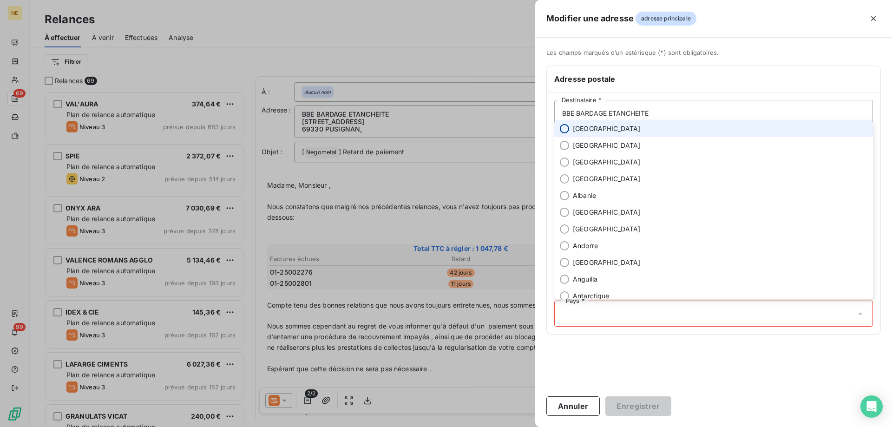
click at [565, 131] on input "radio" at bounding box center [564, 128] width 9 height 9
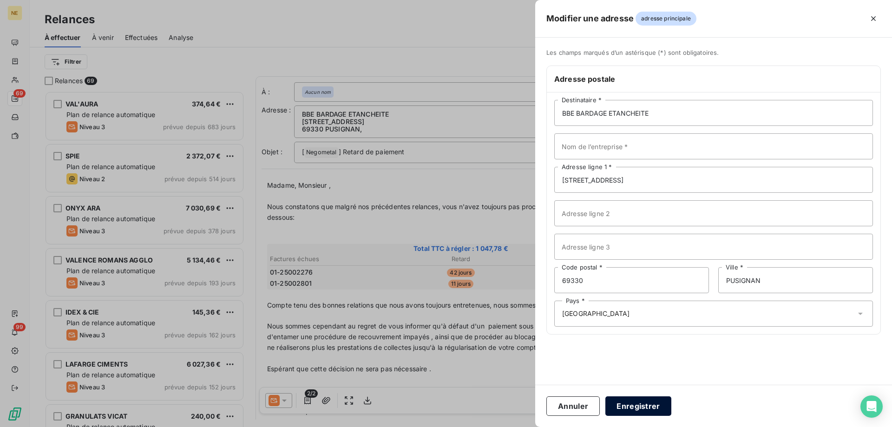
click at [637, 404] on button "Enregistrer" at bounding box center [638, 406] width 66 height 20
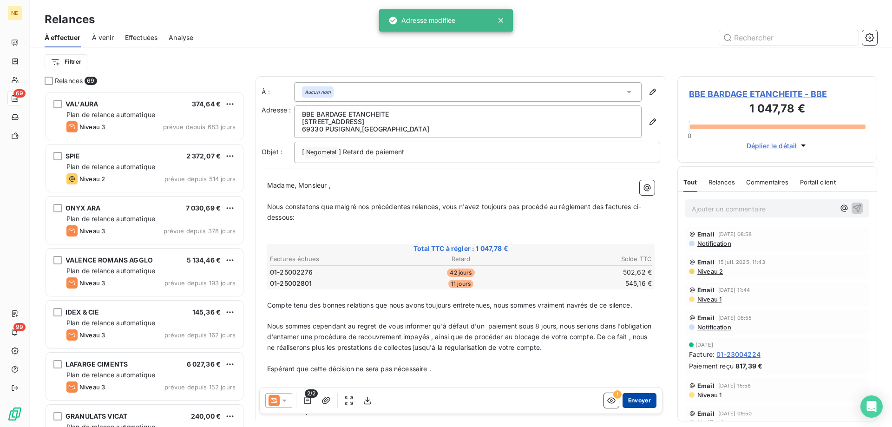
click at [637, 404] on button "Envoyer" at bounding box center [640, 400] width 34 height 15
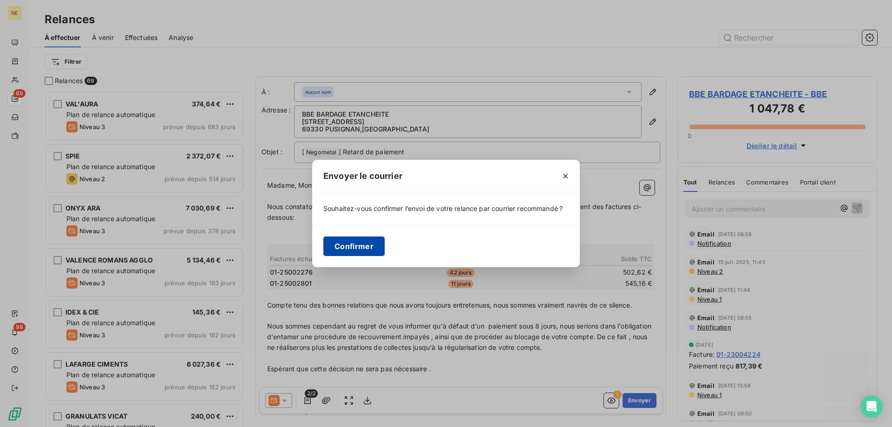
click at [357, 241] on button "Confirmer" at bounding box center [353, 247] width 61 height 20
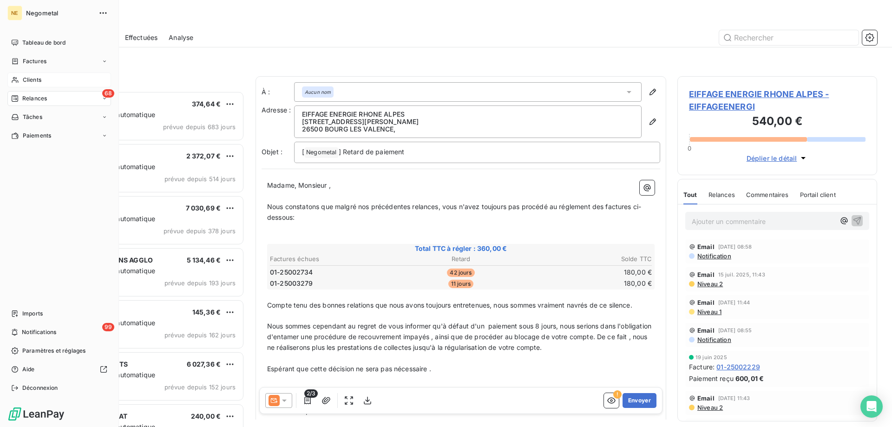
click at [24, 81] on span "Clients" at bounding box center [32, 80] width 19 height 8
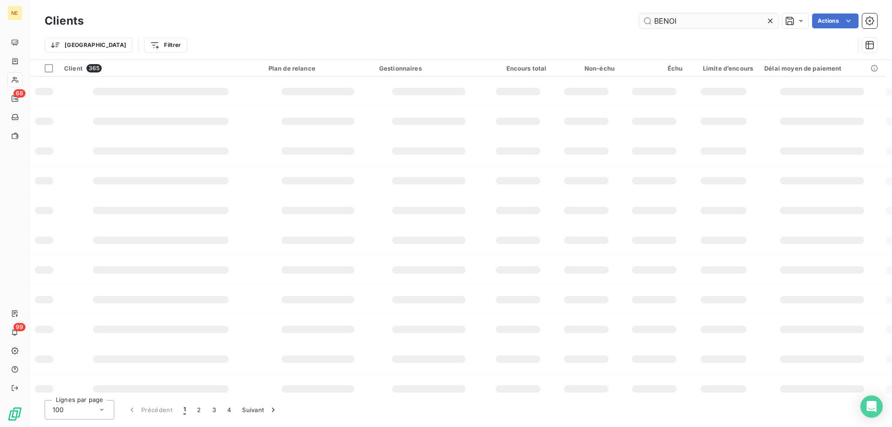
type input "[PERSON_NAME]"
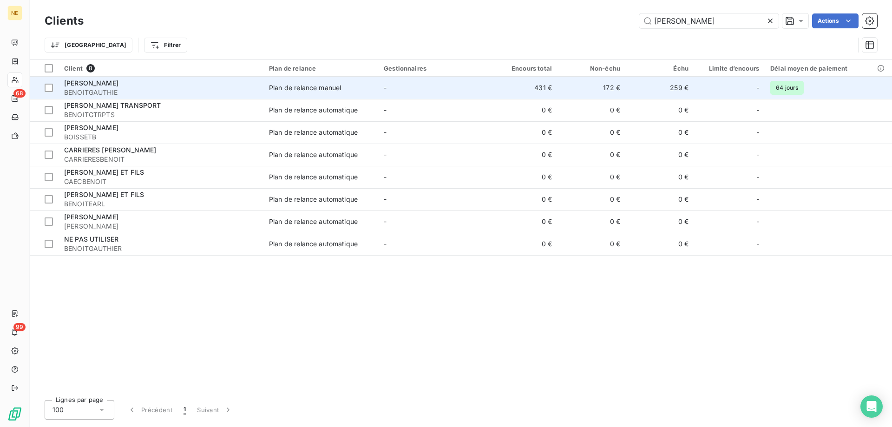
click at [140, 88] on span "BENOITGAUTHIE" at bounding box center [161, 92] width 194 height 9
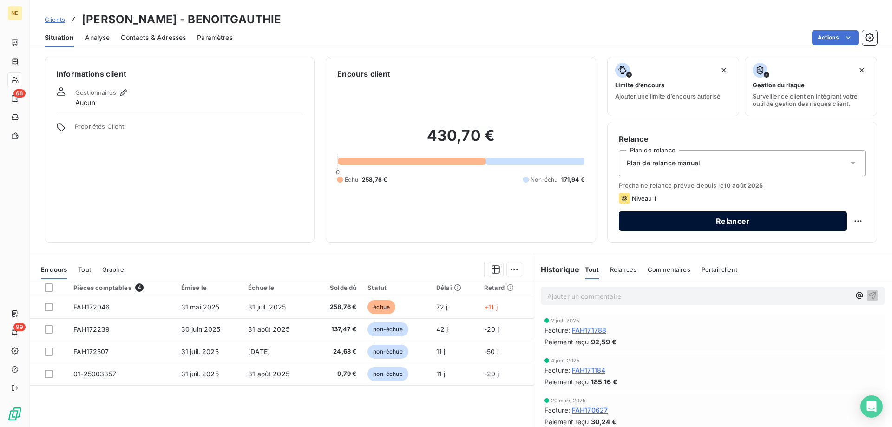
click at [698, 219] on button "Relancer" at bounding box center [733, 221] width 228 height 20
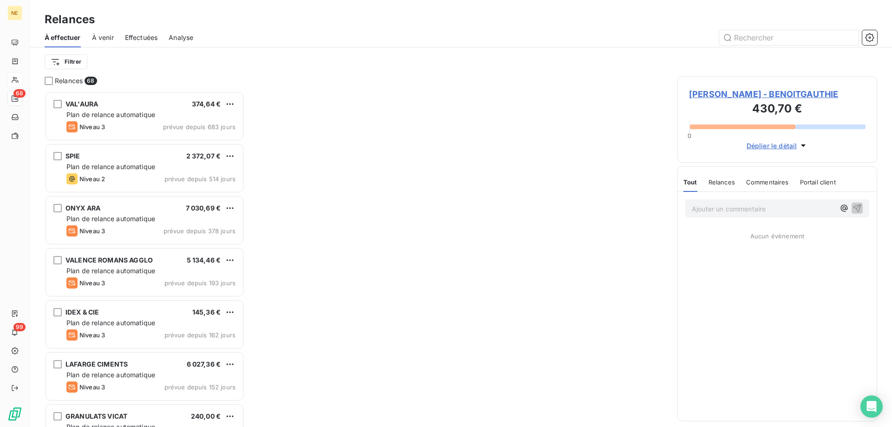
scroll to position [329, 193]
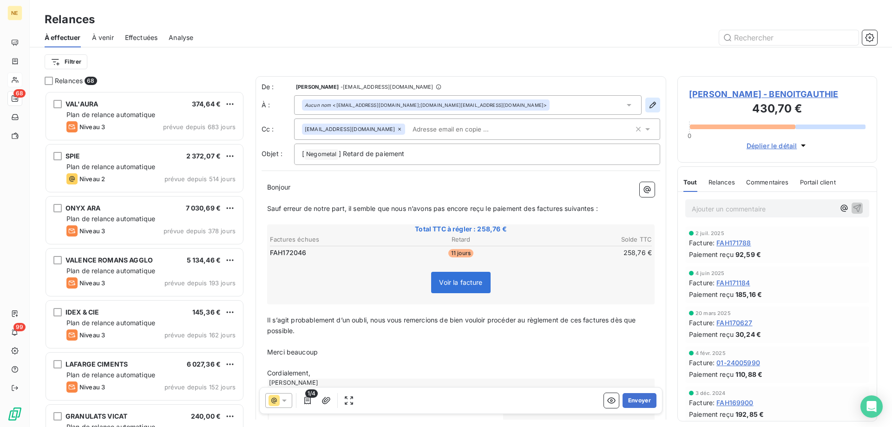
click at [648, 104] on icon "button" at bounding box center [652, 104] width 9 height 9
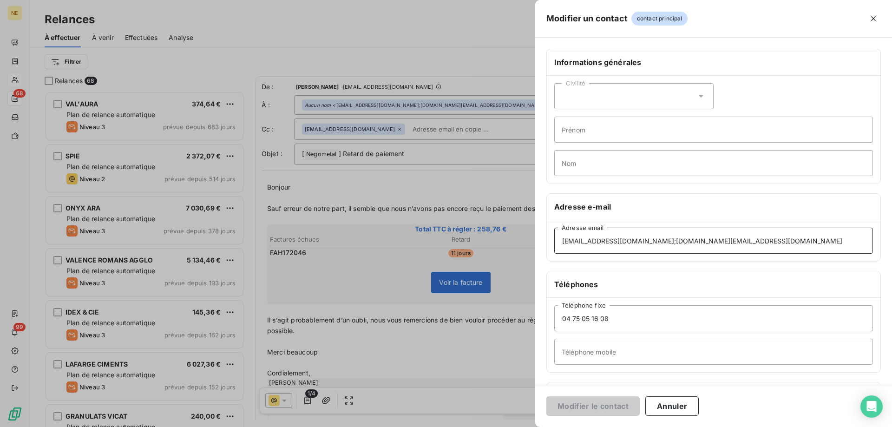
drag, startPoint x: 769, startPoint y: 243, endPoint x: 665, endPoint y: 249, distance: 104.3
click at [665, 249] on input "[EMAIL_ADDRESS][DOMAIN_NAME];[DOMAIN_NAME][EMAIL_ADDRESS][DOMAIN_NAME]" at bounding box center [713, 241] width 319 height 26
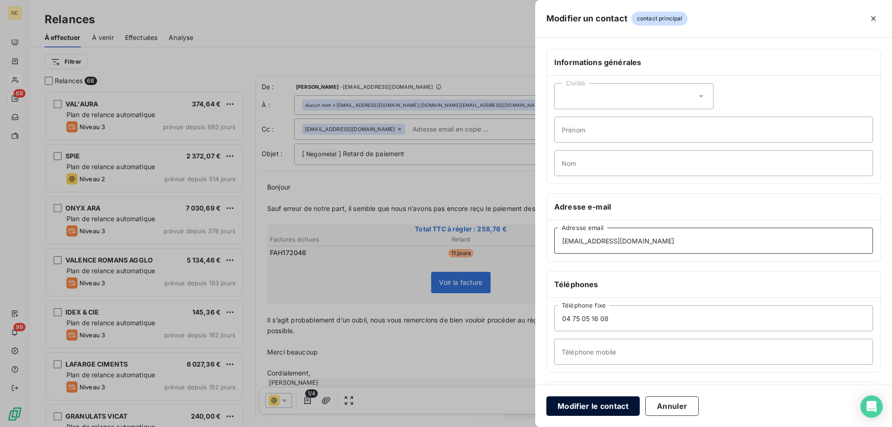
type input "[EMAIL_ADDRESS][DOMAIN_NAME]"
click at [570, 407] on button "Modifier le contact" at bounding box center [592, 406] width 93 height 20
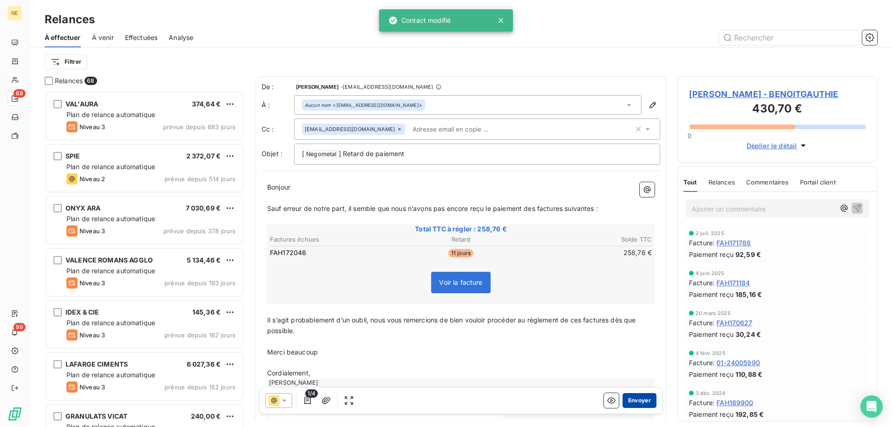
click at [643, 400] on button "Envoyer" at bounding box center [640, 400] width 34 height 15
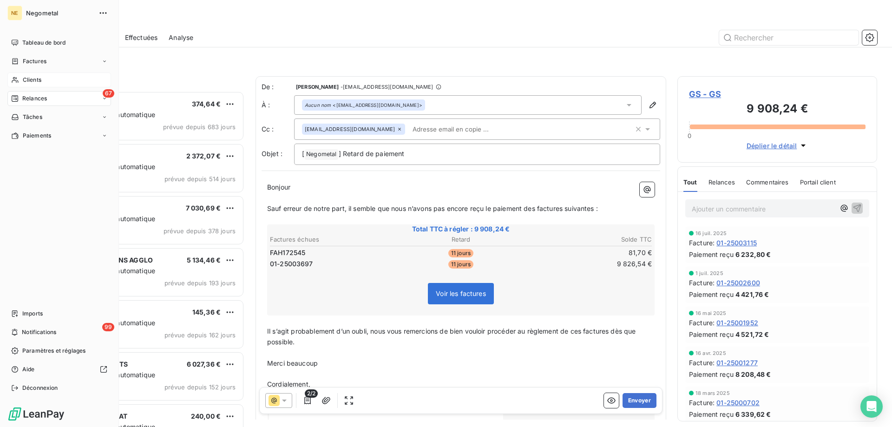
click at [25, 84] on div "Clients" at bounding box center [59, 79] width 104 height 15
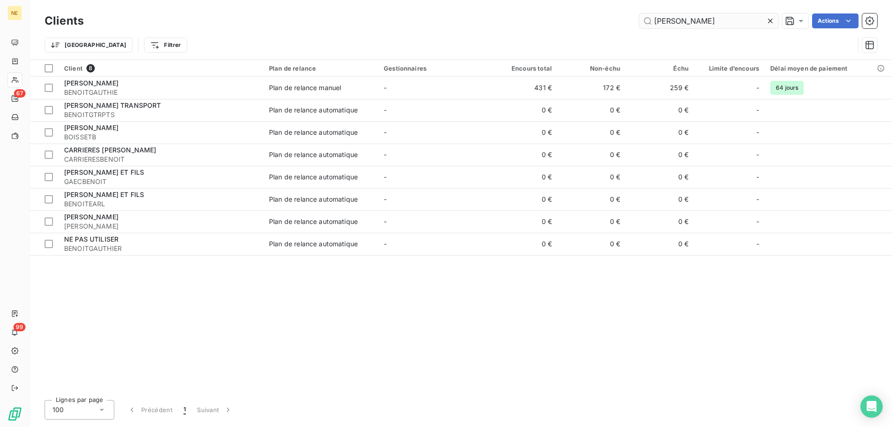
drag, startPoint x: 683, startPoint y: 21, endPoint x: 666, endPoint y: 27, distance: 17.6
click at [665, 26] on input "[PERSON_NAME]" at bounding box center [708, 20] width 139 height 15
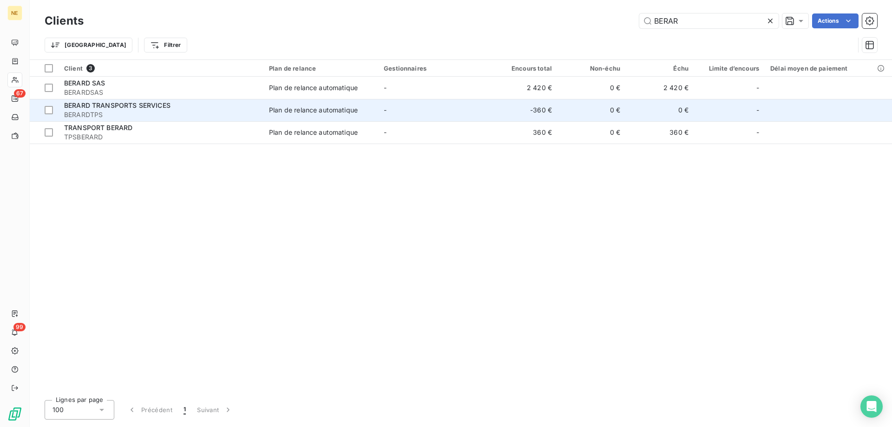
type input "BERAR"
click at [189, 111] on span "BERARDTPS" at bounding box center [161, 114] width 194 height 9
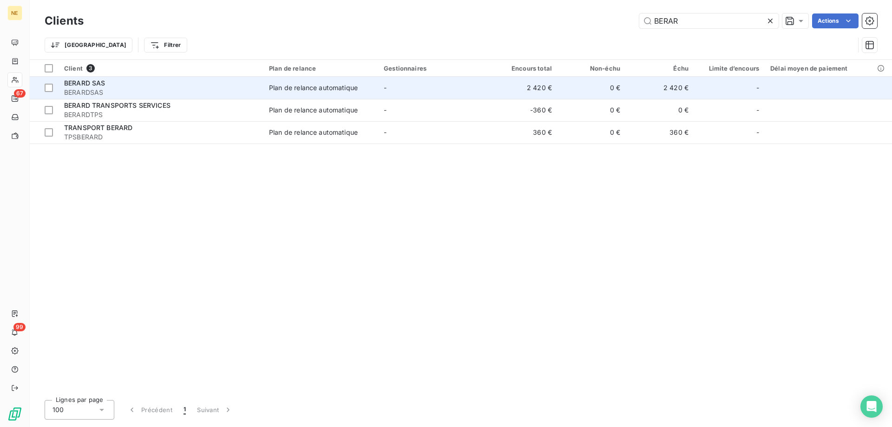
click at [115, 88] on span "BERARDSAS" at bounding box center [161, 92] width 194 height 9
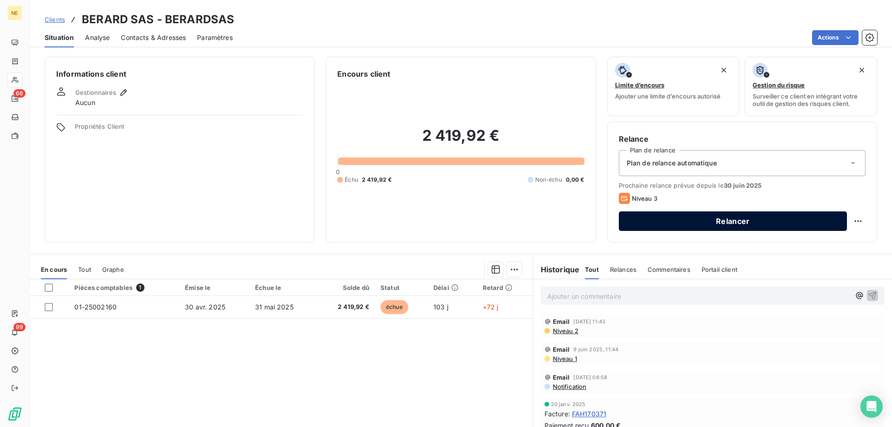
click at [690, 220] on button "Relancer" at bounding box center [733, 221] width 228 height 20
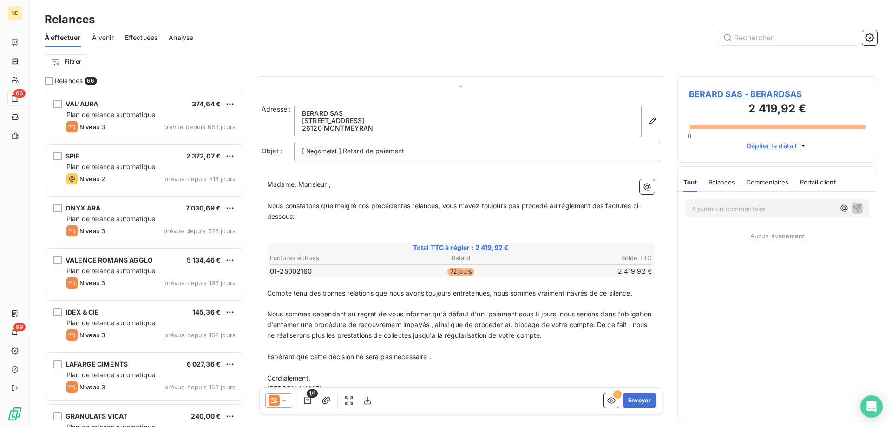
scroll to position [329, 193]
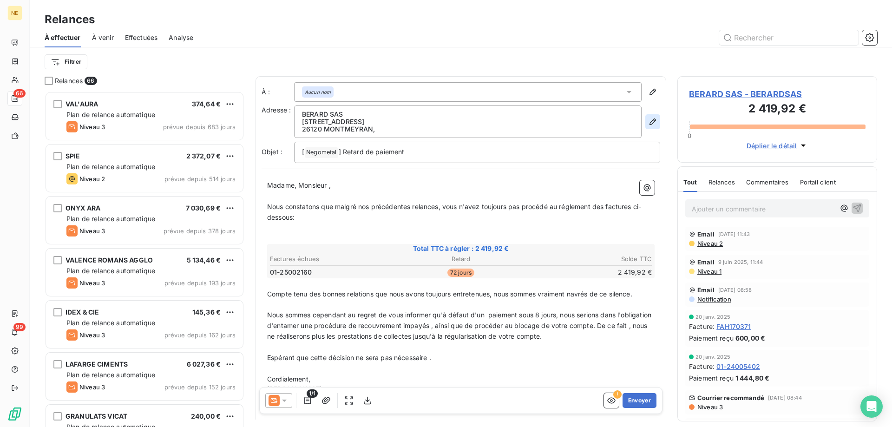
click at [649, 118] on icon "button" at bounding box center [652, 121] width 9 height 9
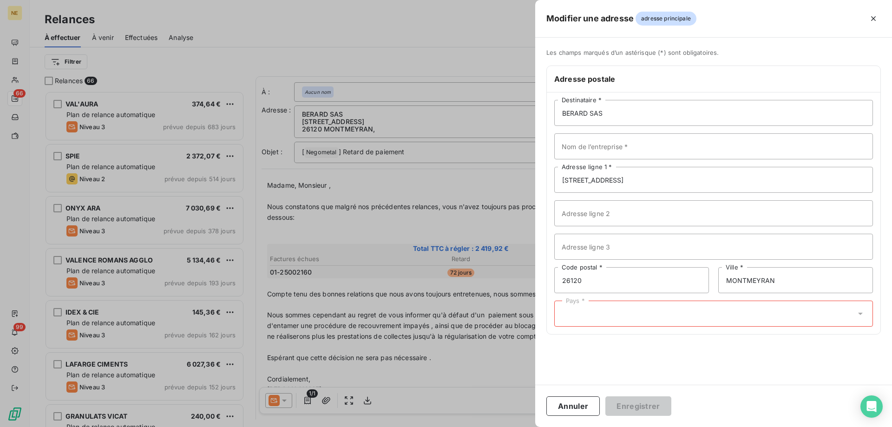
click at [624, 318] on div "Pays *" at bounding box center [713, 314] width 319 height 26
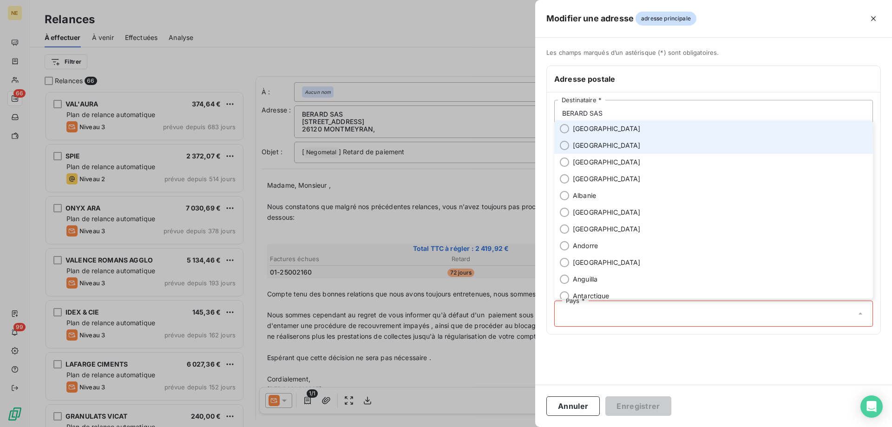
click at [569, 133] on li "[GEOGRAPHIC_DATA]" at bounding box center [713, 128] width 319 height 17
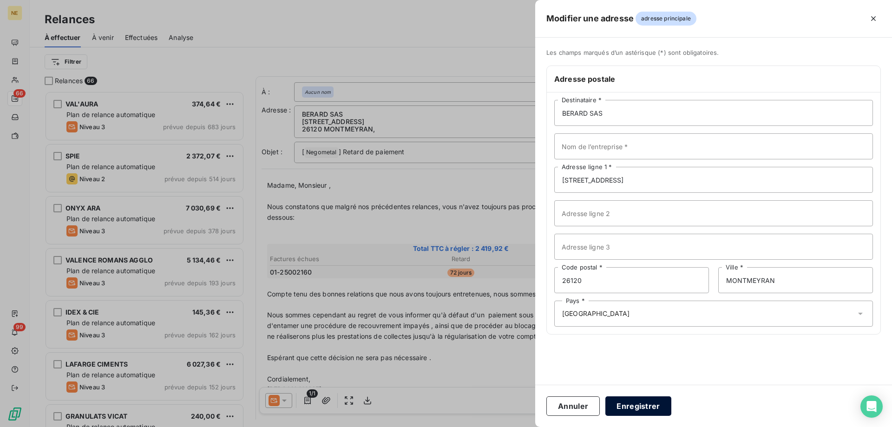
click at [637, 406] on button "Enregistrer" at bounding box center [638, 406] width 66 height 20
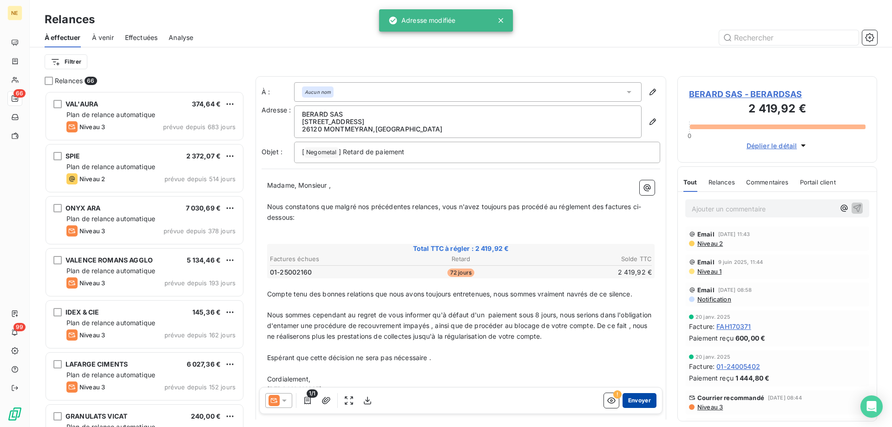
click at [637, 402] on button "Envoyer" at bounding box center [640, 400] width 34 height 15
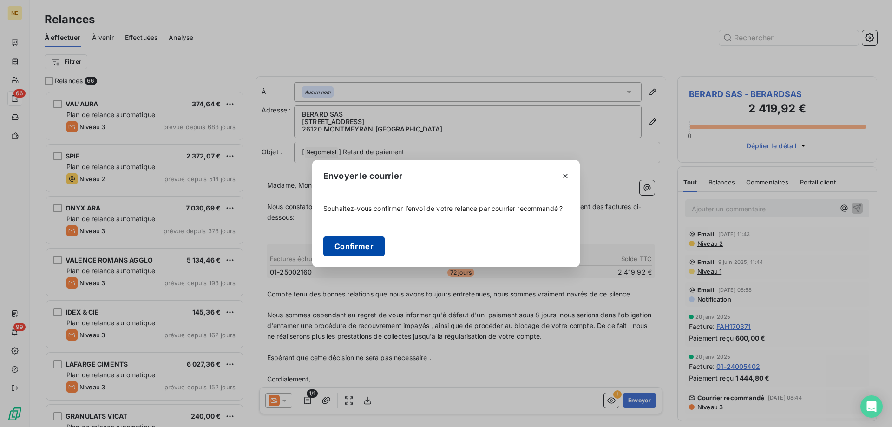
click at [333, 250] on button "Confirmer" at bounding box center [353, 247] width 61 height 20
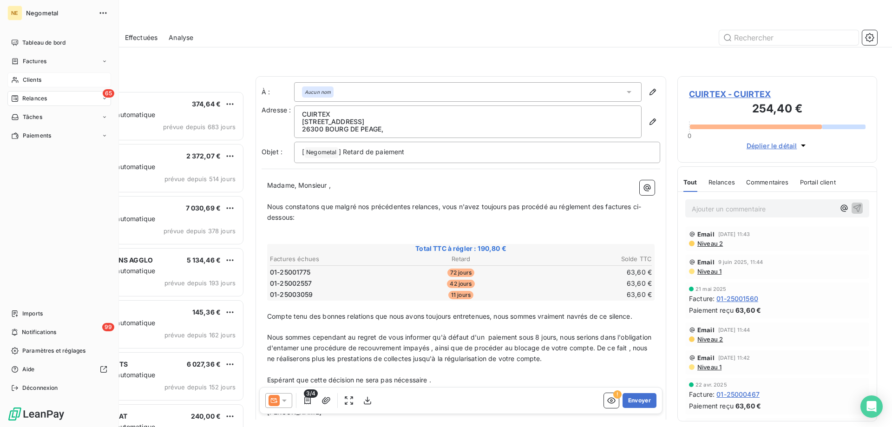
click at [24, 82] on span "Clients" at bounding box center [32, 80] width 19 height 8
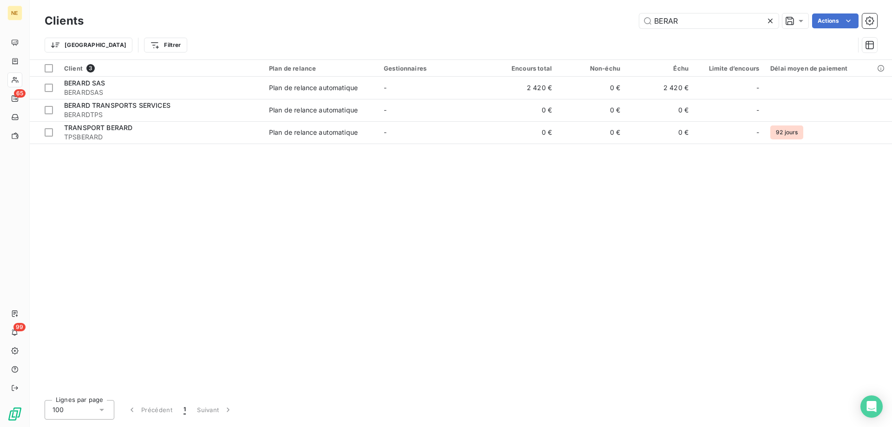
drag, startPoint x: 678, startPoint y: 18, endPoint x: 626, endPoint y: 15, distance: 52.6
click at [626, 15] on div "BERAR Actions" at bounding box center [486, 20] width 782 height 15
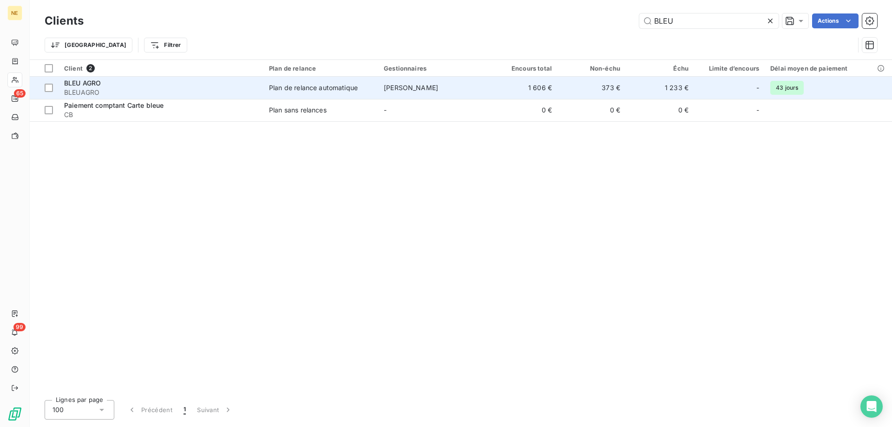
type input "BLEU"
click at [388, 83] on td "[PERSON_NAME]" at bounding box center [433, 88] width 111 height 22
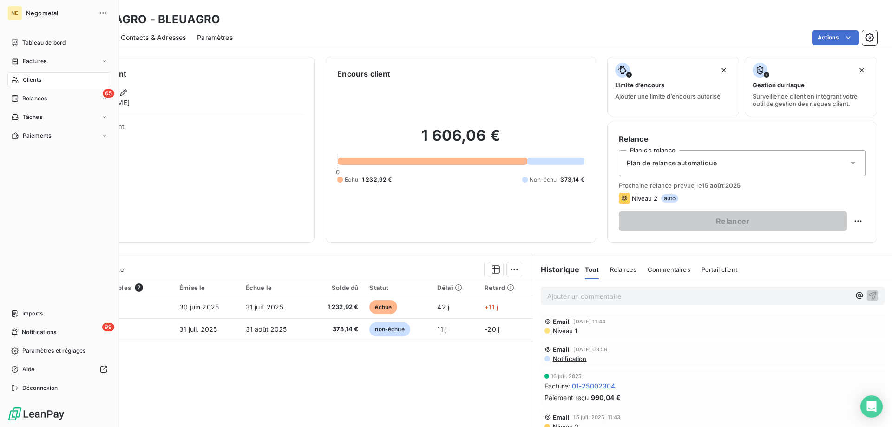
click at [29, 76] on span "Clients" at bounding box center [32, 80] width 19 height 8
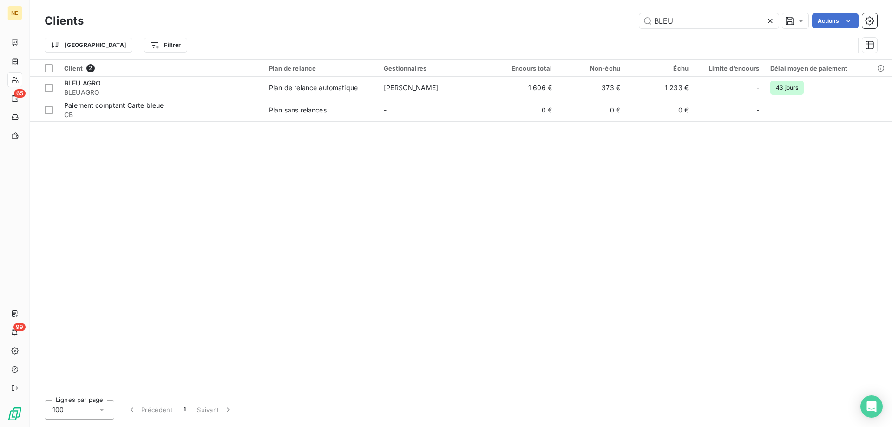
drag, startPoint x: 693, startPoint y: 23, endPoint x: 638, endPoint y: 21, distance: 54.9
click at [638, 21] on div "BLEU Actions" at bounding box center [486, 20] width 782 height 15
type input "BOIR"
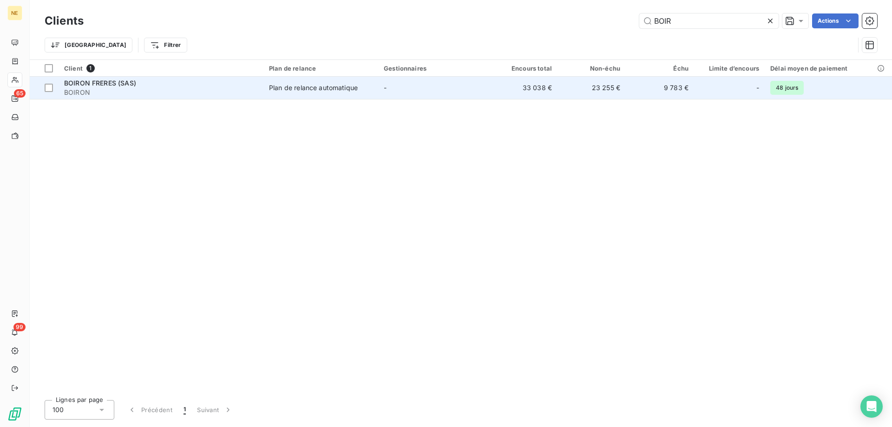
click at [342, 89] on div "Plan de relance automatique" at bounding box center [313, 87] width 89 height 9
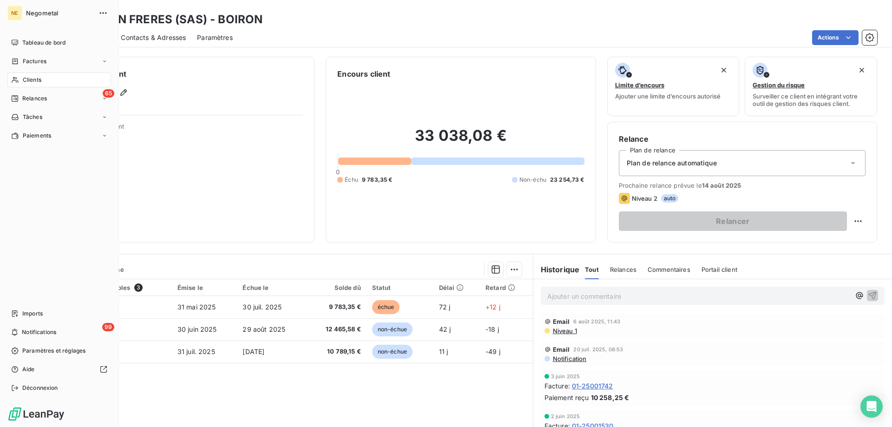
click at [39, 77] on span "Clients" at bounding box center [32, 80] width 19 height 8
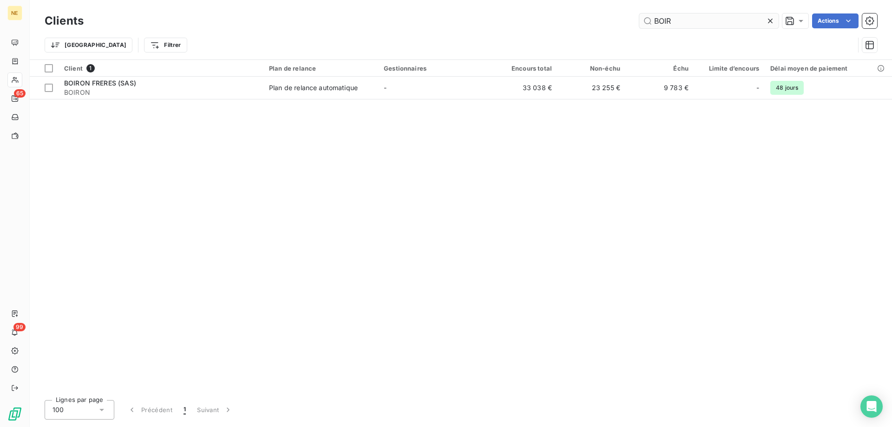
click at [678, 19] on input "BOIR" at bounding box center [708, 20] width 139 height 15
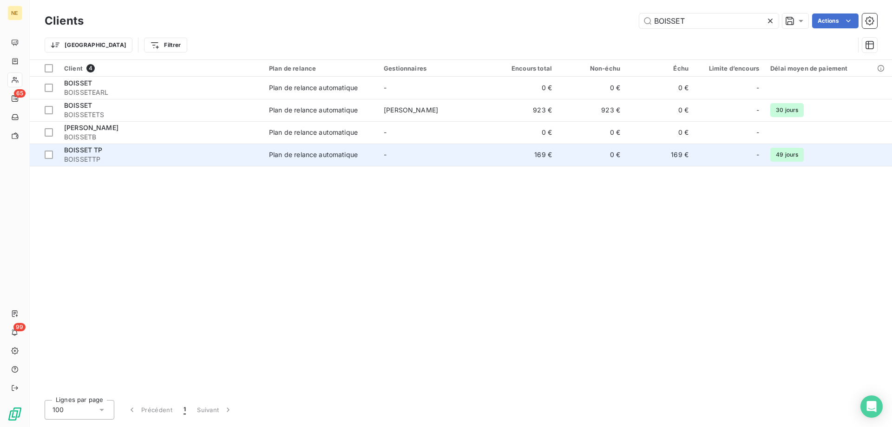
type input "BOISSET"
click at [98, 159] on span "BOISSETTP" at bounding box center [161, 159] width 194 height 9
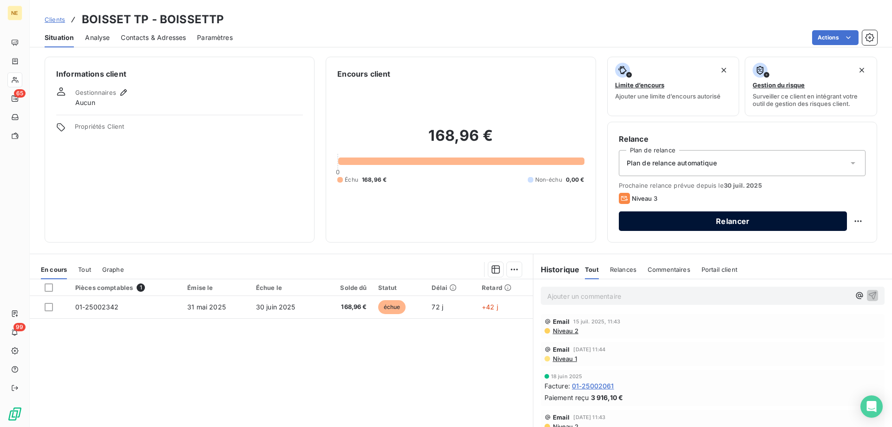
click at [715, 219] on button "Relancer" at bounding box center [733, 221] width 228 height 20
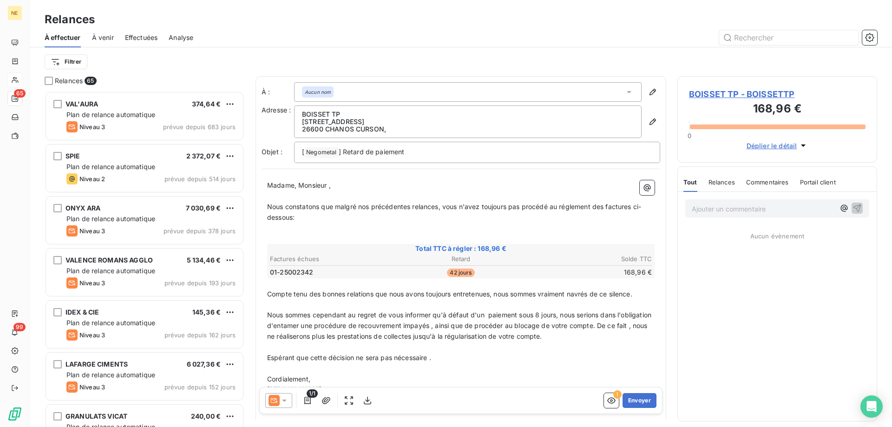
scroll to position [329, 193]
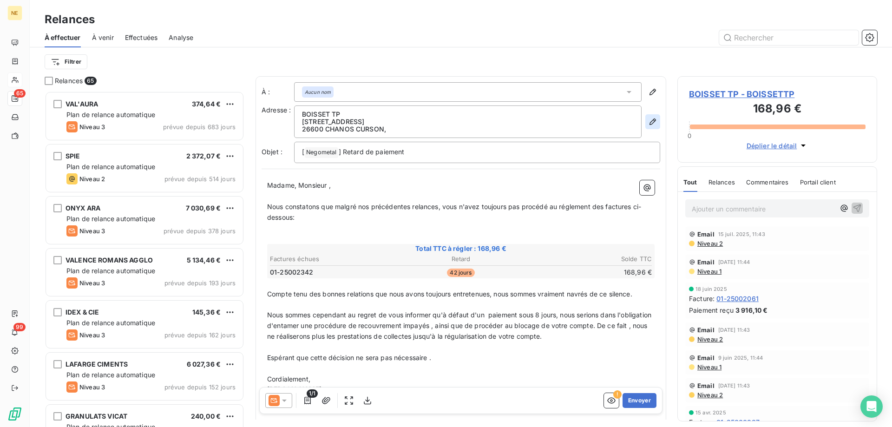
click at [648, 121] on icon "button" at bounding box center [652, 121] width 9 height 9
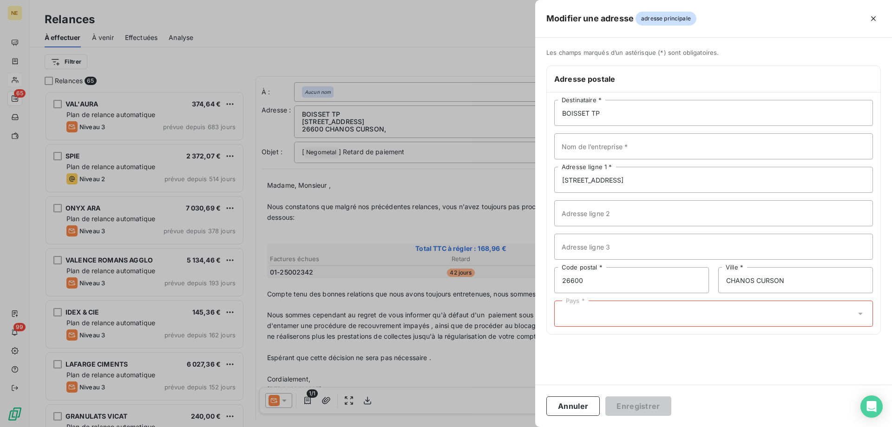
click at [855, 311] on div "Pays *" at bounding box center [713, 314] width 319 height 26
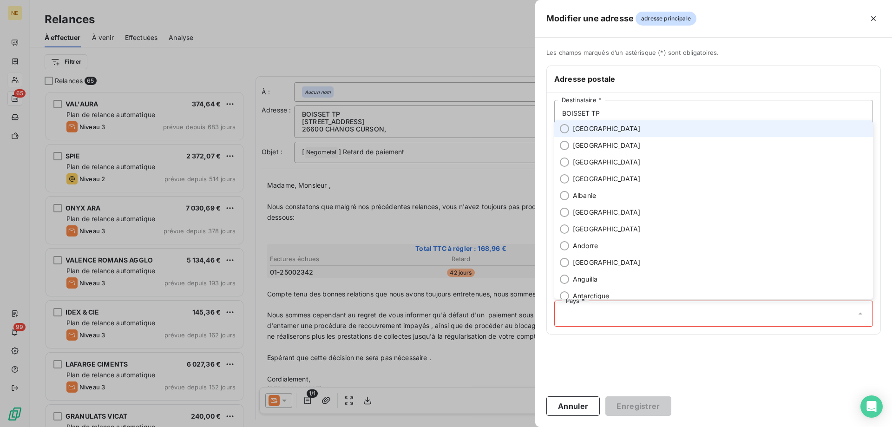
click at [560, 125] on li "[GEOGRAPHIC_DATA]" at bounding box center [713, 128] width 319 height 17
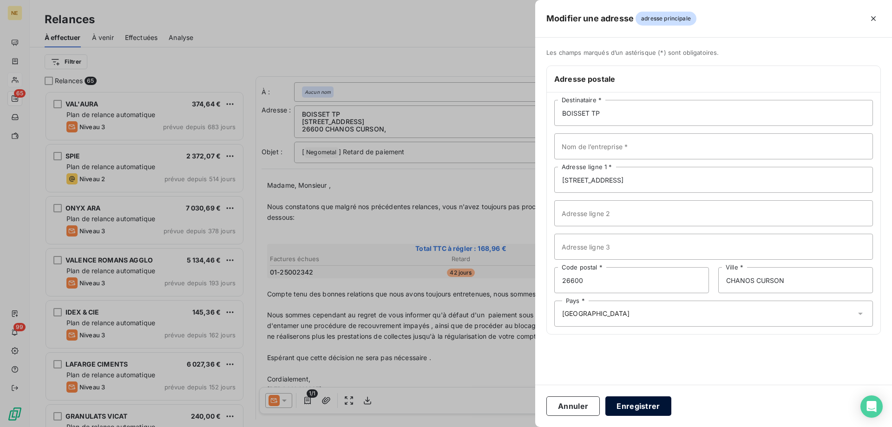
click at [645, 408] on button "Enregistrer" at bounding box center [638, 406] width 66 height 20
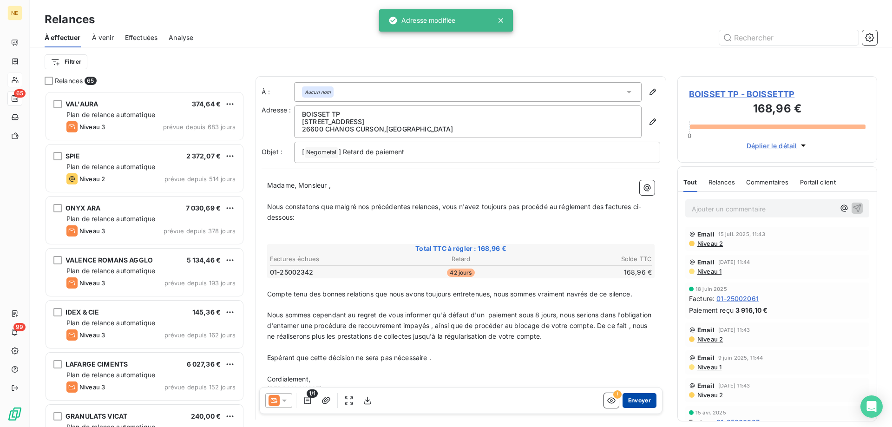
click at [638, 405] on button "Envoyer" at bounding box center [640, 400] width 34 height 15
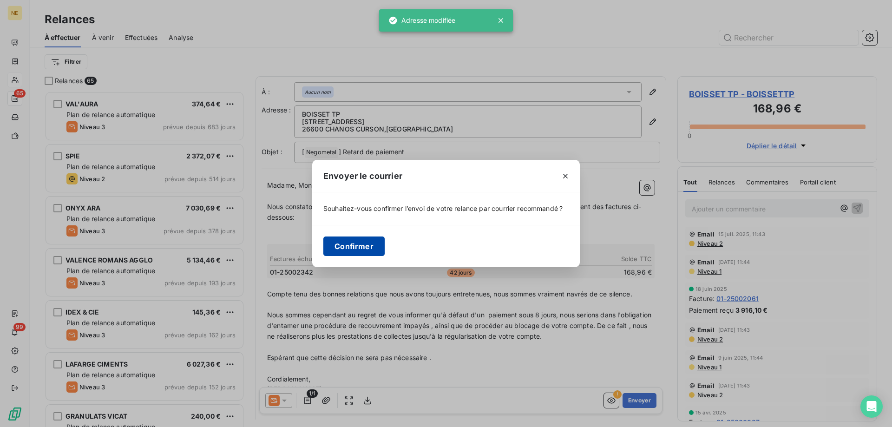
click at [350, 254] on button "Confirmer" at bounding box center [353, 247] width 61 height 20
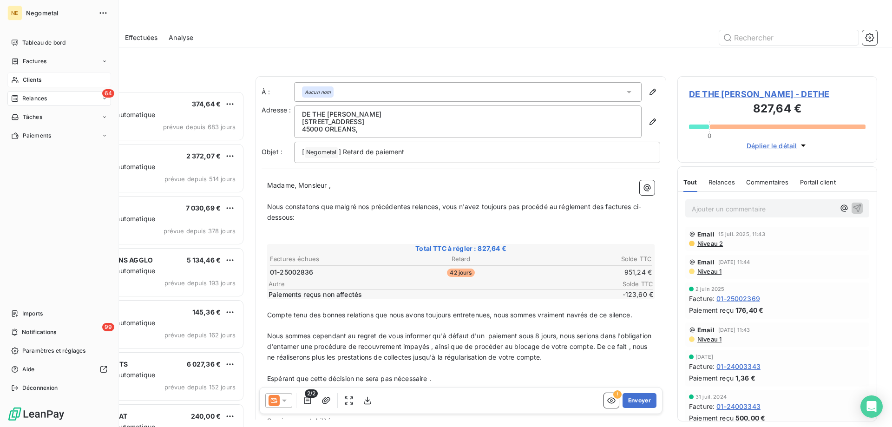
click at [31, 83] on span "Clients" at bounding box center [32, 80] width 19 height 8
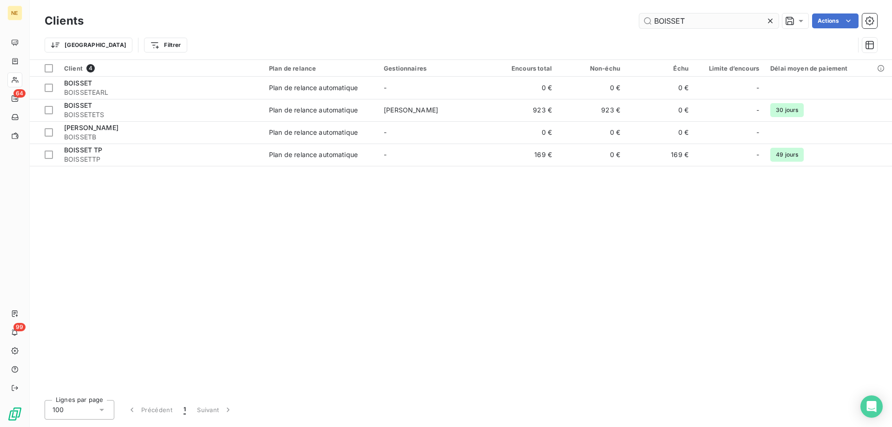
drag, startPoint x: 694, startPoint y: 21, endPoint x: 665, endPoint y: 21, distance: 28.3
click at [665, 21] on input "BOISSET" at bounding box center [708, 20] width 139 height 15
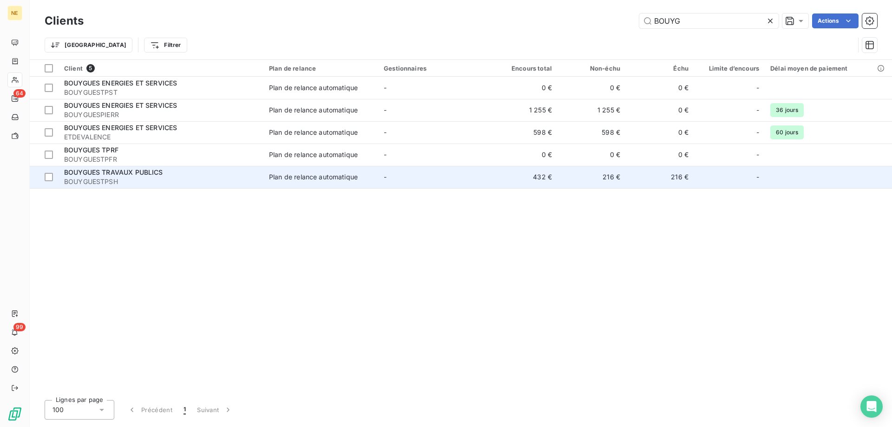
type input "BOUYG"
click at [300, 174] on div "Plan de relance automatique" at bounding box center [313, 176] width 89 height 9
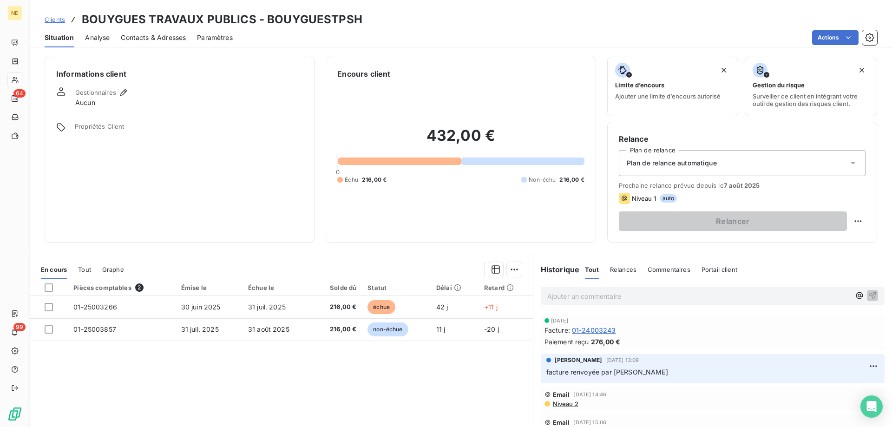
click at [148, 40] on span "Contacts & Adresses" at bounding box center [153, 37] width 65 height 9
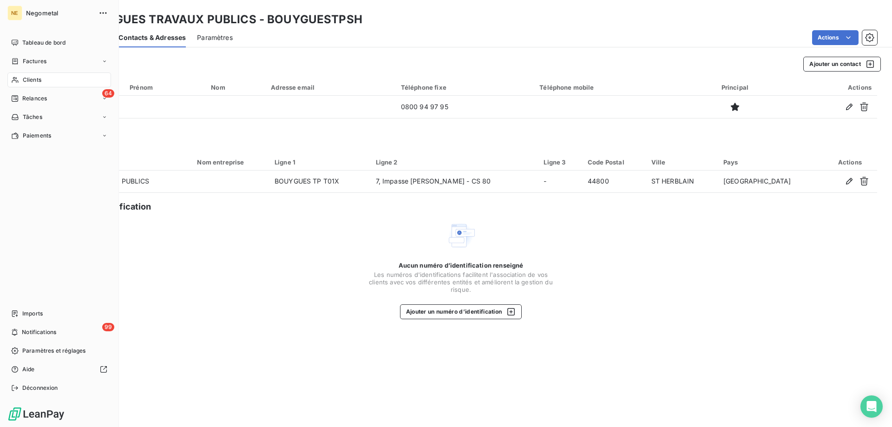
click at [35, 82] on span "Clients" at bounding box center [32, 80] width 19 height 8
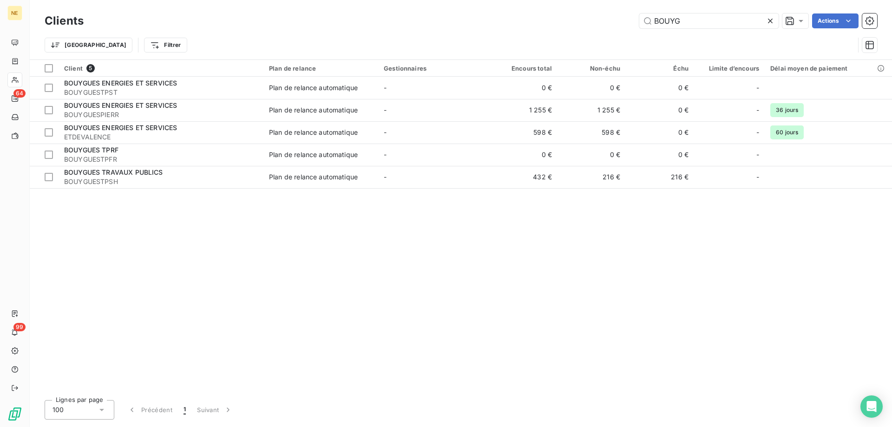
drag, startPoint x: 688, startPoint y: 25, endPoint x: 627, endPoint y: 21, distance: 61.4
click at [627, 21] on div "BOUYG Actions" at bounding box center [486, 20] width 782 height 15
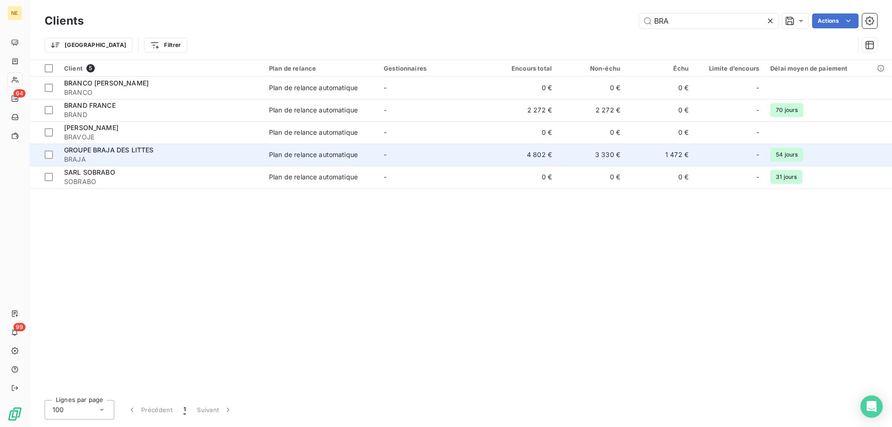
type input "BRA"
click at [157, 147] on div "GROUPE BRAJA DES LITTES" at bounding box center [161, 149] width 194 height 9
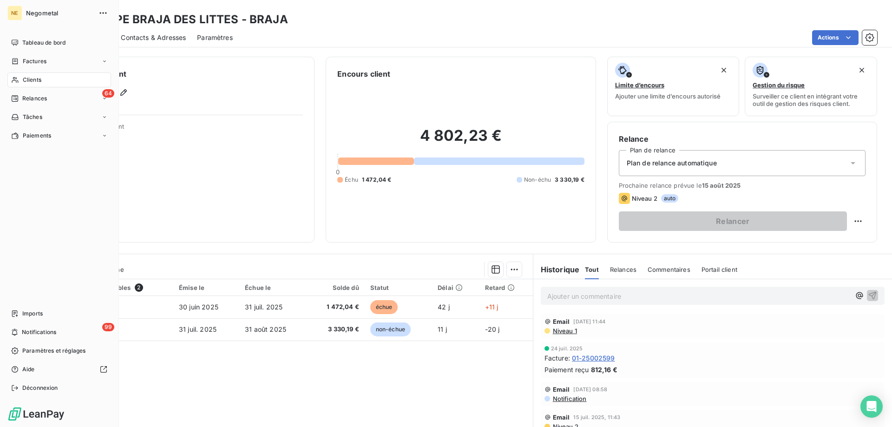
click at [37, 74] on div "Clients" at bounding box center [59, 79] width 104 height 15
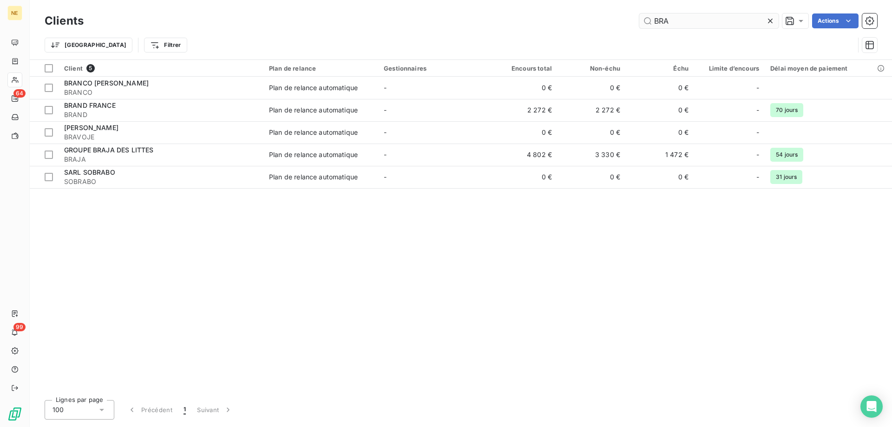
drag, startPoint x: 670, startPoint y: 21, endPoint x: 664, endPoint y: 20, distance: 6.6
click at [664, 20] on input "BRA" at bounding box center [708, 20] width 139 height 15
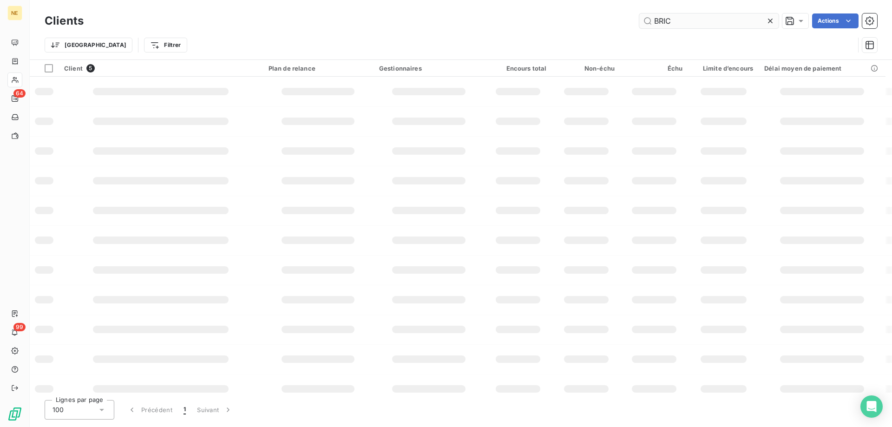
type input "BRICO"
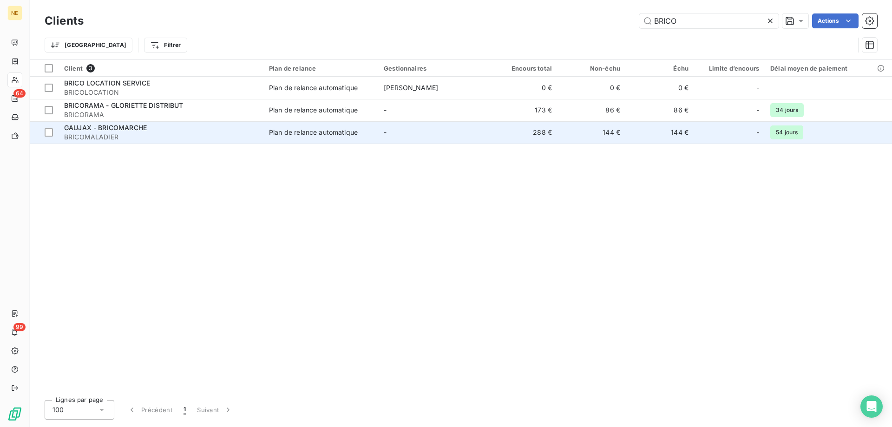
click at [159, 127] on div "GAUJAX - BRICOMARCHE" at bounding box center [161, 127] width 194 height 9
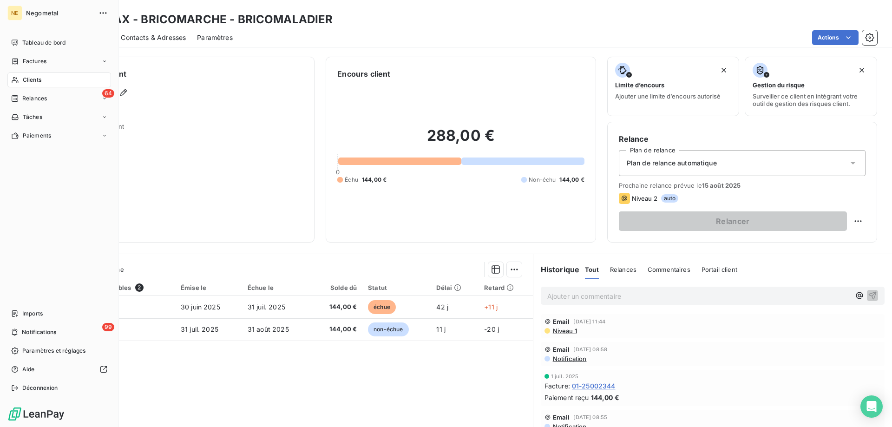
click at [26, 85] on div "Clients" at bounding box center [59, 79] width 104 height 15
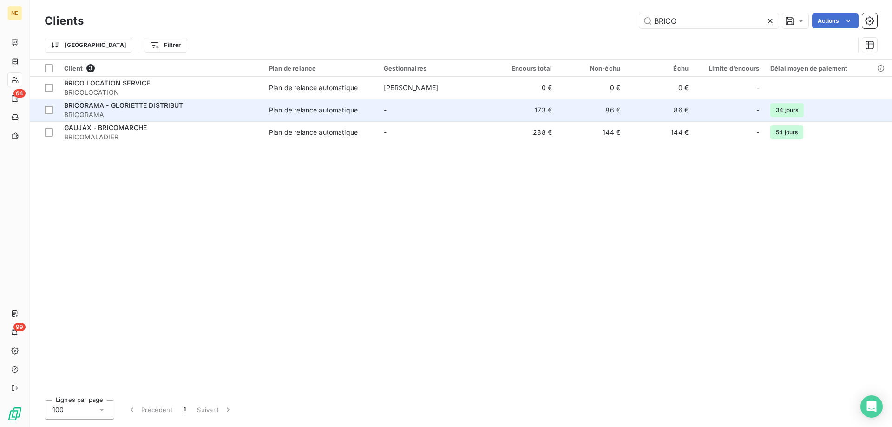
click at [206, 105] on div "BRICORAMA - GLORIETTE DISTRIBUT" at bounding box center [161, 105] width 194 height 9
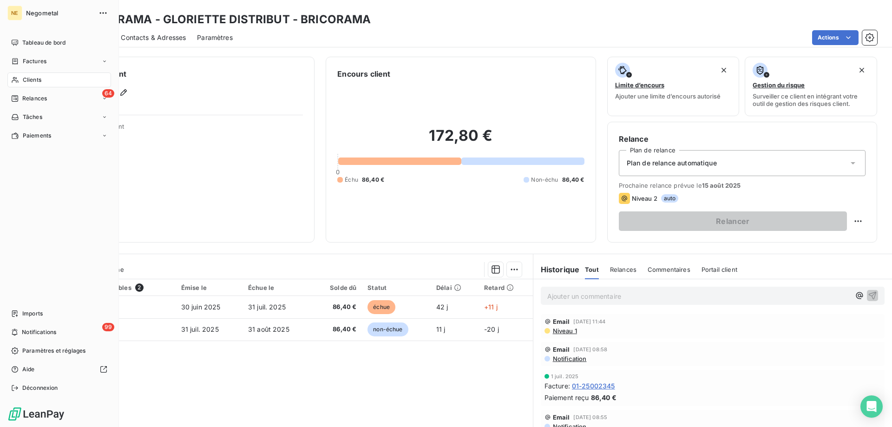
click at [39, 80] on span "Clients" at bounding box center [32, 80] width 19 height 8
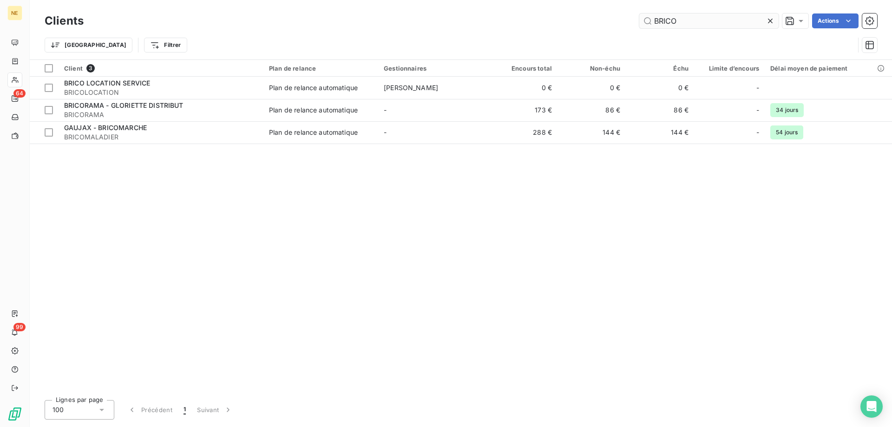
drag, startPoint x: 686, startPoint y: 20, endPoint x: 660, endPoint y: 20, distance: 26.5
click at [660, 20] on input "BRICO" at bounding box center [708, 20] width 139 height 15
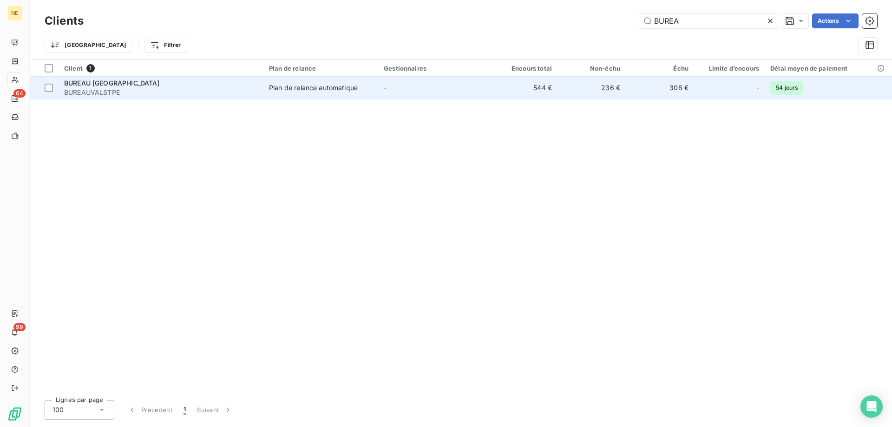
type input "BUREA"
click at [269, 93] on td "Plan de relance automatique" at bounding box center [320, 88] width 115 height 22
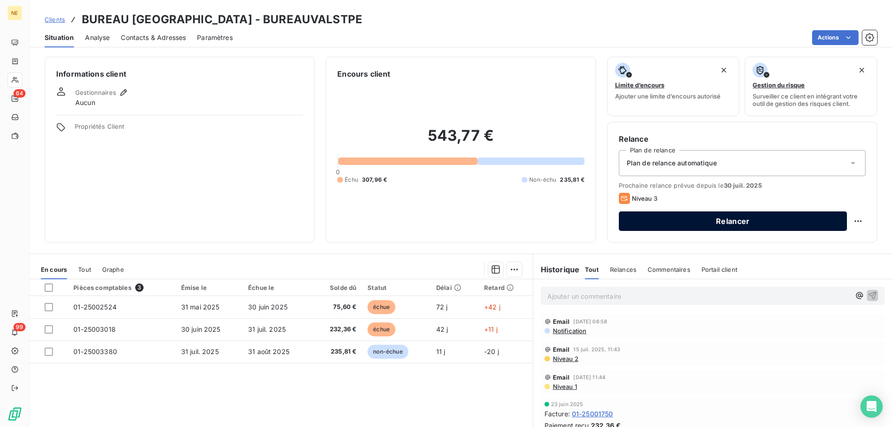
click at [673, 218] on button "Relancer" at bounding box center [733, 221] width 228 height 20
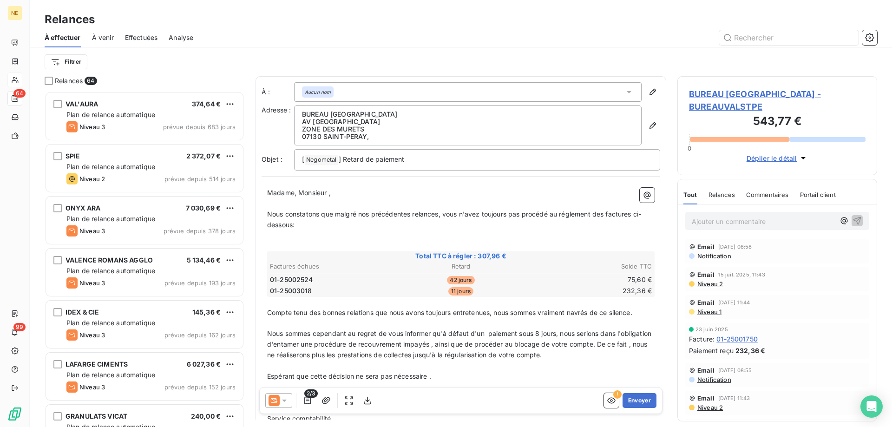
scroll to position [329, 193]
click at [648, 126] on icon "button" at bounding box center [652, 125] width 9 height 9
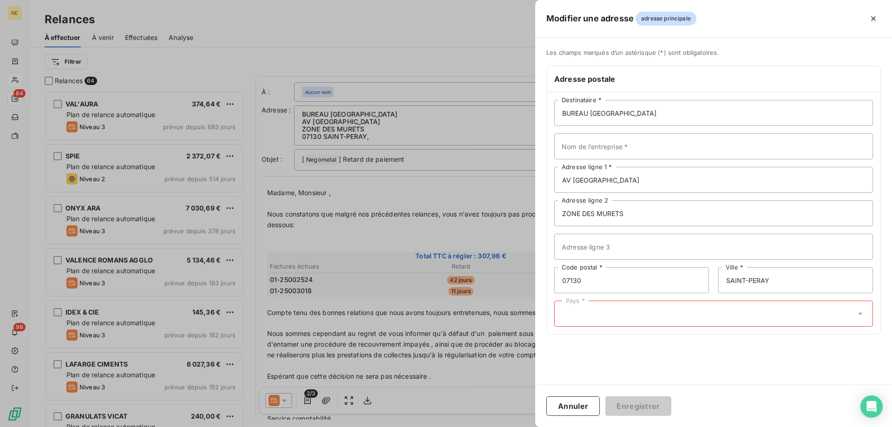
click at [704, 311] on div "Pays *" at bounding box center [713, 314] width 319 height 26
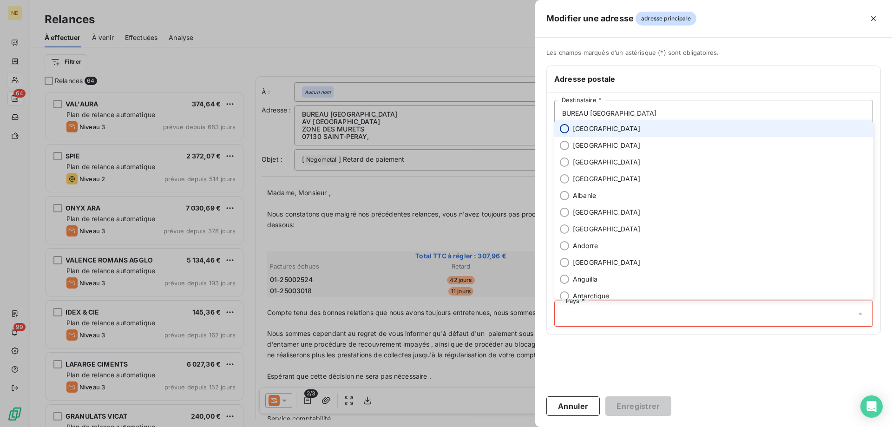
click at [567, 131] on input "radio" at bounding box center [564, 128] width 9 height 9
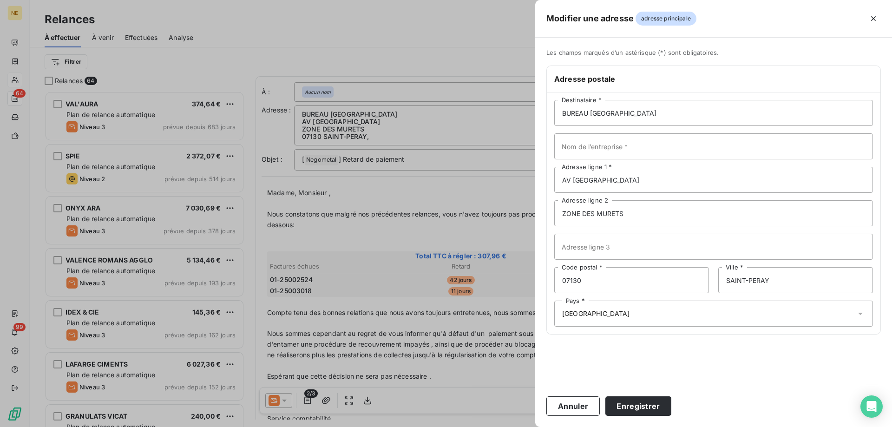
click at [631, 416] on div "Annuler Enregistrer" at bounding box center [713, 406] width 357 height 42
click at [627, 409] on button "Enregistrer" at bounding box center [638, 406] width 66 height 20
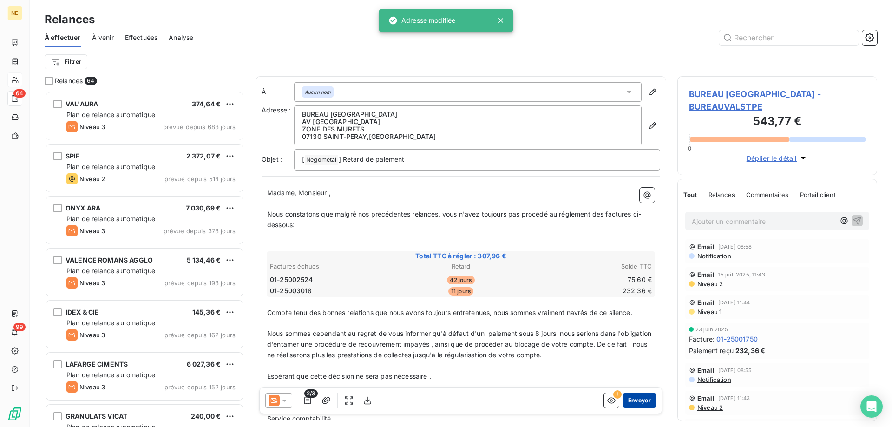
click at [631, 402] on button "Envoyer" at bounding box center [640, 400] width 34 height 15
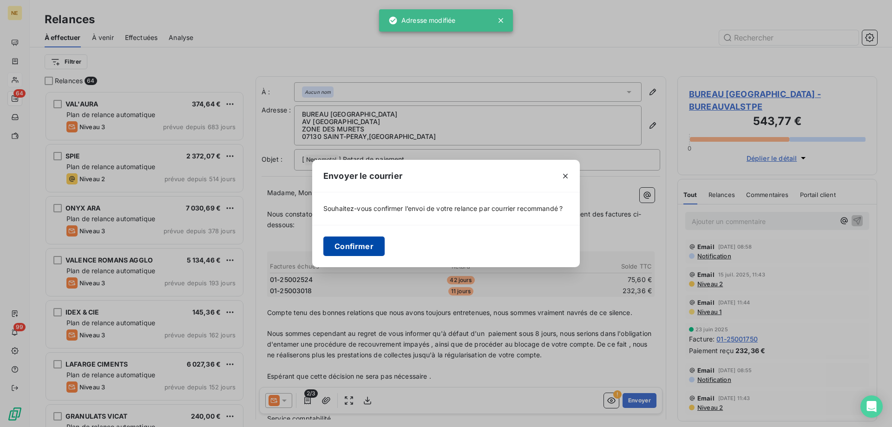
click at [367, 252] on button "Confirmer" at bounding box center [353, 247] width 61 height 20
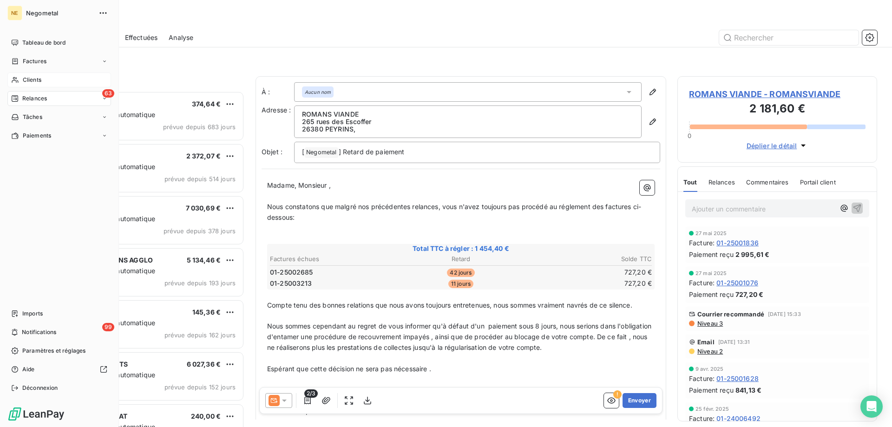
click at [22, 82] on div "Clients" at bounding box center [59, 79] width 104 height 15
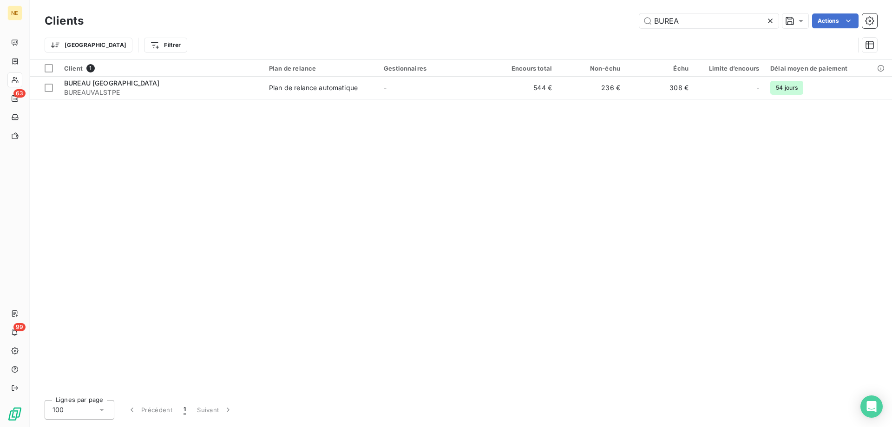
drag, startPoint x: 685, startPoint y: 23, endPoint x: 637, endPoint y: 27, distance: 48.0
click at [637, 27] on div "BUREA Actions" at bounding box center [486, 20] width 782 height 15
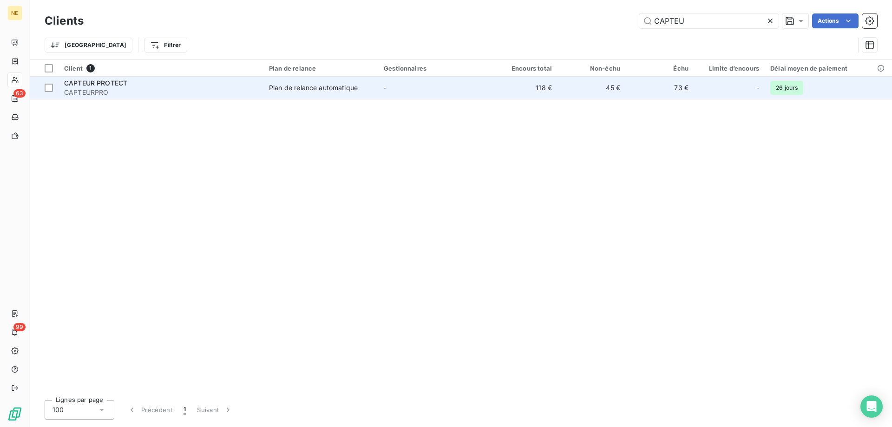
type input "CAPTEU"
click at [218, 83] on div "CAPTEUR PROTECT" at bounding box center [161, 83] width 194 height 9
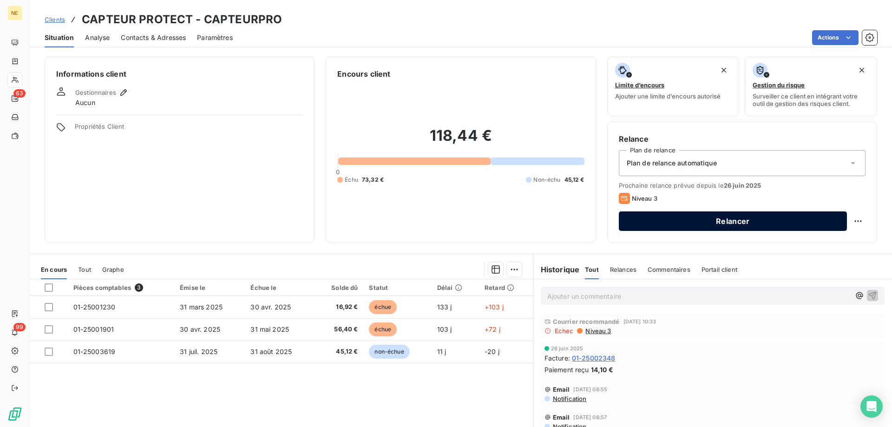
click at [724, 221] on button "Relancer" at bounding box center [733, 221] width 228 height 20
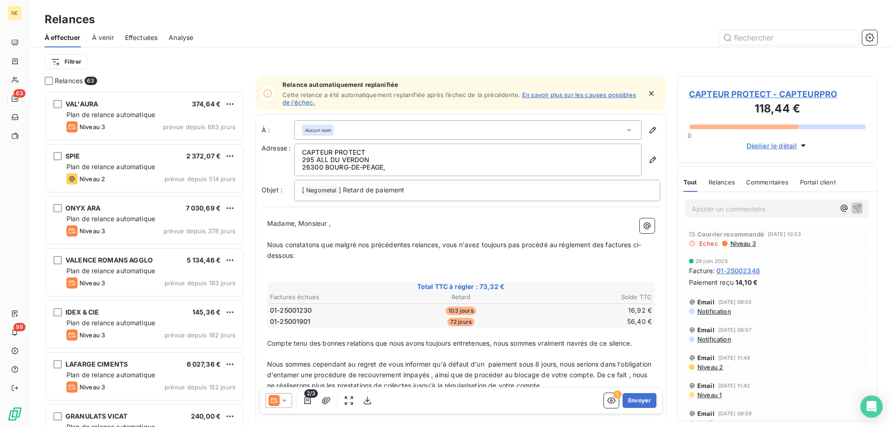
scroll to position [329, 193]
click at [648, 156] on icon "button" at bounding box center [652, 159] width 9 height 9
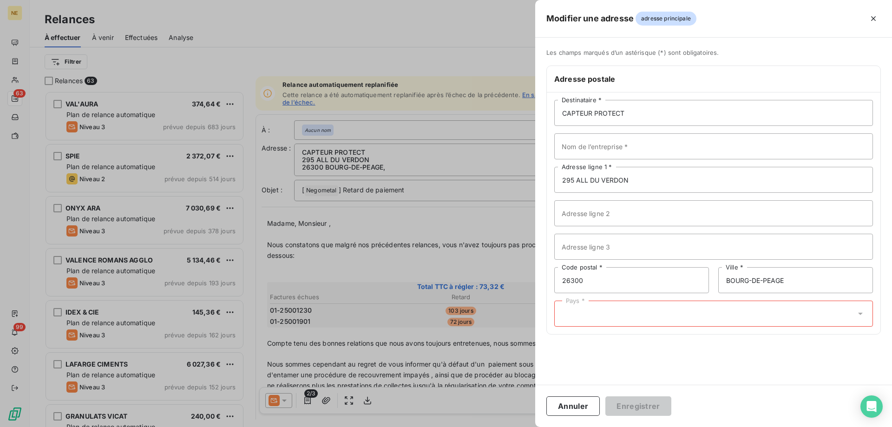
click at [601, 320] on div "Pays *" at bounding box center [713, 314] width 319 height 26
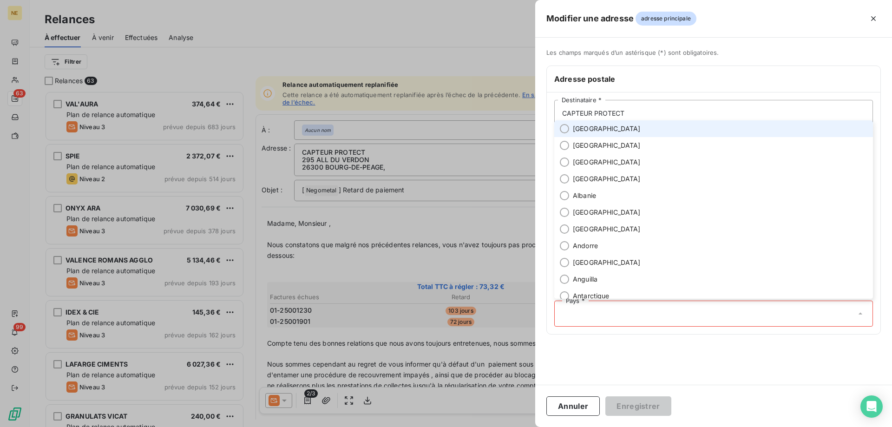
click at [568, 132] on li "[GEOGRAPHIC_DATA]" at bounding box center [713, 128] width 319 height 17
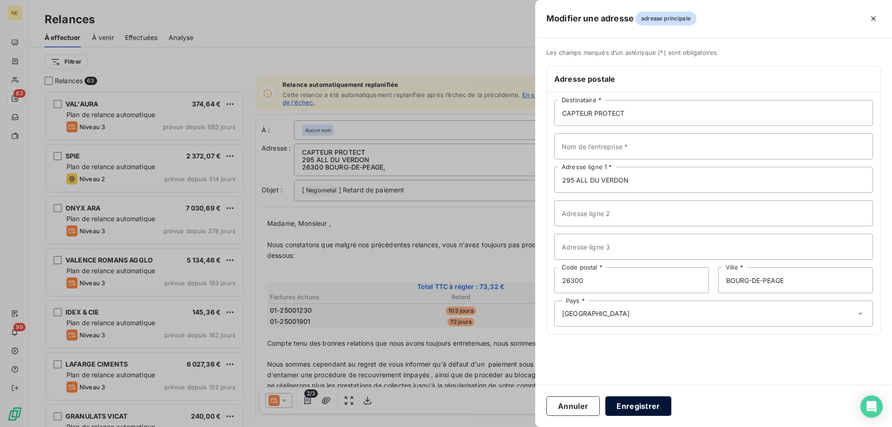
click at [649, 415] on button "Enregistrer" at bounding box center [638, 406] width 66 height 20
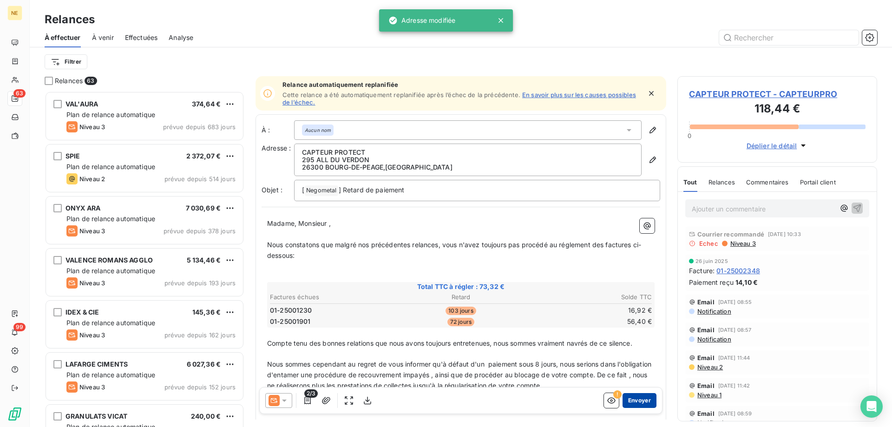
click at [629, 402] on button "Envoyer" at bounding box center [640, 400] width 34 height 15
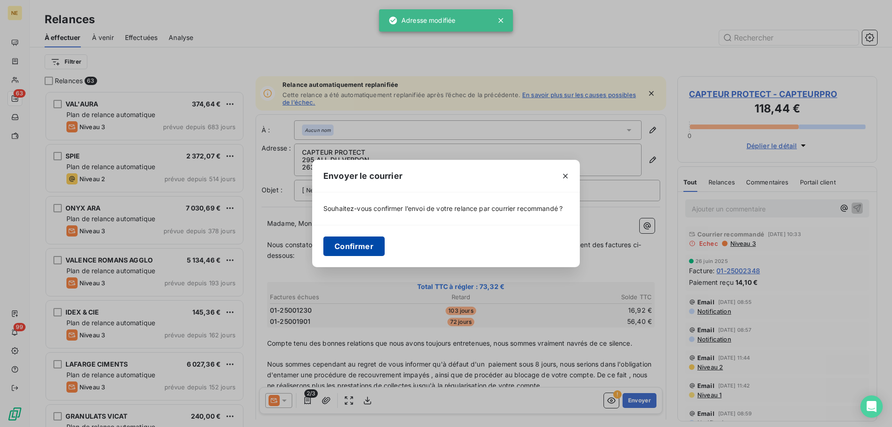
click at [364, 247] on button "Confirmer" at bounding box center [353, 247] width 61 height 20
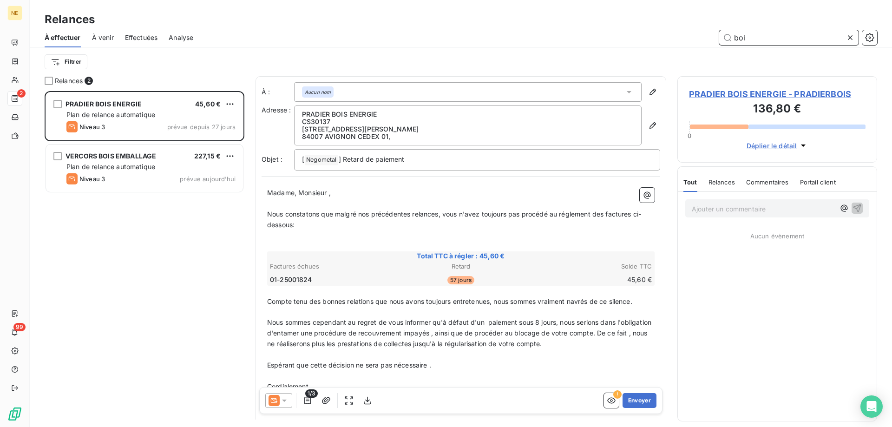
scroll to position [329, 193]
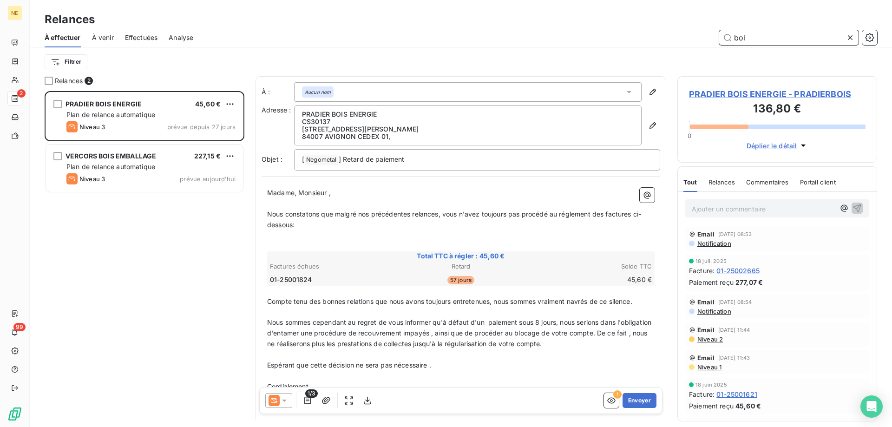
type input "boi"
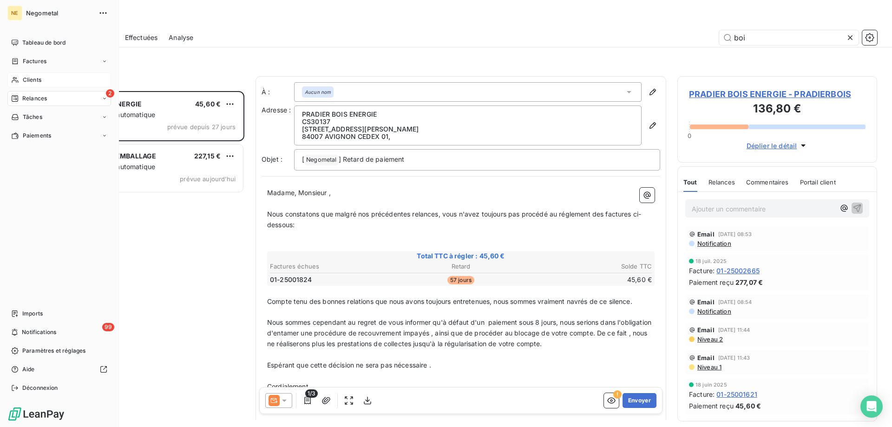
click at [30, 79] on span "Clients" at bounding box center [32, 80] width 19 height 8
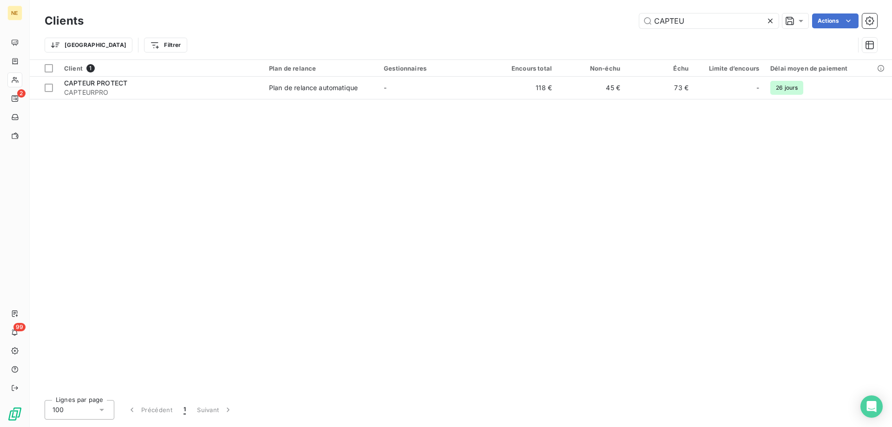
drag, startPoint x: 690, startPoint y: 19, endPoint x: 631, endPoint y: 16, distance: 59.6
click at [631, 16] on div "CAPTEU Actions" at bounding box center [486, 20] width 782 height 15
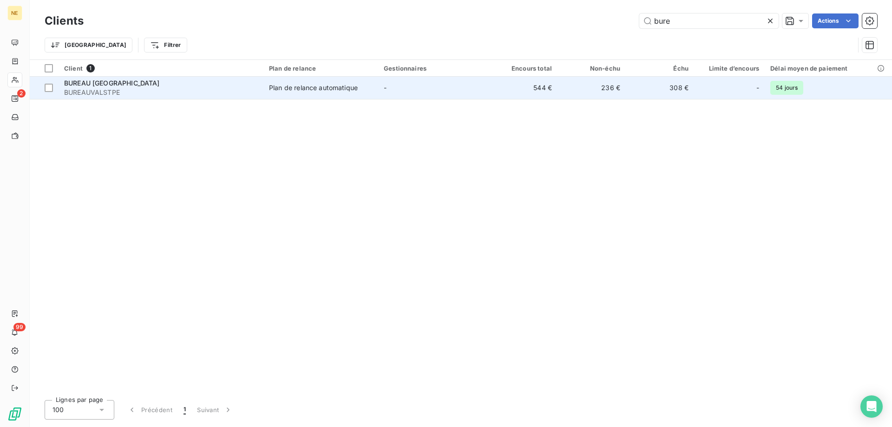
type input "bure"
click at [131, 81] on span "BUREAU [GEOGRAPHIC_DATA]" at bounding box center [112, 83] width 96 height 8
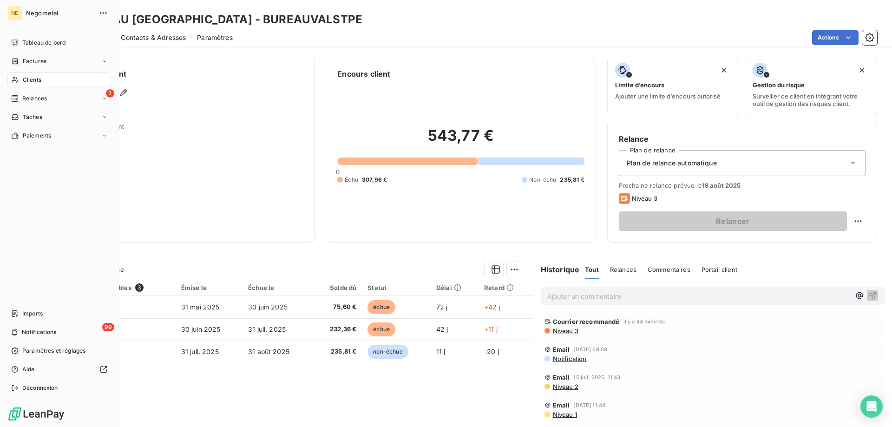
click at [26, 82] on span "Clients" at bounding box center [32, 80] width 19 height 8
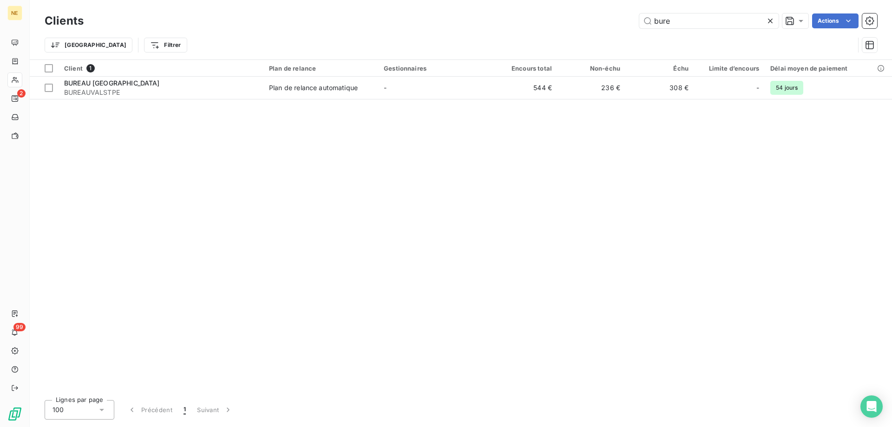
drag, startPoint x: 662, startPoint y: 17, endPoint x: 637, endPoint y: 16, distance: 25.1
click at [637, 16] on div "bure Actions" at bounding box center [486, 20] width 782 height 15
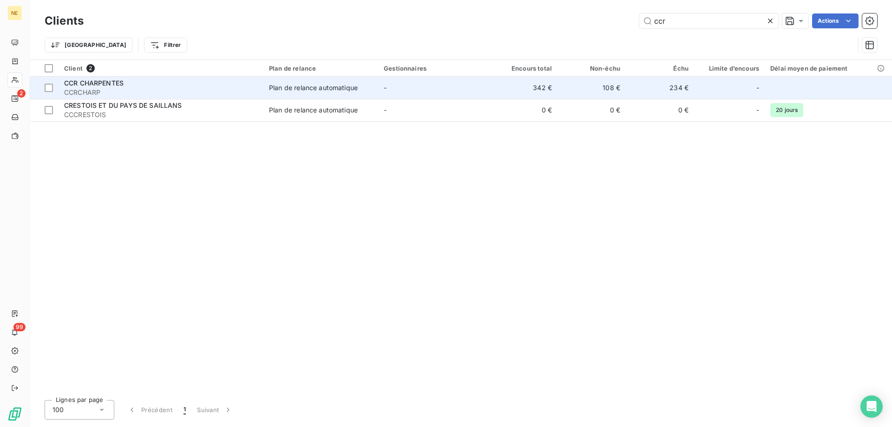
type input "ccr"
click at [361, 92] on span "Plan de relance automatique" at bounding box center [321, 87] width 104 height 9
